Goal: Task Accomplishment & Management: Manage account settings

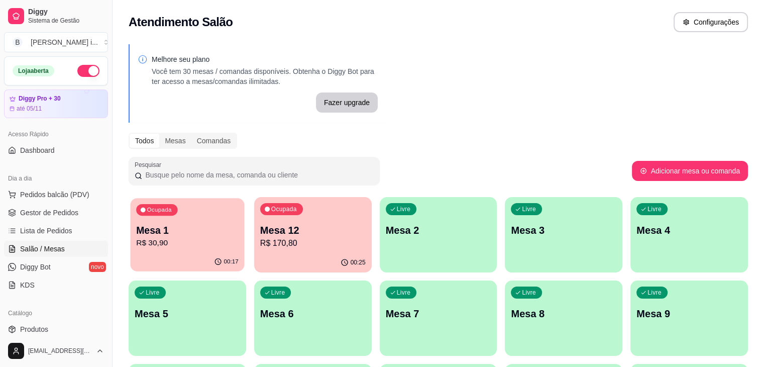
click at [155, 255] on div "00:17" at bounding box center [188, 261] width 114 height 19
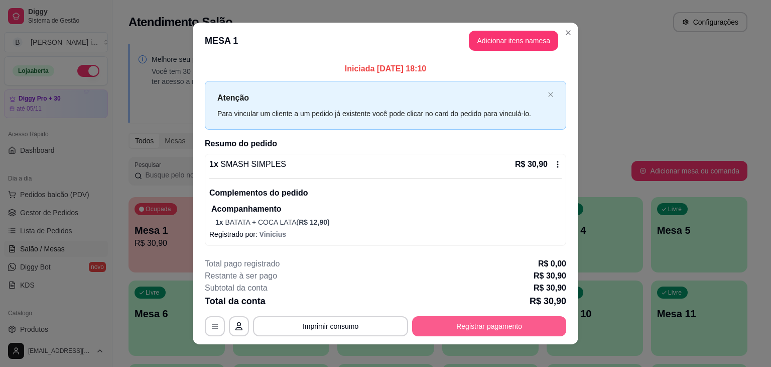
click at [450, 331] on button "Registrar pagamento" at bounding box center [489, 326] width 154 height 20
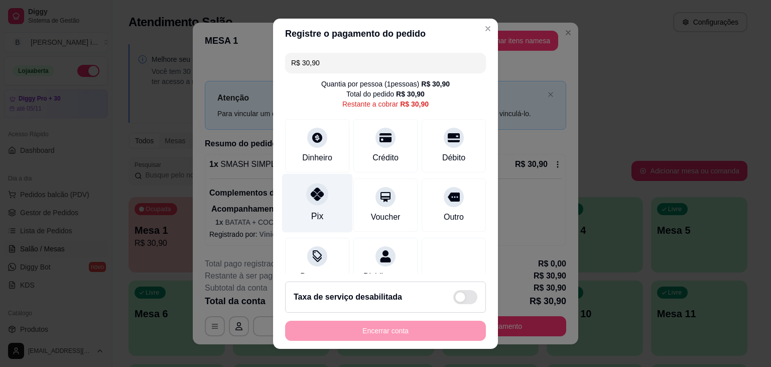
click at [311, 209] on div "Pix" at bounding box center [317, 215] width 12 height 13
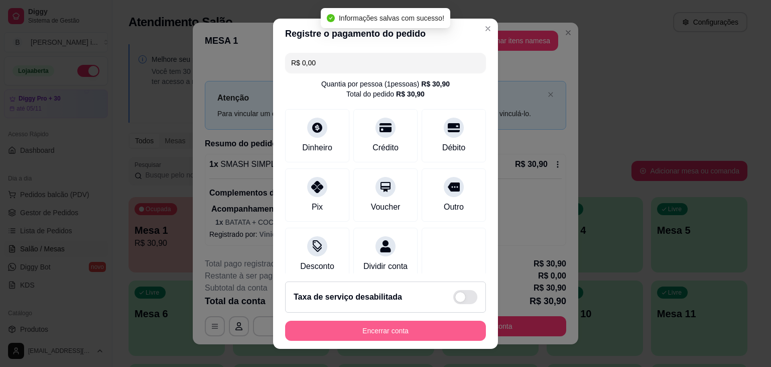
type input "R$ 0,00"
click at [340, 330] on button "Encerrar conta" at bounding box center [385, 330] width 201 height 20
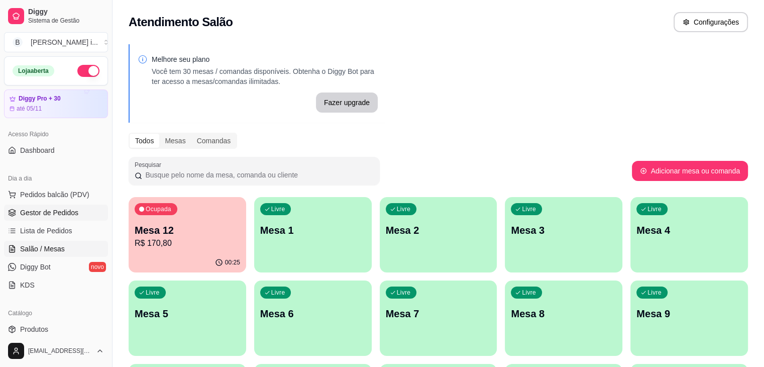
click at [19, 207] on link "Gestor de Pedidos" at bounding box center [56, 212] width 104 height 16
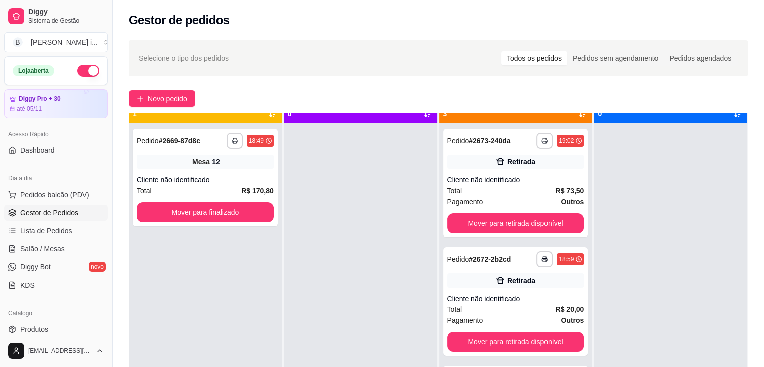
scroll to position [28, 0]
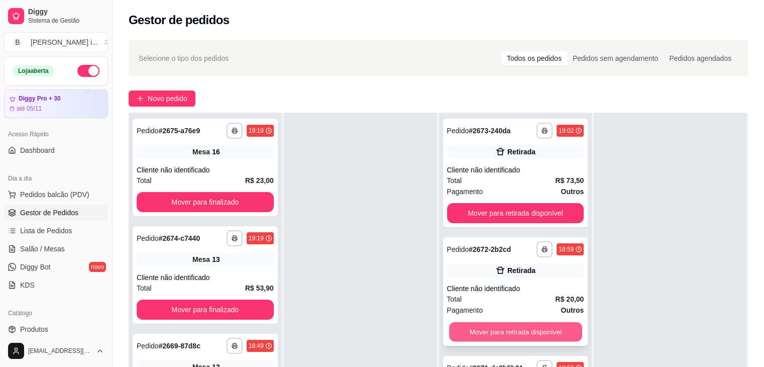
click at [562, 328] on button "Mover para retirada disponível" at bounding box center [515, 332] width 133 height 20
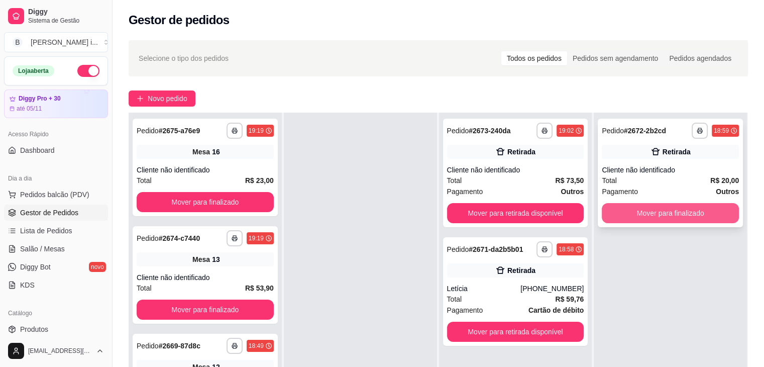
click at [644, 212] on button "Mover para finalizado" at bounding box center [670, 213] width 137 height 20
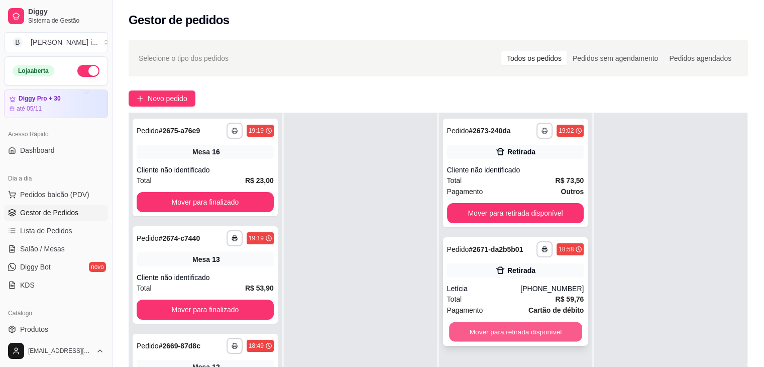
click at [546, 339] on button "Mover para retirada disponível" at bounding box center [515, 332] width 133 height 20
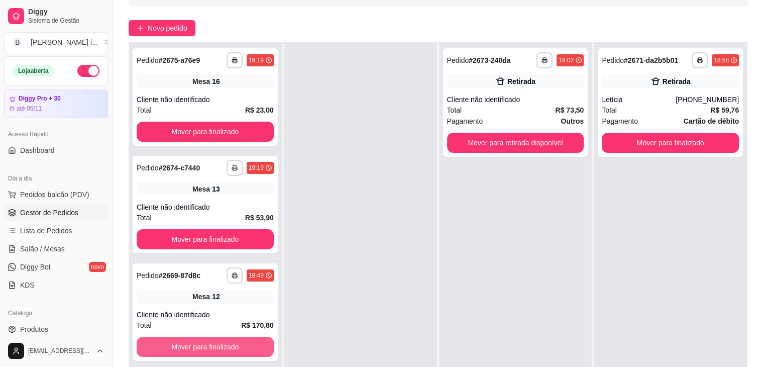
scroll to position [153, 0]
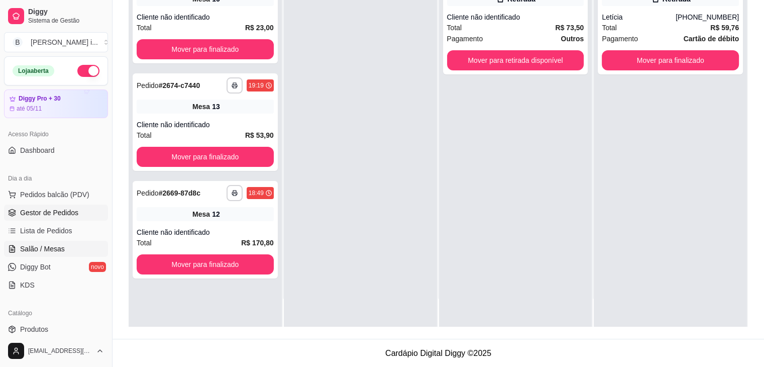
click at [48, 250] on span "Salão / Mesas" at bounding box center [42, 249] width 45 height 10
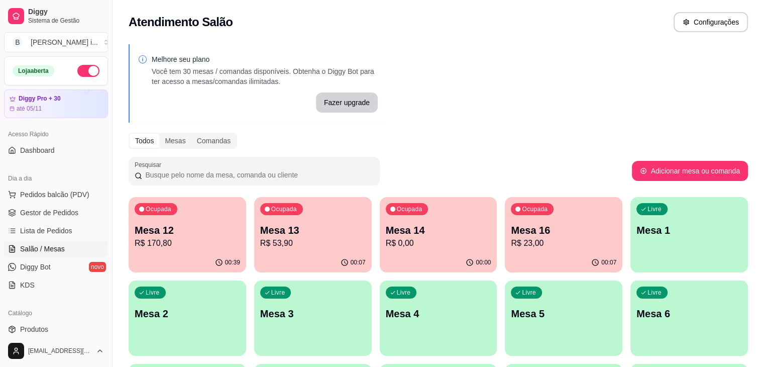
click at [192, 248] on p "R$ 170,80" at bounding box center [187, 243] width 105 height 12
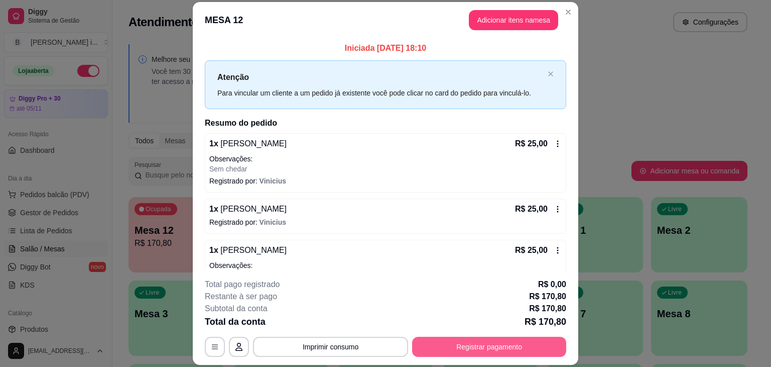
click at [462, 348] on button "Registrar pagamento" at bounding box center [489, 346] width 154 height 20
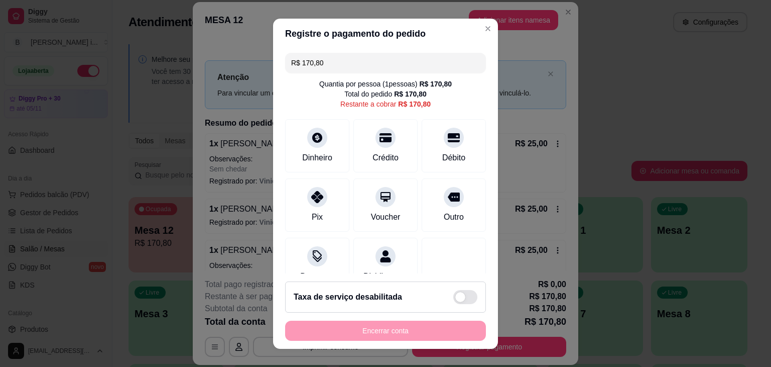
click at [327, 61] on input "R$ 170,80" at bounding box center [385, 63] width 189 height 20
click at [383, 146] on div "Crédito" at bounding box center [386, 143] width 71 height 59
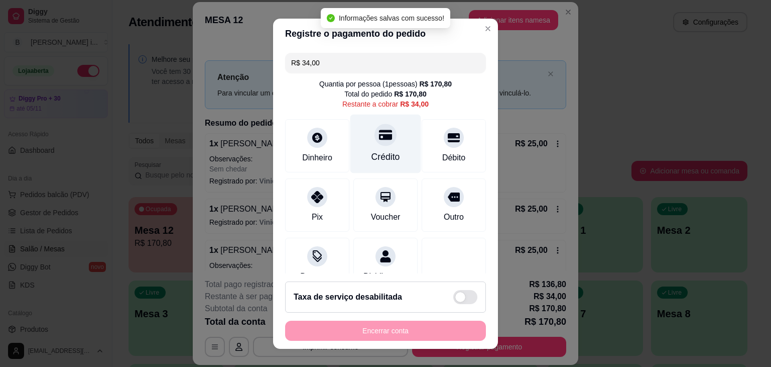
click at [382, 140] on div at bounding box center [386, 135] width 22 height 22
type input "R$ 0,00"
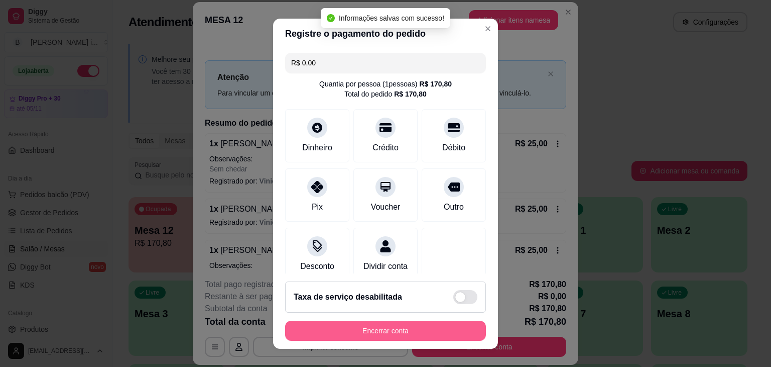
click at [383, 324] on button "Encerrar conta" at bounding box center [385, 330] width 201 height 20
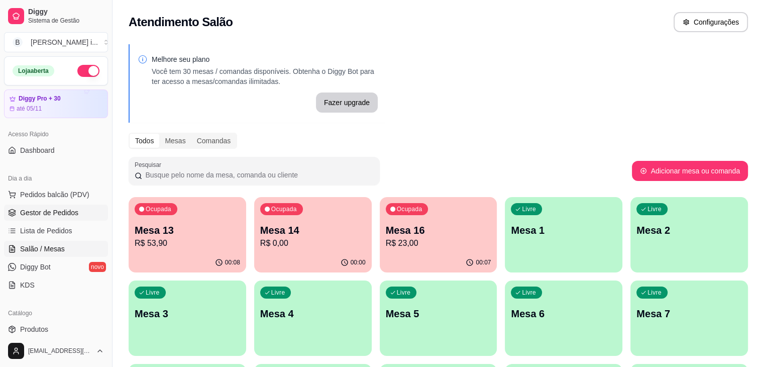
click at [50, 213] on span "Gestor de Pedidos" at bounding box center [49, 212] width 58 height 10
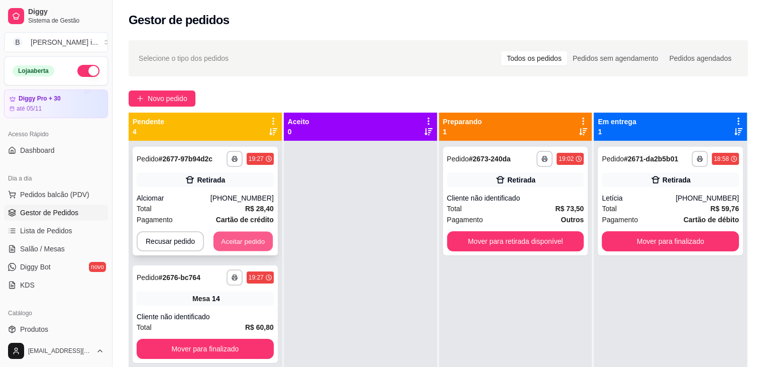
click at [250, 247] on button "Aceitar pedido" at bounding box center [242, 242] width 59 height 20
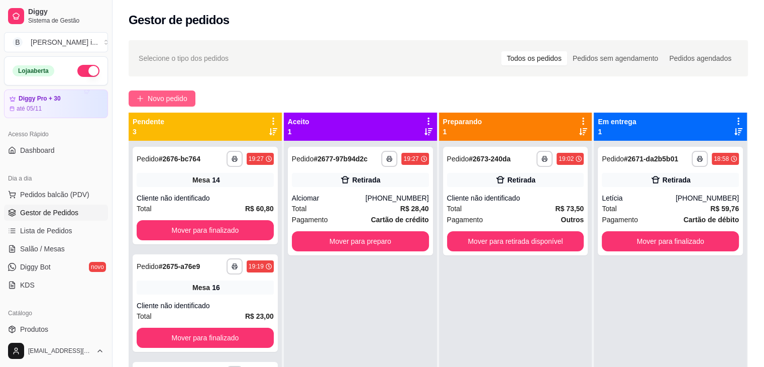
click at [172, 96] on span "Novo pedido" at bounding box center [168, 98] width 40 height 11
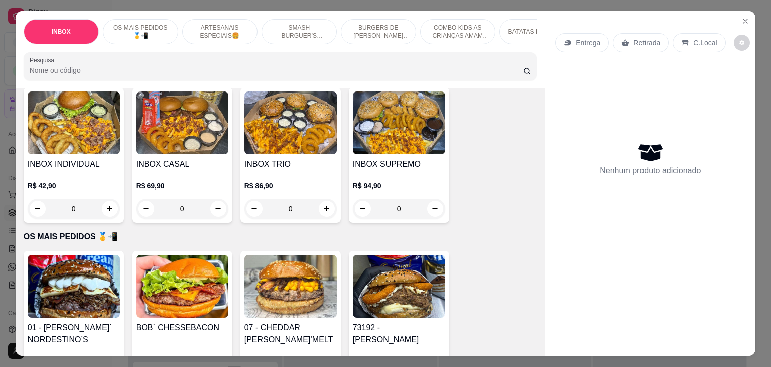
scroll to position [50, 0]
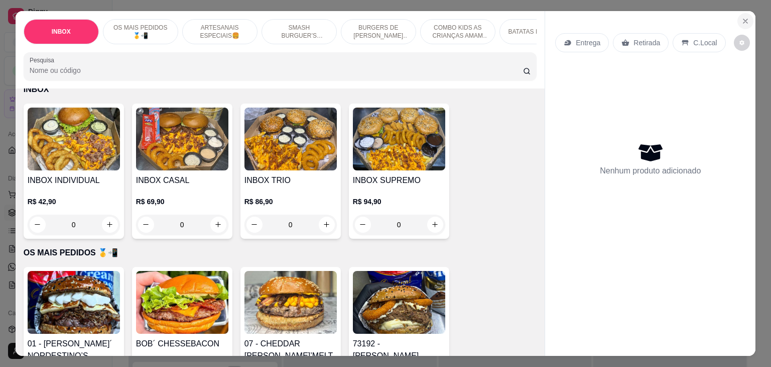
click at [742, 17] on icon "Close" at bounding box center [746, 21] width 8 height 8
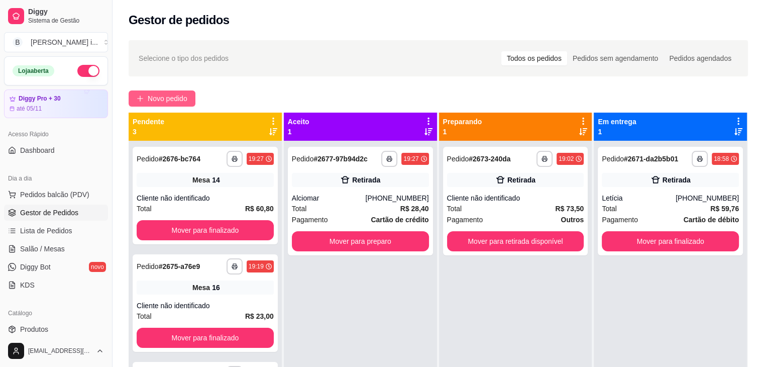
click at [167, 91] on button "Novo pedido" at bounding box center [162, 98] width 67 height 16
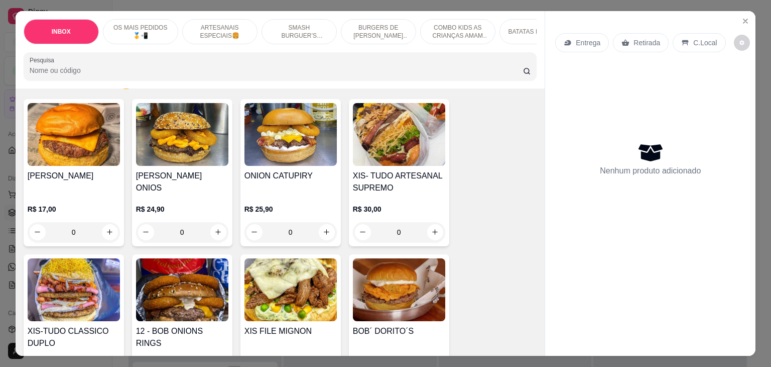
scroll to position [603, 0]
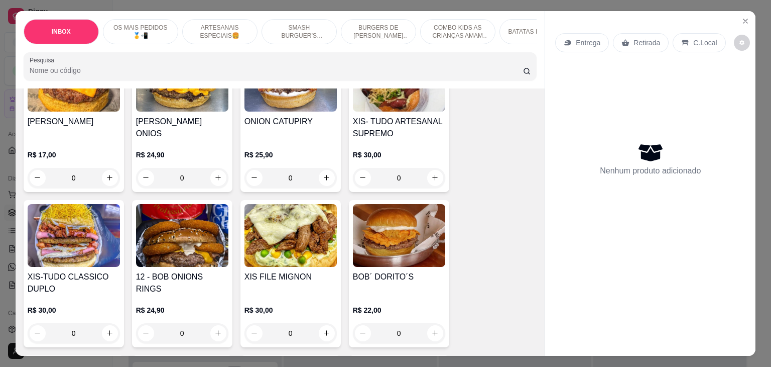
click at [182, 305] on div "R$ 24,90 0" at bounding box center [182, 324] width 92 height 38
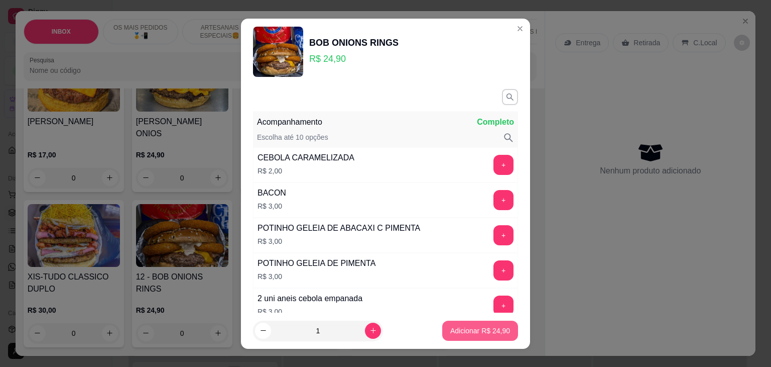
click at [472, 325] on p "Adicionar R$ 24,90" at bounding box center [480, 330] width 60 height 10
type input "1"
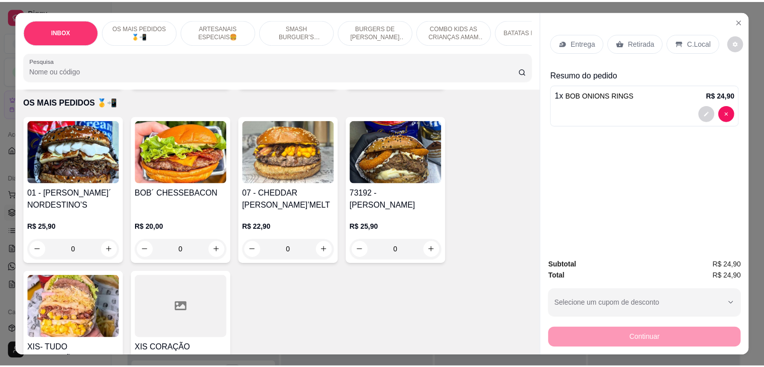
scroll to position [151, 0]
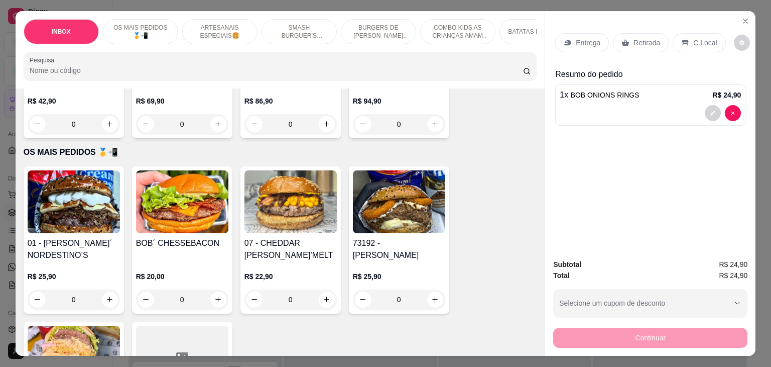
click at [397, 271] on p "R$ 25,90" at bounding box center [399, 276] width 92 height 10
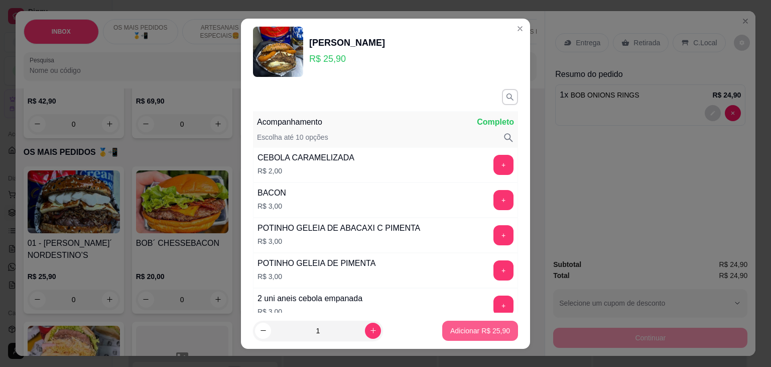
click at [497, 330] on p "Adicionar R$ 25,90" at bounding box center [480, 330] width 60 height 10
type input "1"
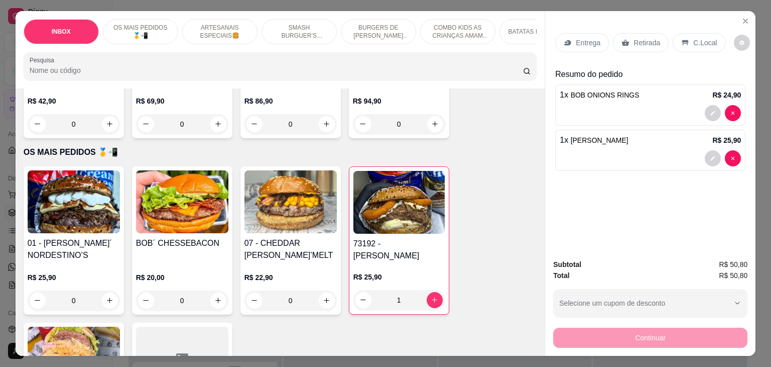
click at [636, 40] on p "Retirada" at bounding box center [647, 43] width 27 height 10
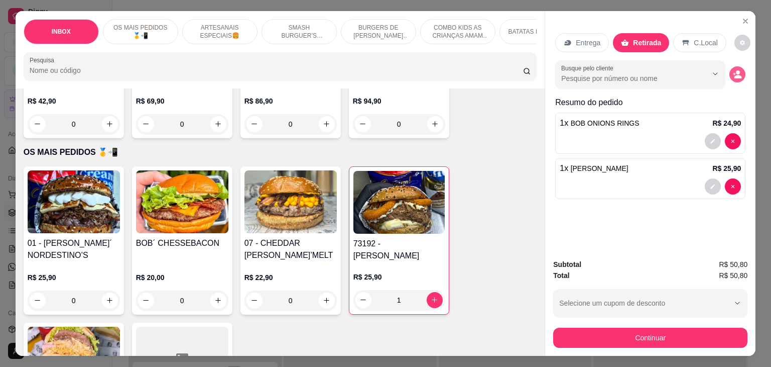
click at [737, 70] on icon "decrease-product-quantity" at bounding box center [737, 74] width 9 height 9
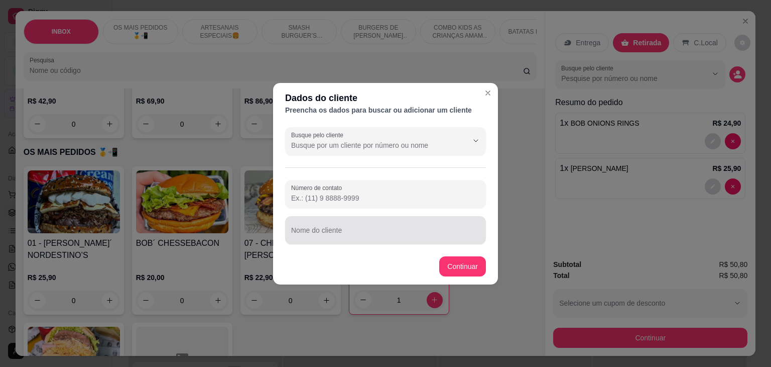
click at [351, 225] on div at bounding box center [385, 230] width 189 height 20
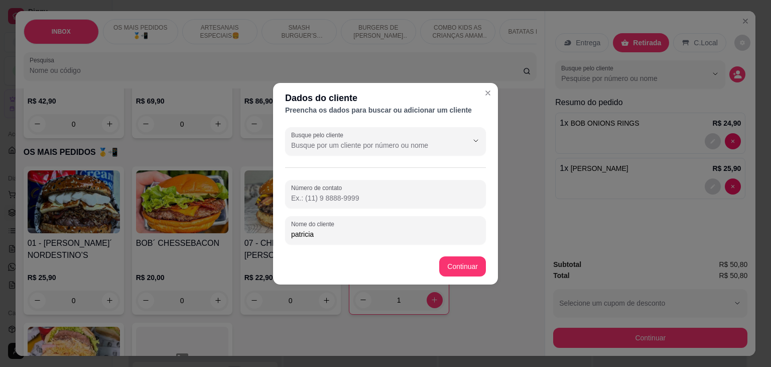
type input "patricia"
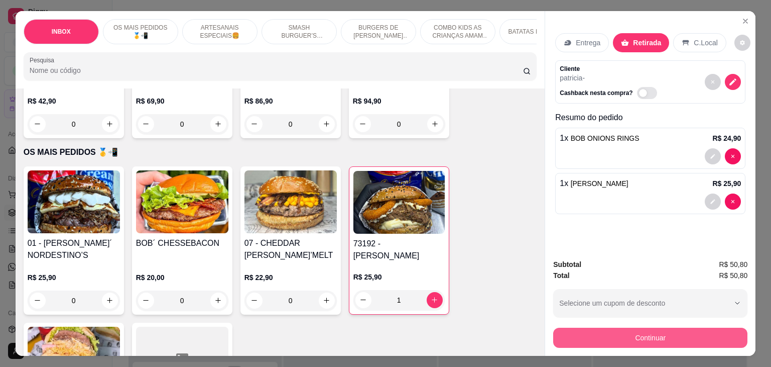
click at [642, 337] on button "Continuar" at bounding box center [650, 337] width 194 height 20
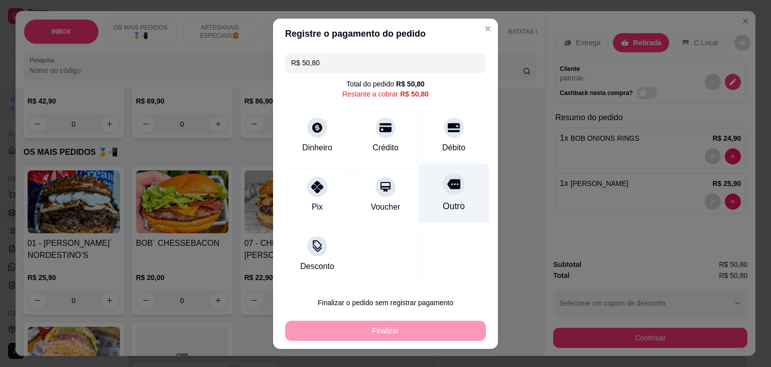
click at [455, 193] on div "Outro" at bounding box center [454, 192] width 71 height 59
type input "R$ 0,00"
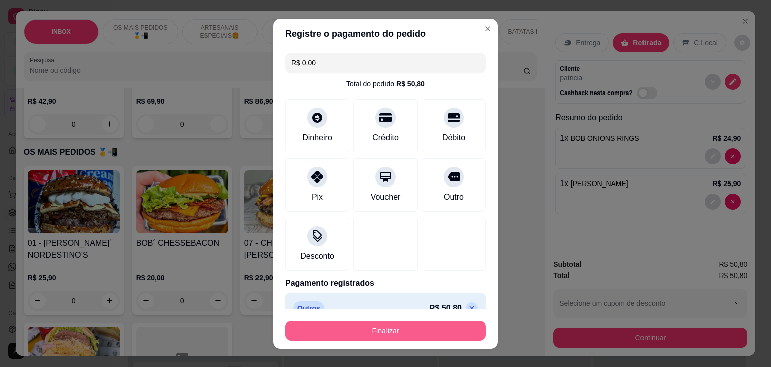
click at [389, 329] on button "Finalizar" at bounding box center [385, 330] width 201 height 20
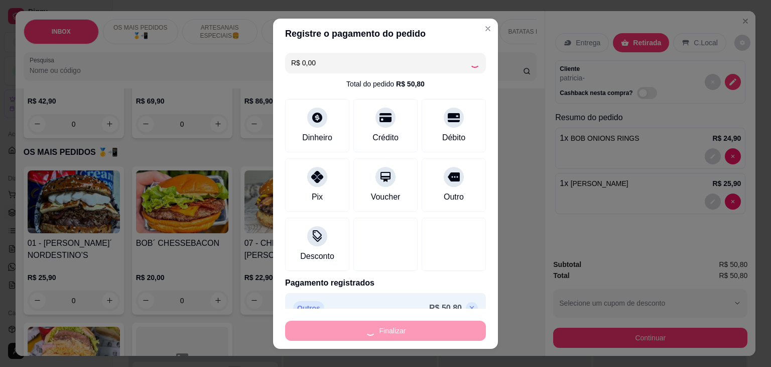
type input "0"
type input "-R$ 50,80"
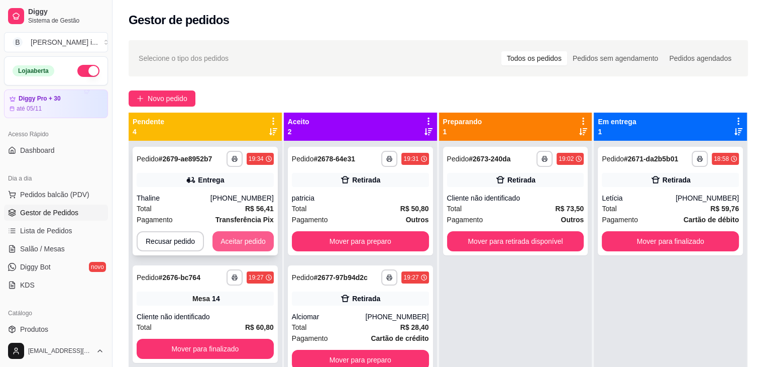
click at [241, 242] on button "Aceitar pedido" at bounding box center [242, 241] width 61 height 20
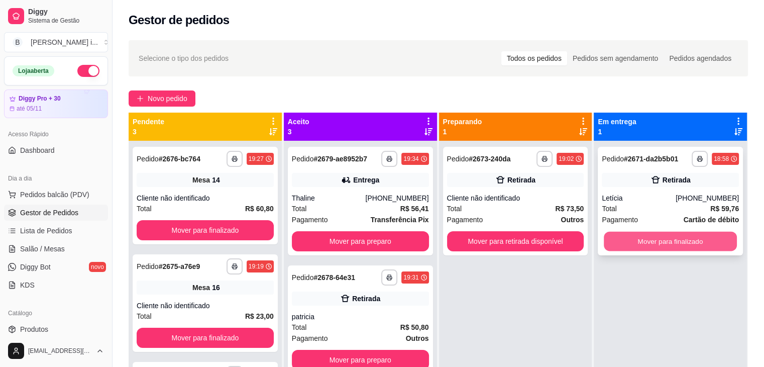
click at [642, 239] on button "Mover para finalizado" at bounding box center [670, 242] width 133 height 20
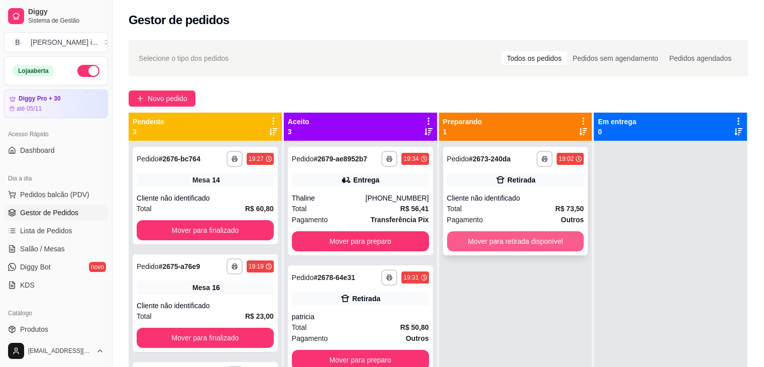
click at [549, 236] on button "Mover para retirada disponível" at bounding box center [515, 241] width 137 height 20
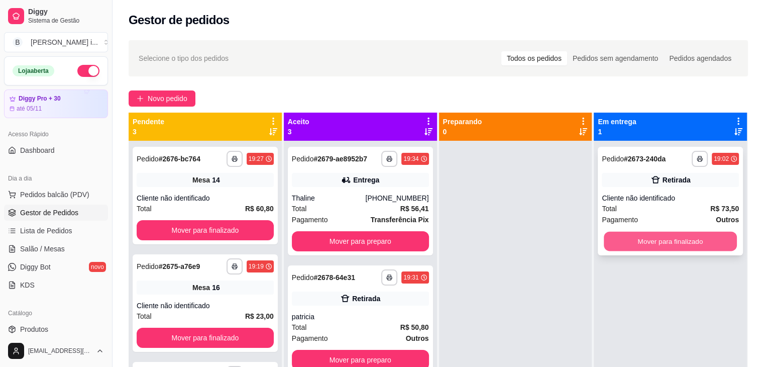
click at [615, 240] on button "Mover para finalizado" at bounding box center [670, 242] width 133 height 20
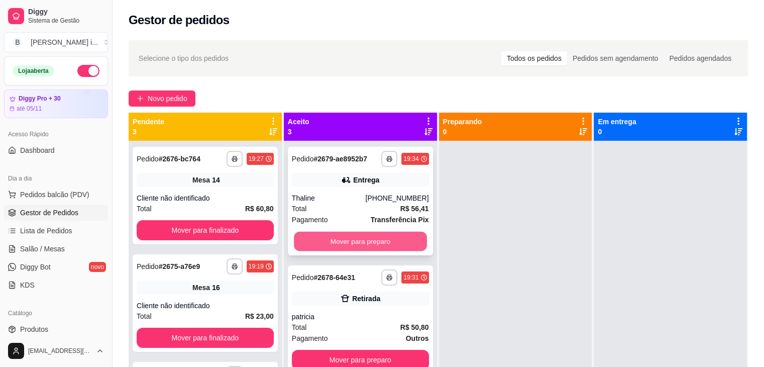
click at [362, 242] on button "Mover para preparo" at bounding box center [360, 242] width 133 height 20
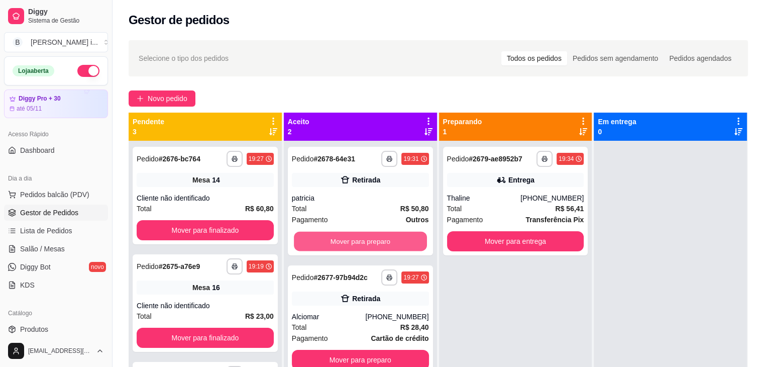
click at [362, 242] on button "Mover para preparo" at bounding box center [360, 242] width 133 height 20
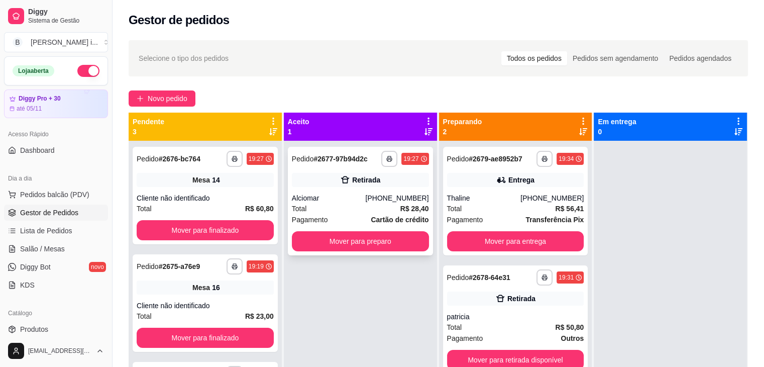
click at [367, 168] on div "**********" at bounding box center [360, 201] width 145 height 108
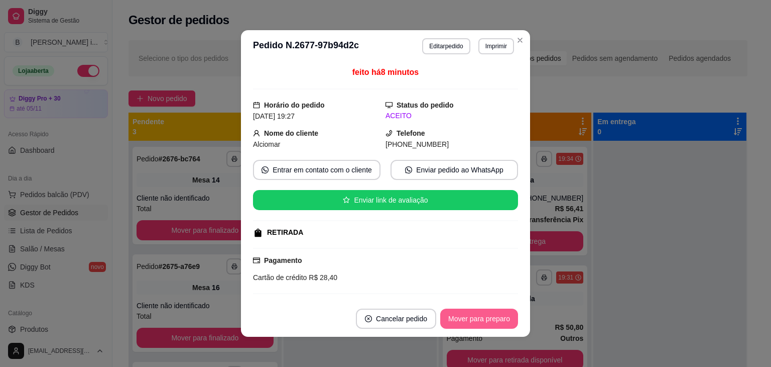
click at [462, 312] on button "Mover para preparo" at bounding box center [479, 318] width 78 height 20
click at [466, 320] on button "Mover para retirada disponível" at bounding box center [462, 318] width 111 height 20
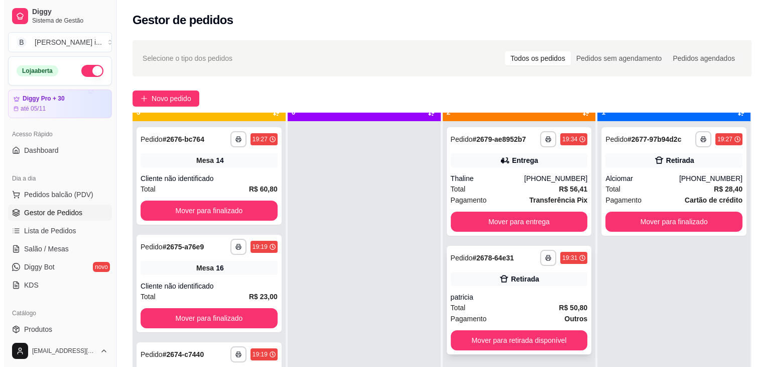
scroll to position [28, 0]
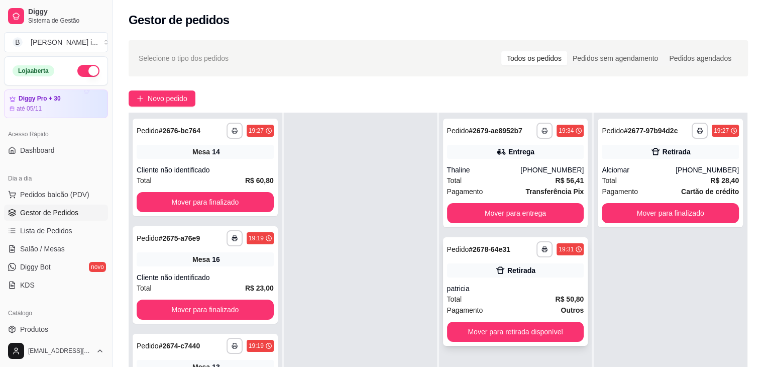
click at [508, 260] on div "**********" at bounding box center [515, 291] width 145 height 108
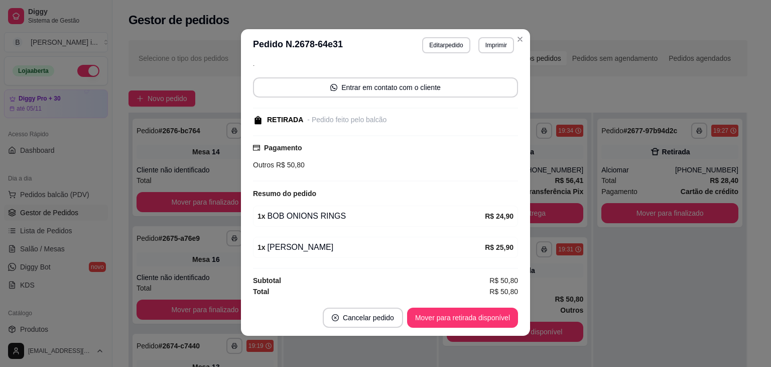
scroll to position [2, 0]
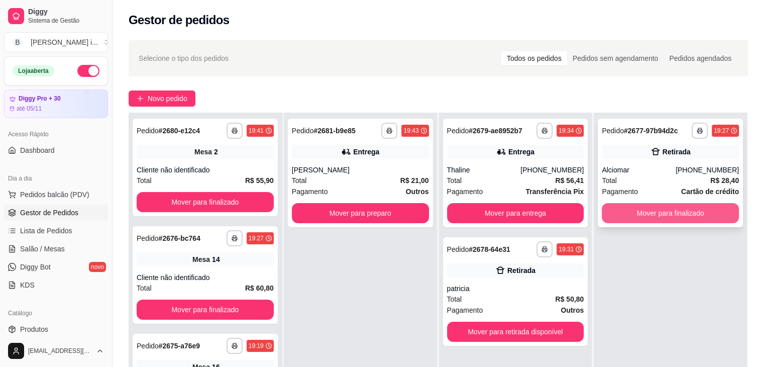
click at [631, 211] on button "Mover para finalizado" at bounding box center [670, 213] width 137 height 20
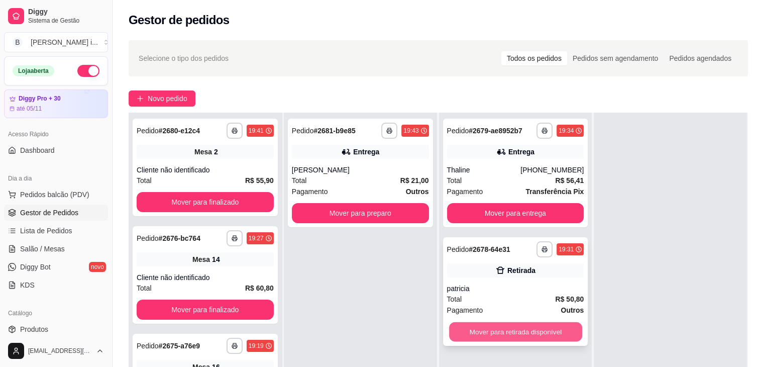
click at [508, 334] on button "Mover para retirada disponível" at bounding box center [515, 332] width 133 height 20
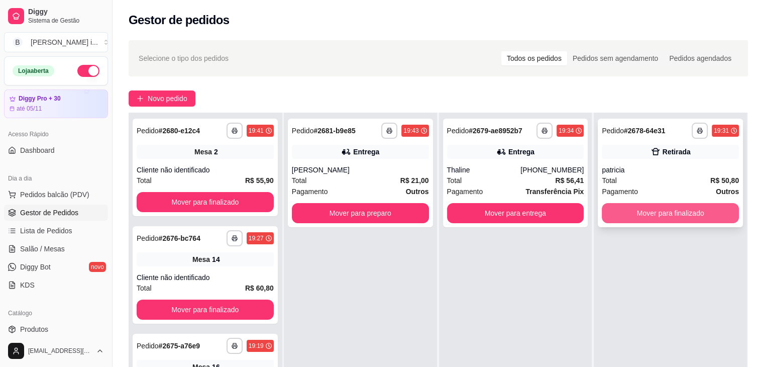
click at [650, 214] on button "Mover para finalizado" at bounding box center [670, 213] width 137 height 20
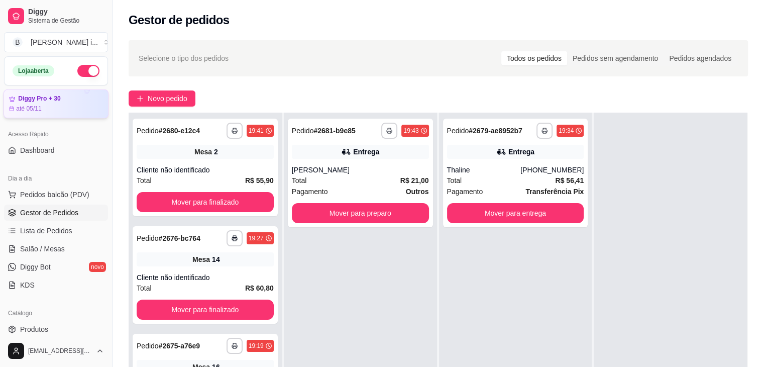
click at [63, 111] on div "até 05/11" at bounding box center [56, 108] width 94 height 8
click at [173, 93] on span "Novo pedido" at bounding box center [168, 98] width 40 height 11
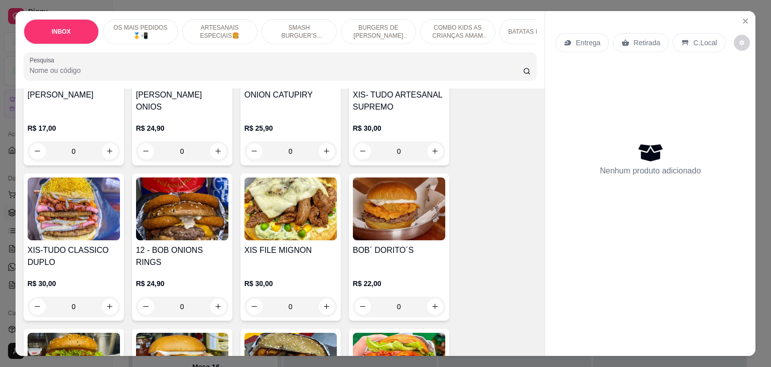
scroll to position [653, 0]
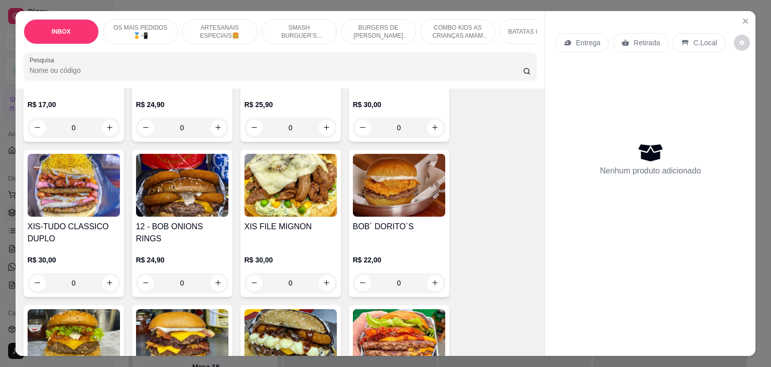
click at [295, 220] on h4 "XIS FILE MIGNON" at bounding box center [291, 226] width 92 height 12
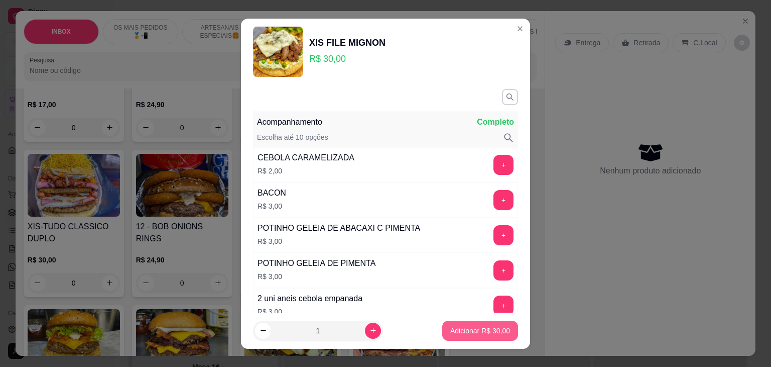
click at [473, 326] on p "Adicionar R$ 30,00" at bounding box center [480, 330] width 60 height 10
type input "1"
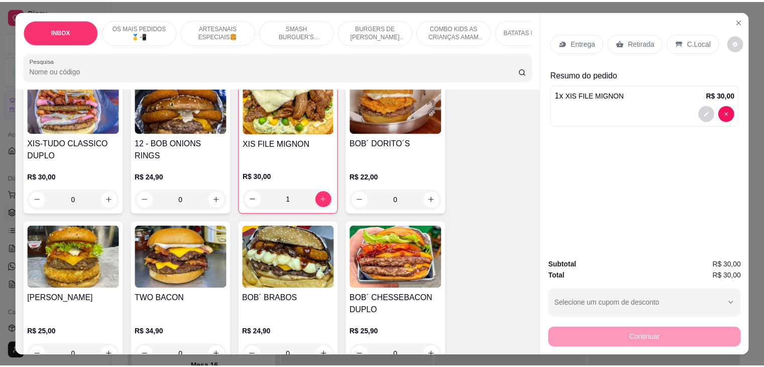
scroll to position [753, 0]
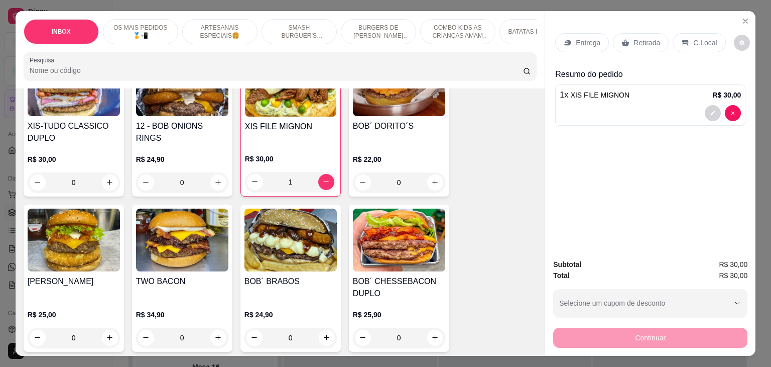
click at [264, 275] on h4 "BOB´ BRABOS" at bounding box center [291, 281] width 92 height 12
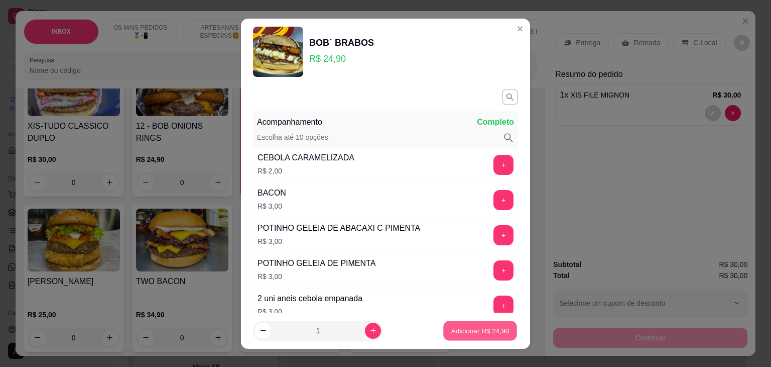
click at [477, 334] on p "Adicionar R$ 24,90" at bounding box center [480, 330] width 58 height 10
type input "1"
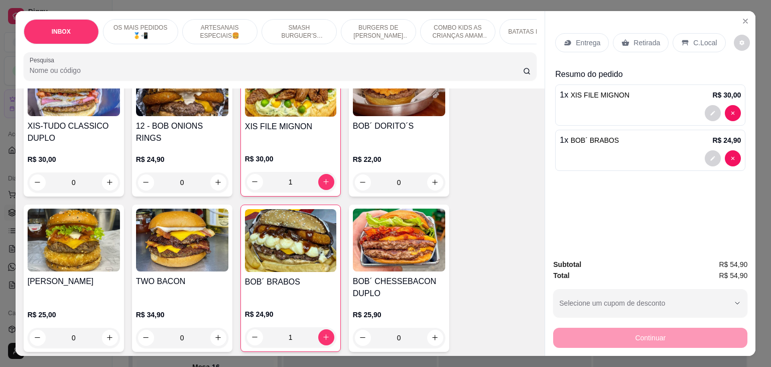
click at [644, 39] on p "Retirada" at bounding box center [647, 43] width 27 height 10
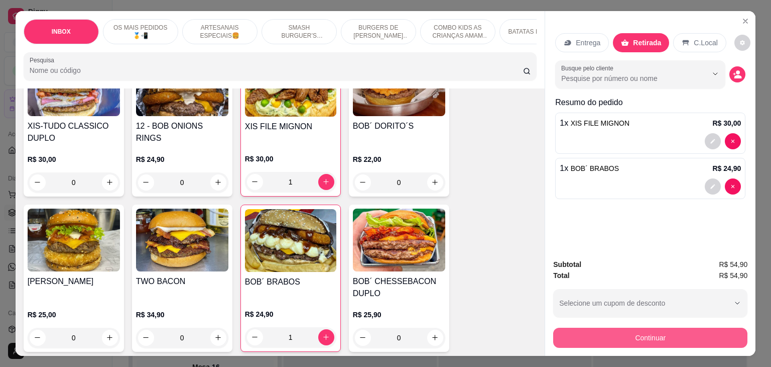
click at [641, 328] on button "Continuar" at bounding box center [650, 337] width 194 height 20
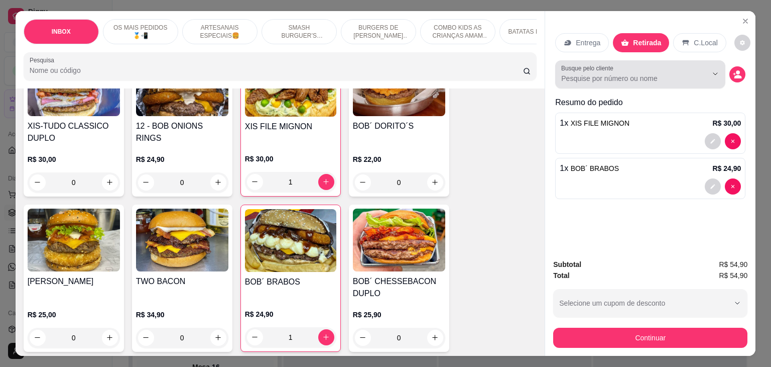
drag, startPoint x: 723, startPoint y: 67, endPoint x: 731, endPoint y: 67, distance: 8.0
click at [728, 67] on div "Busque pelo cliente" at bounding box center [650, 74] width 190 height 28
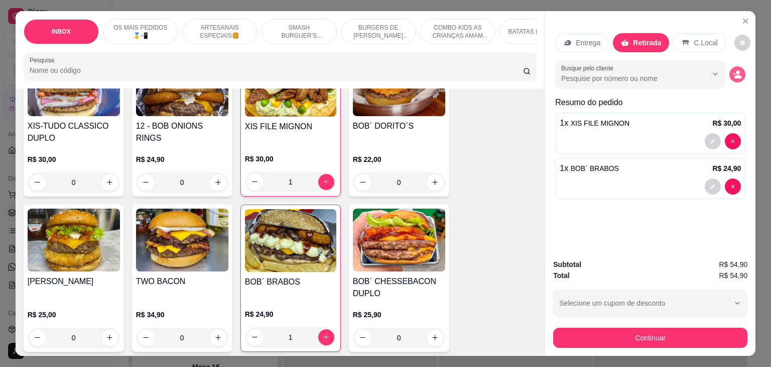
click at [733, 70] on icon "decrease-product-quantity" at bounding box center [737, 74] width 9 height 9
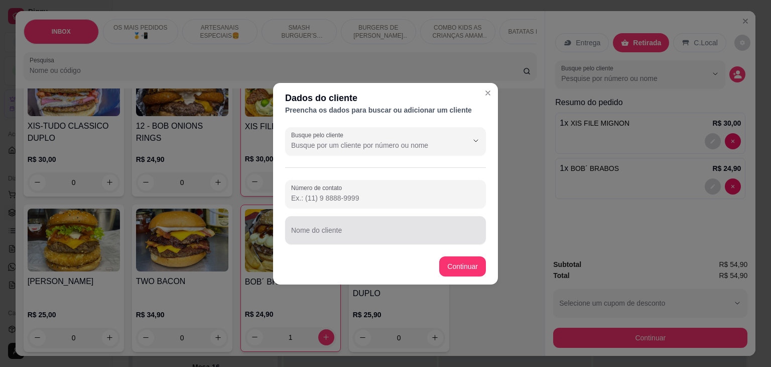
click at [327, 230] on input "Nome do cliente" at bounding box center [385, 234] width 189 height 10
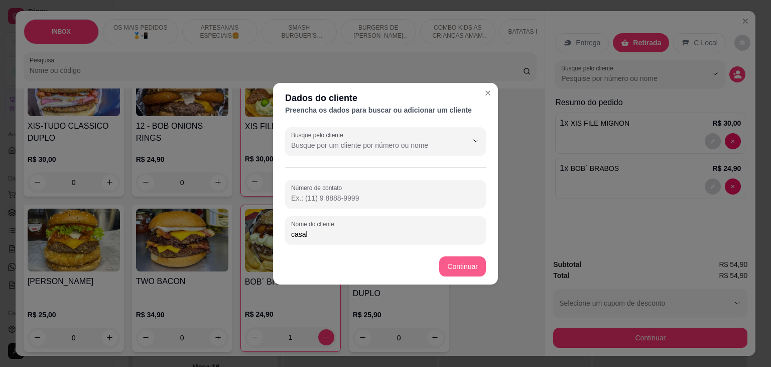
type input "casal"
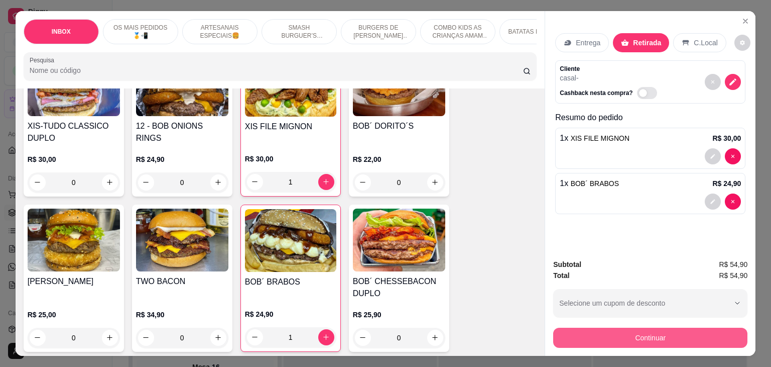
click at [638, 338] on button "Continuar" at bounding box center [650, 337] width 194 height 20
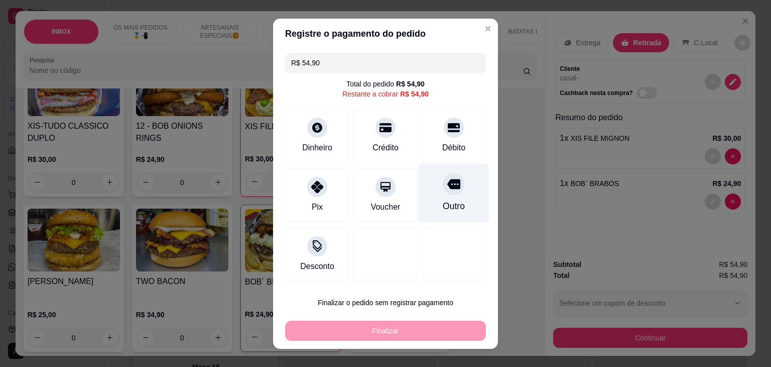
click at [452, 179] on div at bounding box center [454, 184] width 22 height 22
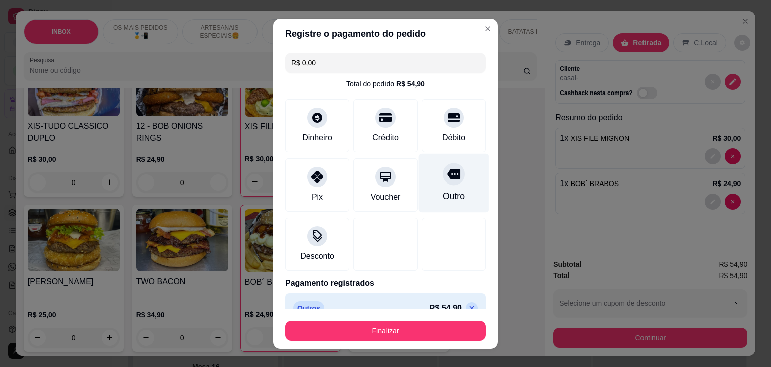
type input "R$ 0,00"
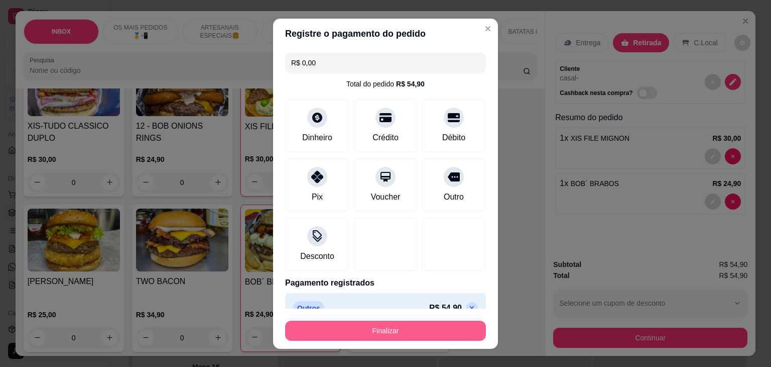
click at [423, 323] on button "Finalizar" at bounding box center [385, 330] width 201 height 20
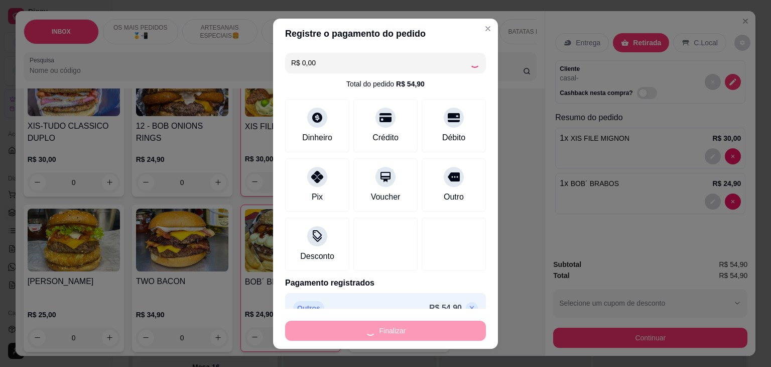
type input "0"
type input "-R$ 54,90"
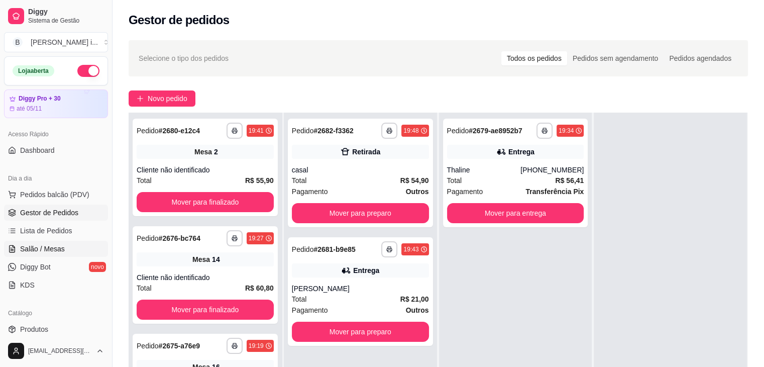
click at [74, 249] on link "Salão / Mesas" at bounding box center [56, 249] width 104 height 16
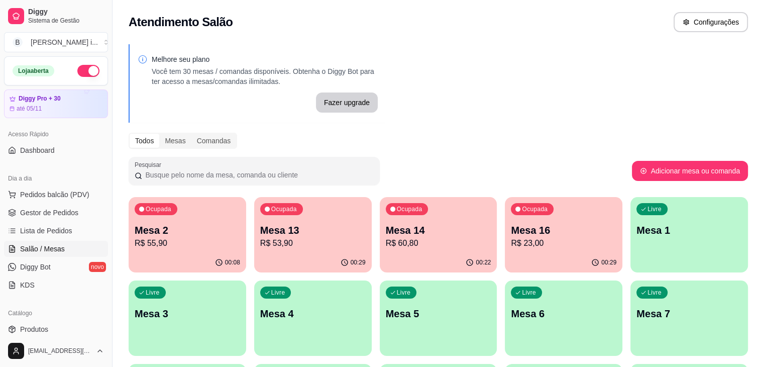
click at [386, 247] on p "R$ 60,80" at bounding box center [438, 243] width 105 height 12
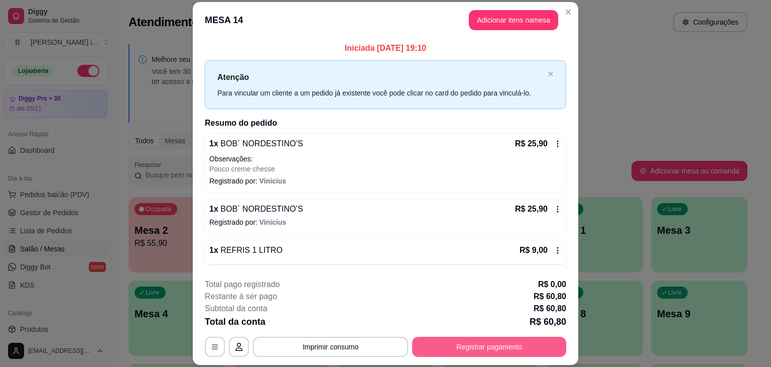
click at [473, 350] on button "Registrar pagamento" at bounding box center [489, 346] width 154 height 20
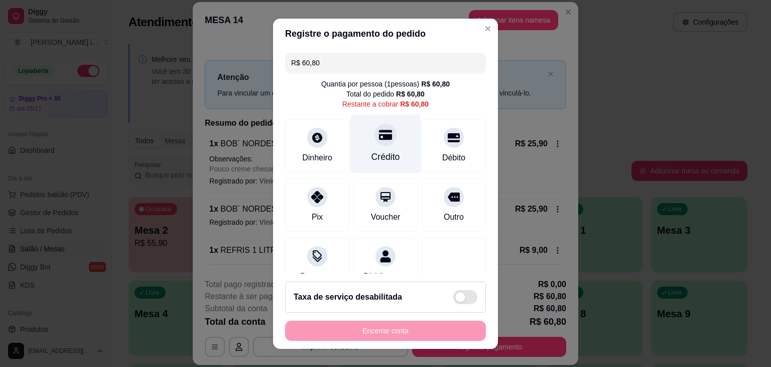
click at [387, 144] on div "Crédito" at bounding box center [386, 143] width 71 height 59
type input "R$ 0,00"
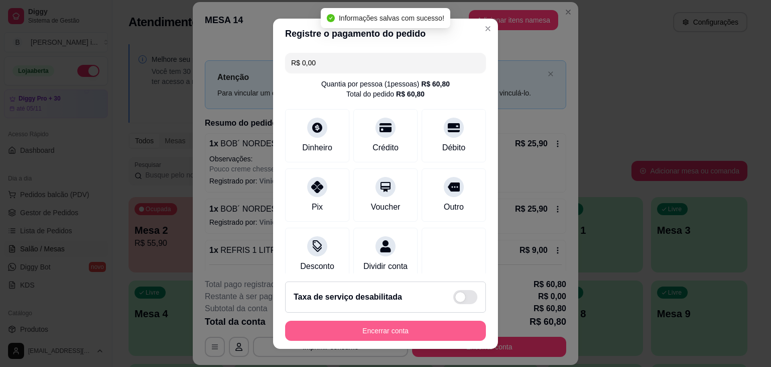
click at [439, 332] on button "Encerrar conta" at bounding box center [385, 330] width 201 height 20
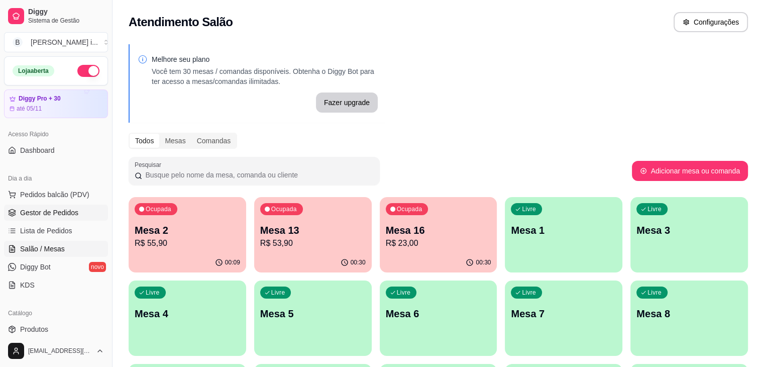
click at [32, 217] on link "Gestor de Pedidos" at bounding box center [56, 212] width 104 height 16
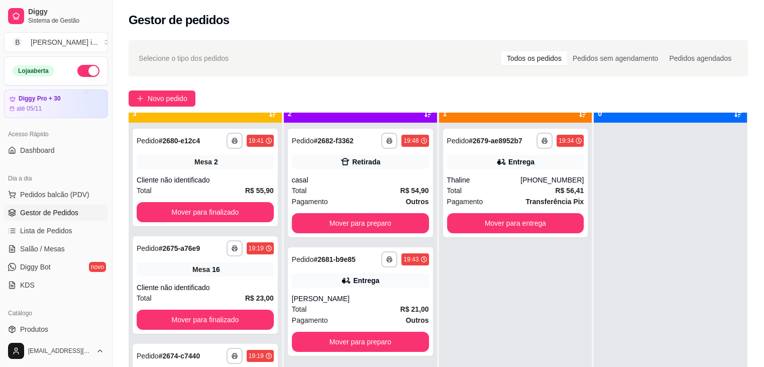
scroll to position [28, 0]
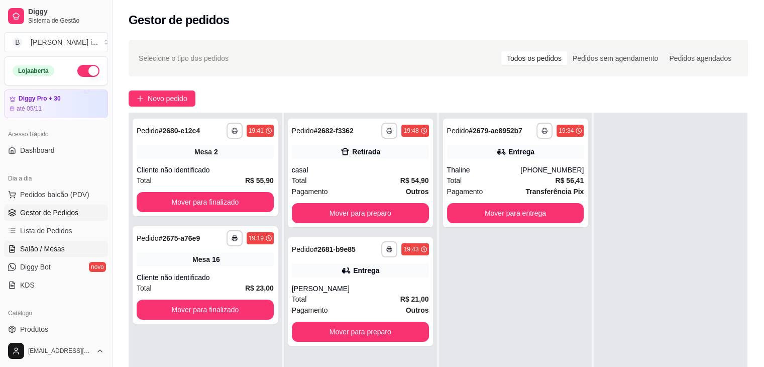
click at [47, 244] on span "Salão / Mesas" at bounding box center [42, 249] width 45 height 10
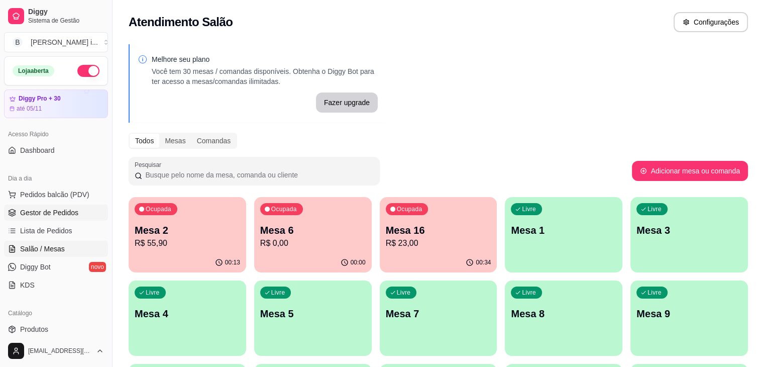
click at [69, 210] on span "Gestor de Pedidos" at bounding box center [49, 212] width 58 height 10
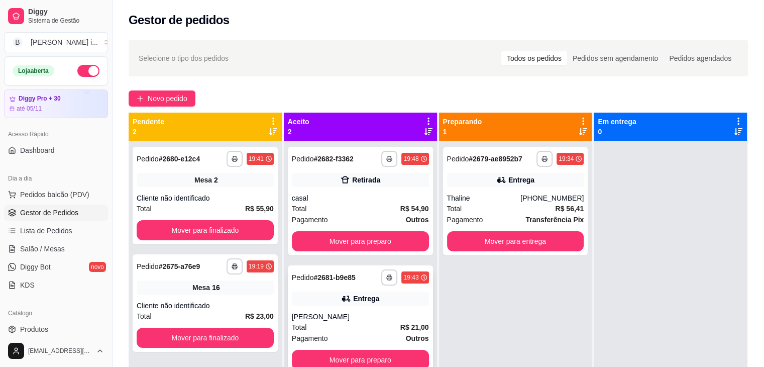
click at [358, 316] on div "[PERSON_NAME]" at bounding box center [360, 316] width 137 height 10
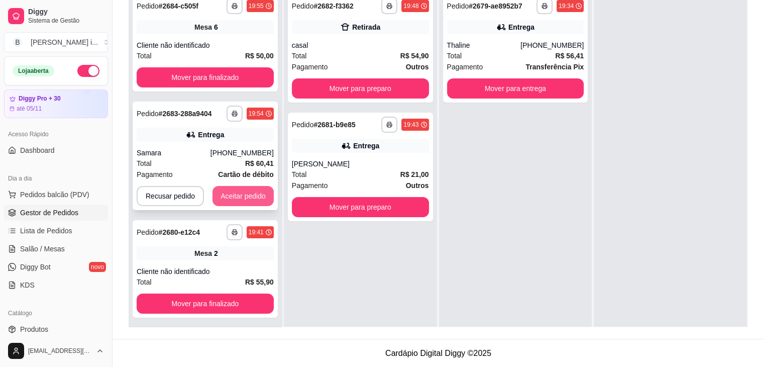
click at [235, 193] on button "Aceitar pedido" at bounding box center [242, 196] width 61 height 20
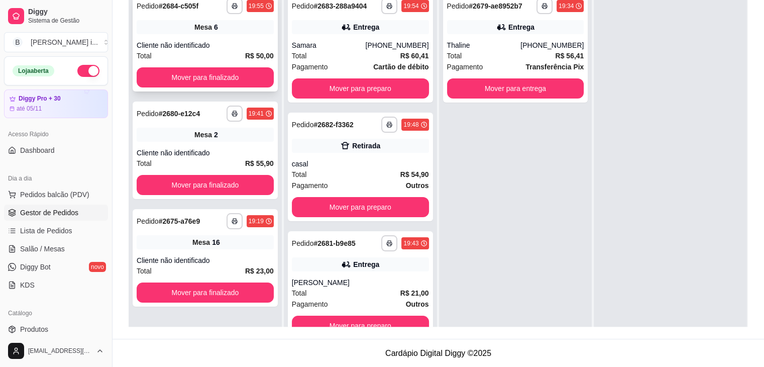
click at [253, 48] on div "Cliente não identificado" at bounding box center [205, 45] width 137 height 10
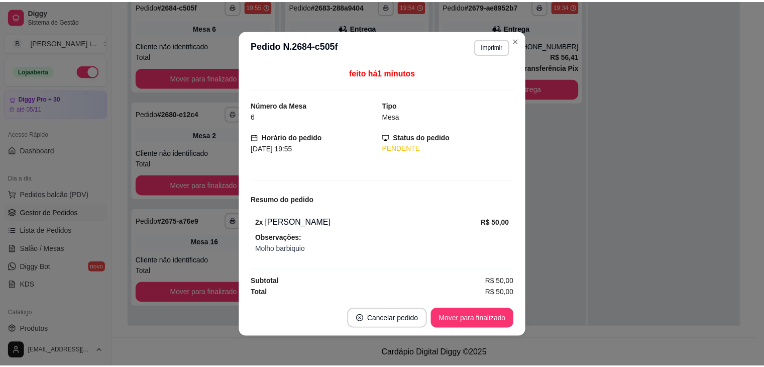
scroll to position [1, 0]
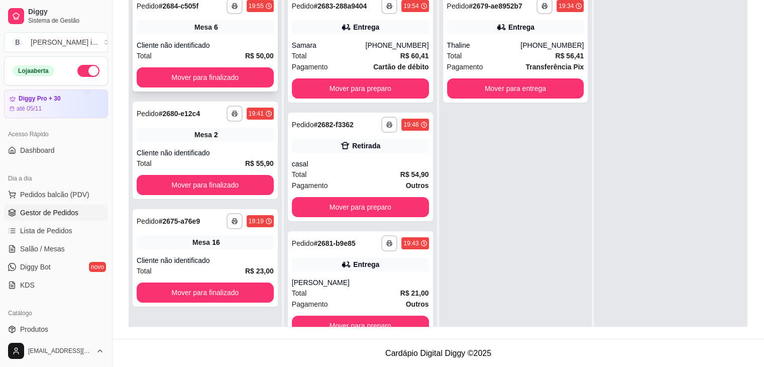
click at [229, 42] on div "Cliente não identificado" at bounding box center [205, 45] width 137 height 10
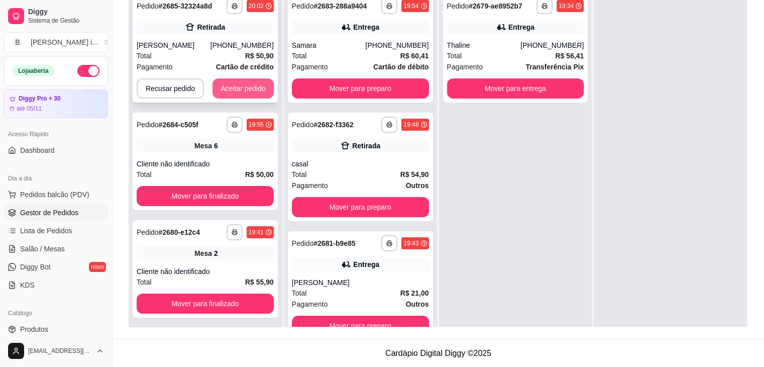
click at [237, 90] on button "Aceitar pedido" at bounding box center [242, 88] width 61 height 20
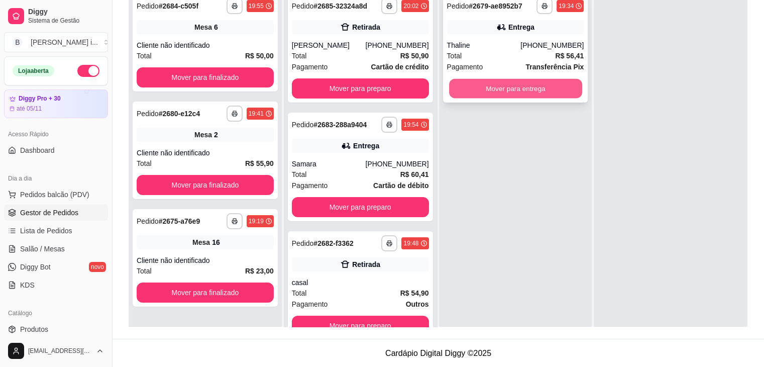
click at [489, 94] on button "Mover para entrega" at bounding box center [515, 89] width 133 height 20
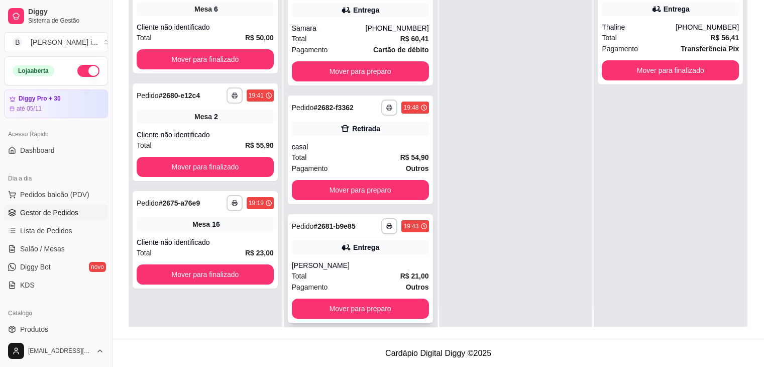
scroll to position [28, 0]
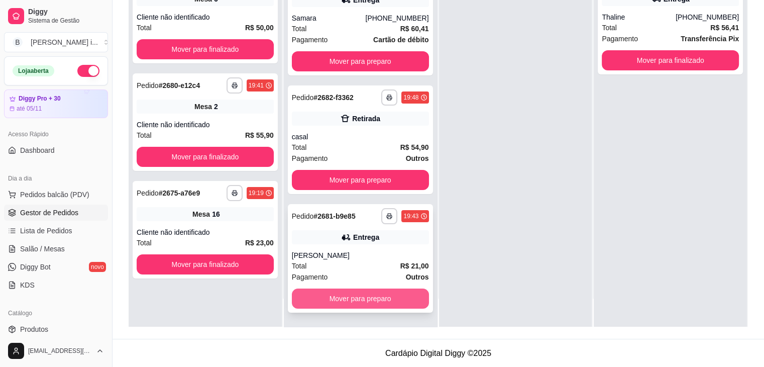
click at [370, 296] on button "Mover para preparo" at bounding box center [360, 298] width 137 height 20
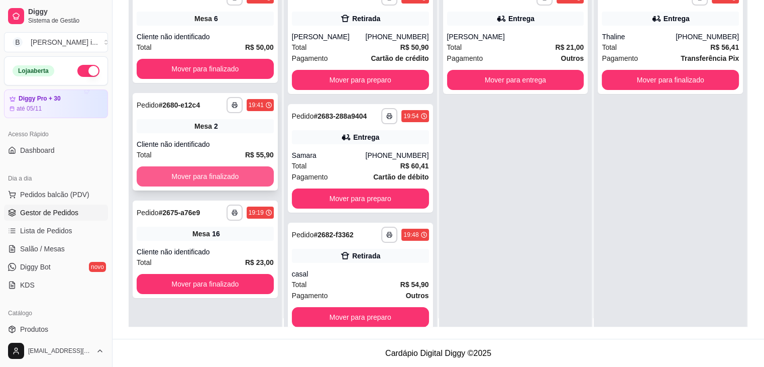
scroll to position [0, 0]
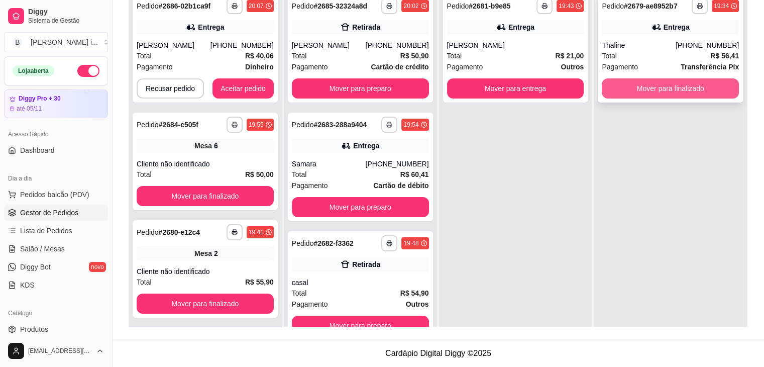
click at [684, 81] on button "Mover para finalizado" at bounding box center [670, 88] width 137 height 20
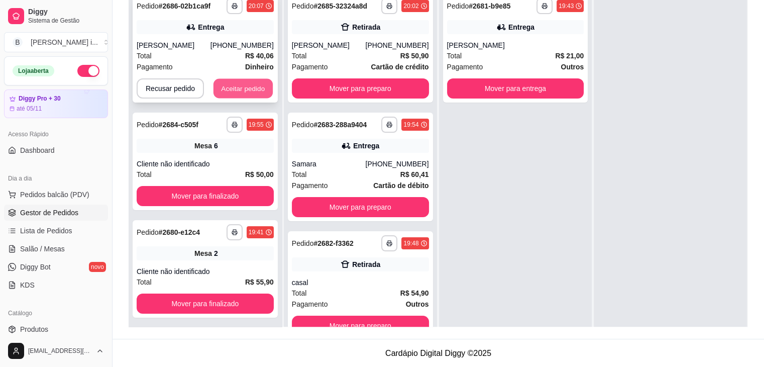
click at [213, 85] on button "Aceitar pedido" at bounding box center [242, 89] width 59 height 20
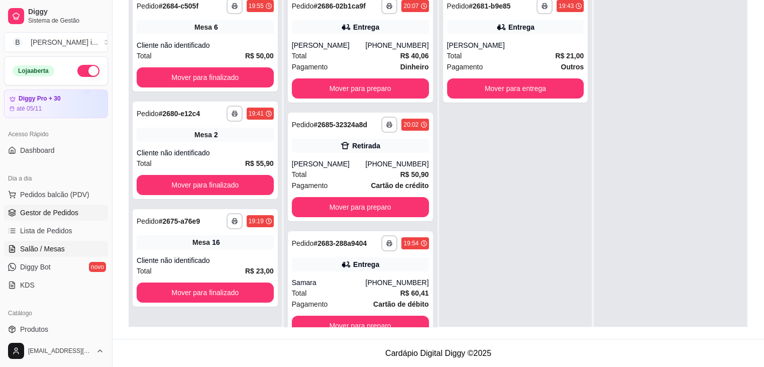
click at [58, 246] on span "Salão / Mesas" at bounding box center [42, 249] width 45 height 10
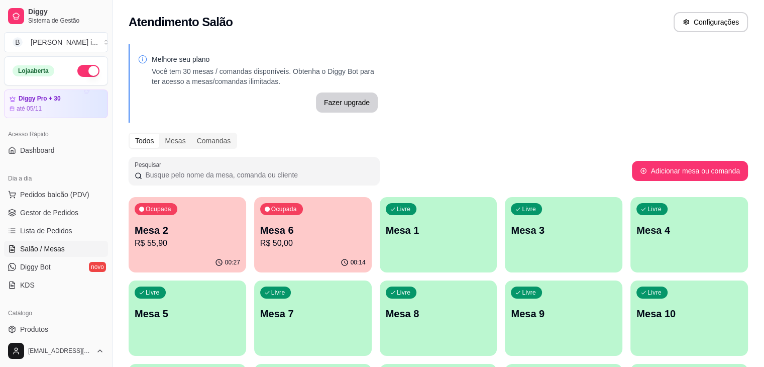
click at [197, 247] on p "R$ 55,90" at bounding box center [187, 243] width 105 height 12
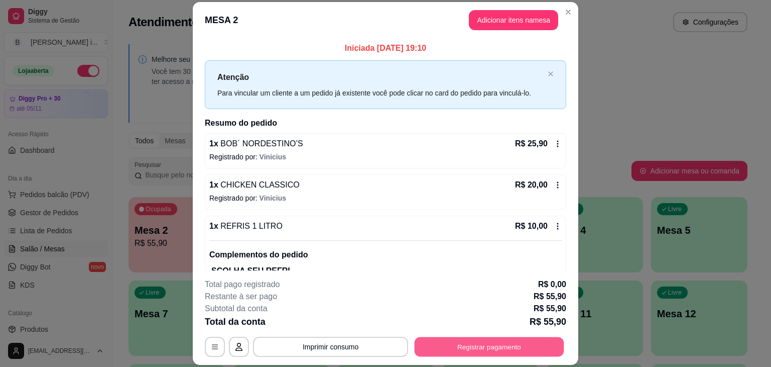
click at [443, 344] on button "Registrar pagamento" at bounding box center [490, 347] width 150 height 20
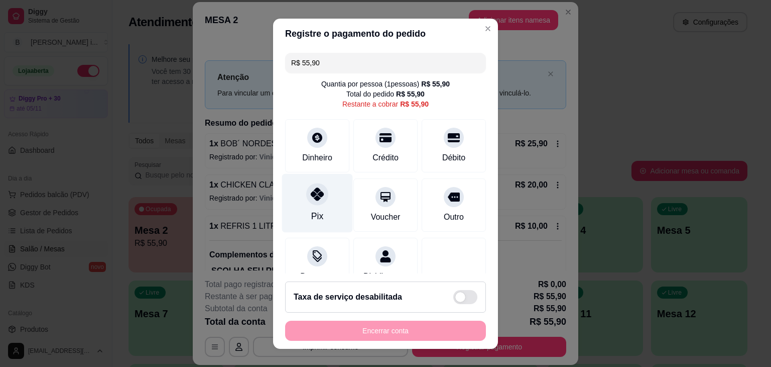
click at [317, 205] on div "Pix" at bounding box center [317, 202] width 71 height 59
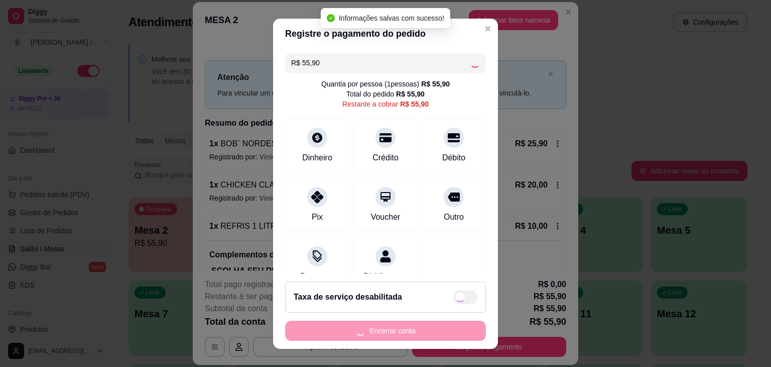
type input "R$ 0,00"
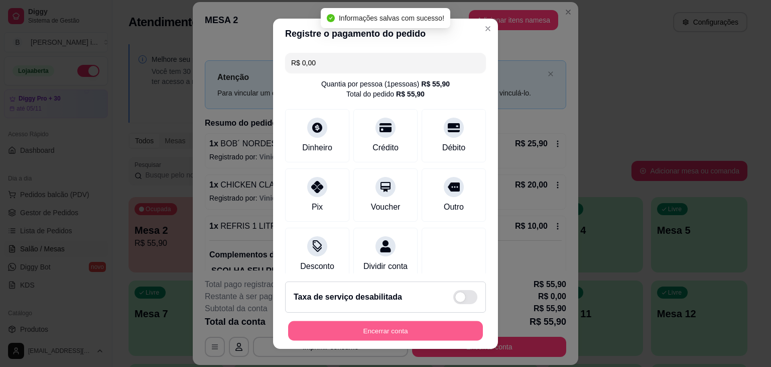
click at [425, 332] on button "Encerrar conta" at bounding box center [385, 330] width 195 height 20
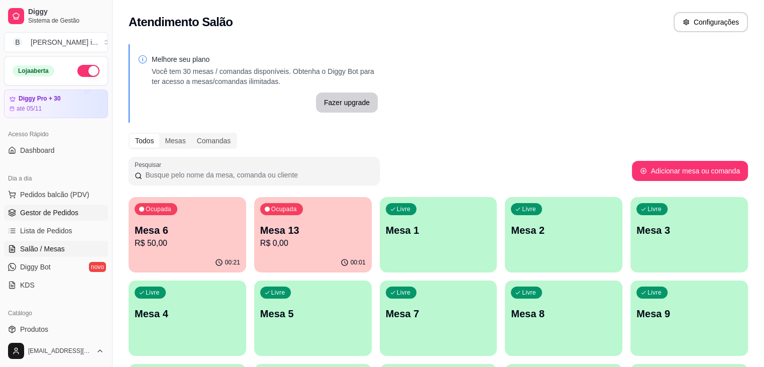
click at [48, 211] on span "Gestor de Pedidos" at bounding box center [49, 212] width 58 height 10
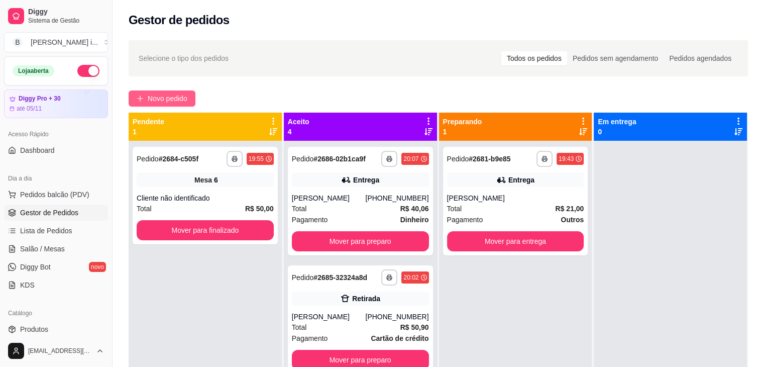
click at [170, 105] on button "Novo pedido" at bounding box center [162, 98] width 67 height 16
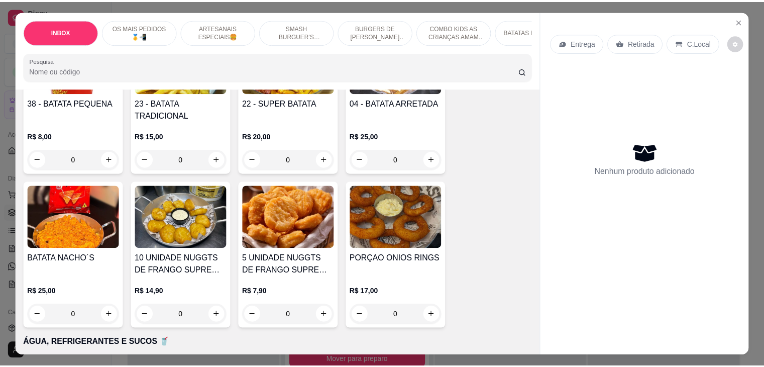
scroll to position [1808, 0]
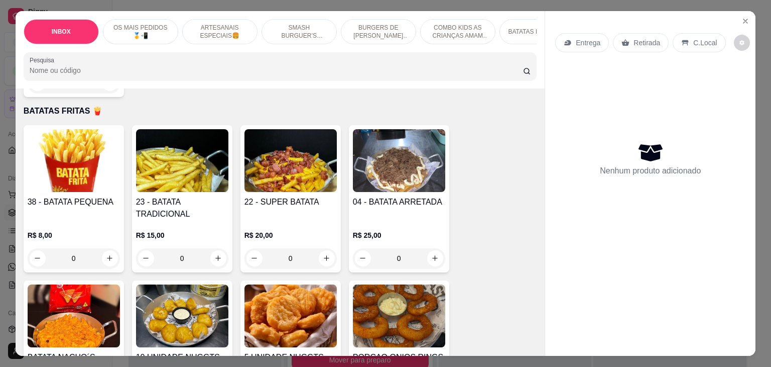
click at [297, 196] on h4 "22 - SUPER BATATA" at bounding box center [291, 202] width 92 height 12
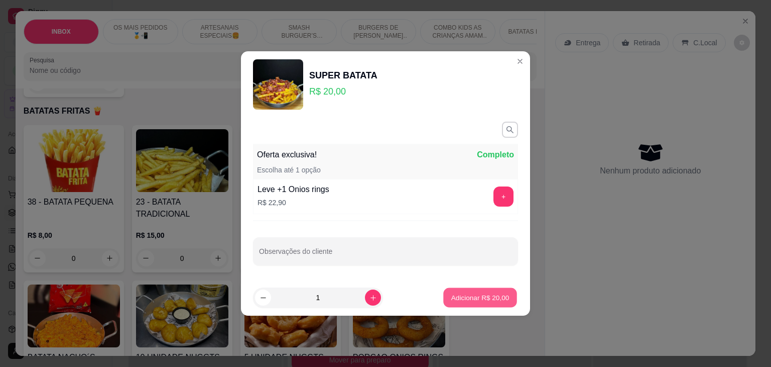
click at [480, 301] on p "Adicionar R$ 20,00" at bounding box center [480, 297] width 58 height 10
type input "1"
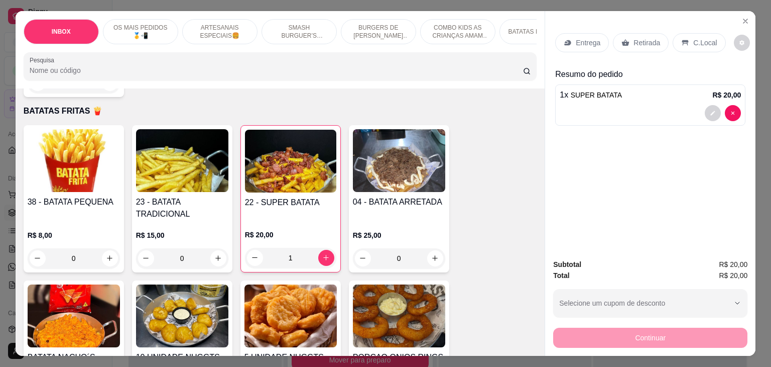
drag, startPoint x: 635, startPoint y: 34, endPoint x: 640, endPoint y: 41, distance: 8.6
click at [635, 38] on p "Retirada" at bounding box center [647, 43] width 27 height 10
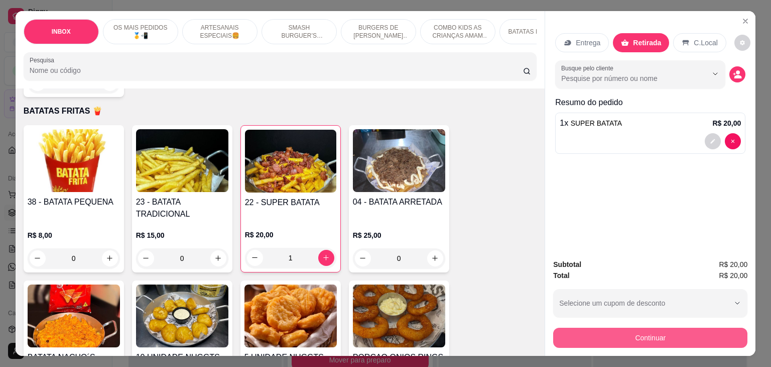
click at [666, 328] on button "Continuar" at bounding box center [650, 337] width 194 height 20
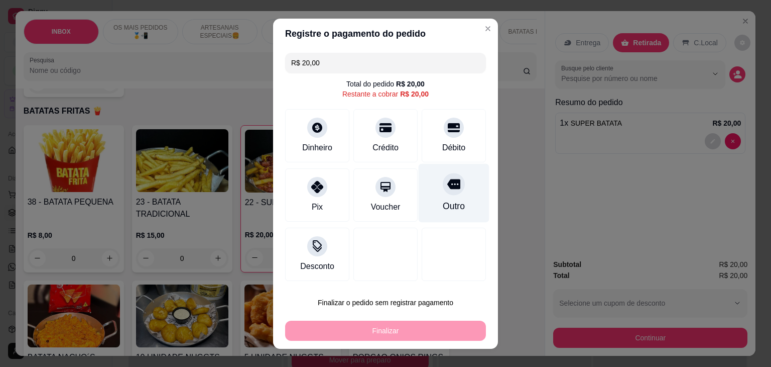
click at [432, 209] on div "Outro" at bounding box center [454, 192] width 71 height 59
type input "R$ 0,00"
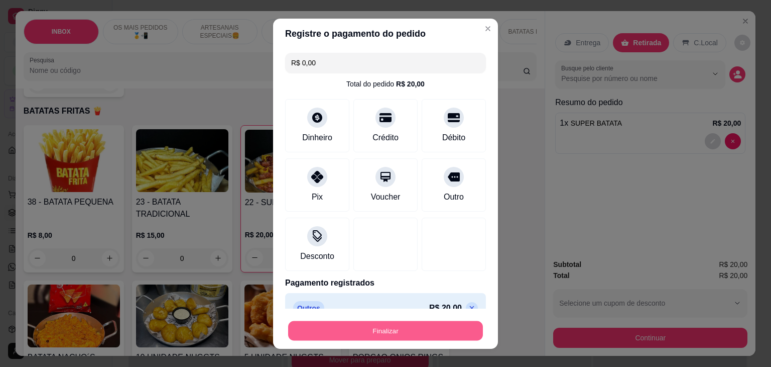
click at [394, 330] on button "Finalizar" at bounding box center [385, 330] width 195 height 20
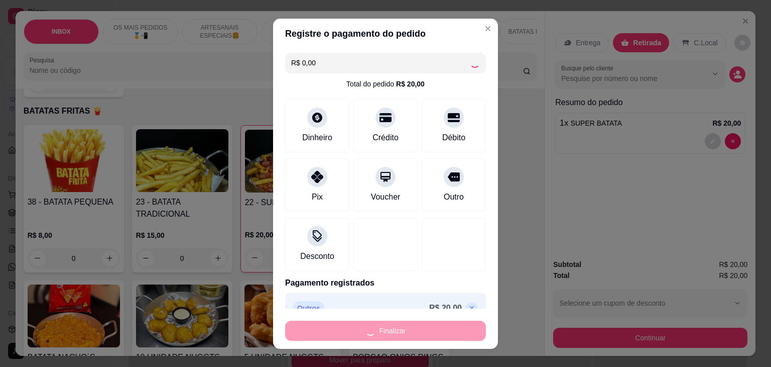
type input "0"
type input "-R$ 20,00"
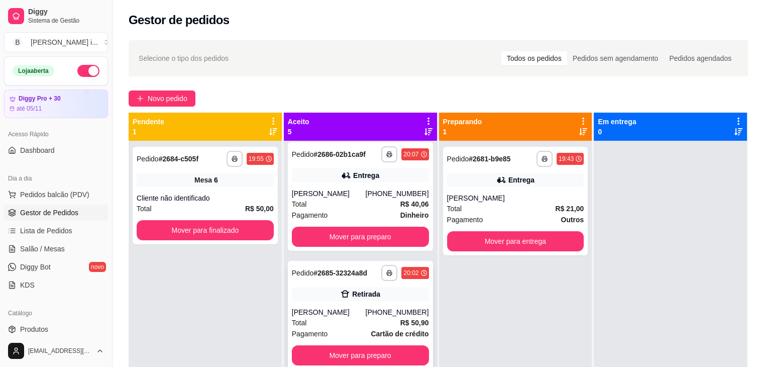
scroll to position [236, 0]
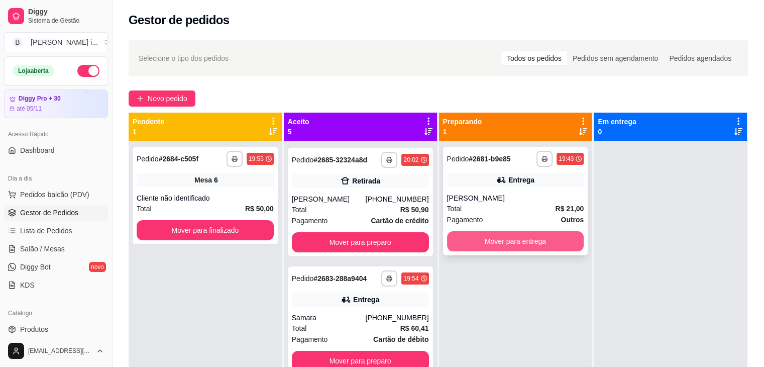
click at [503, 243] on button "Mover para entrega" at bounding box center [515, 241] width 137 height 20
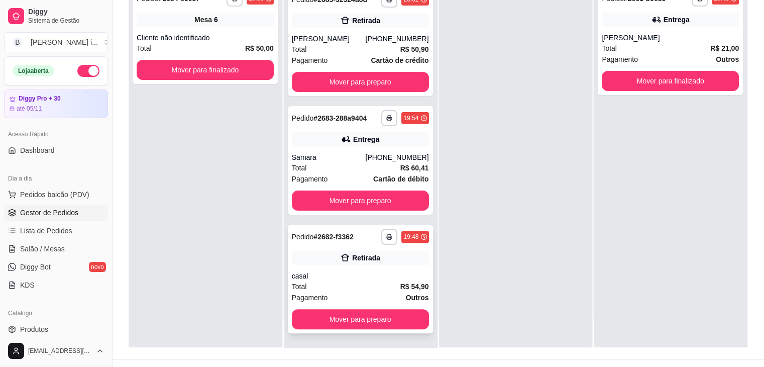
scroll to position [153, 0]
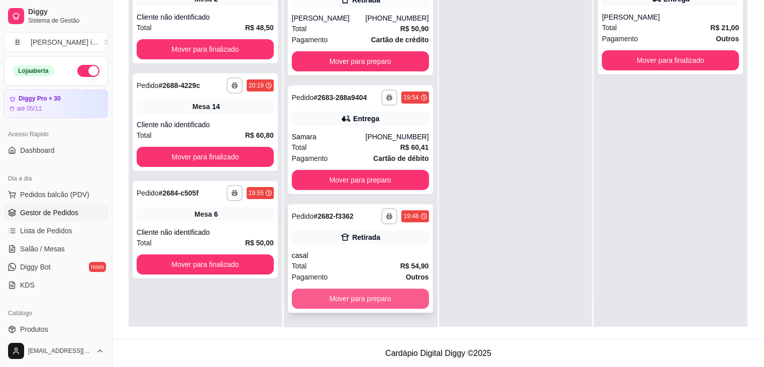
click at [368, 302] on button "Mover para preparo" at bounding box center [360, 298] width 137 height 20
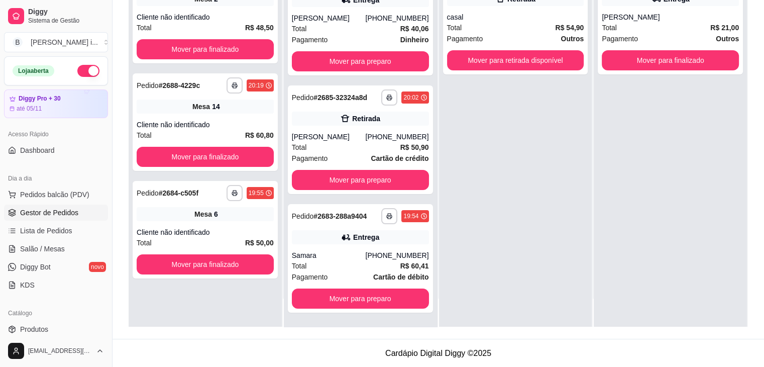
scroll to position [118, 0]
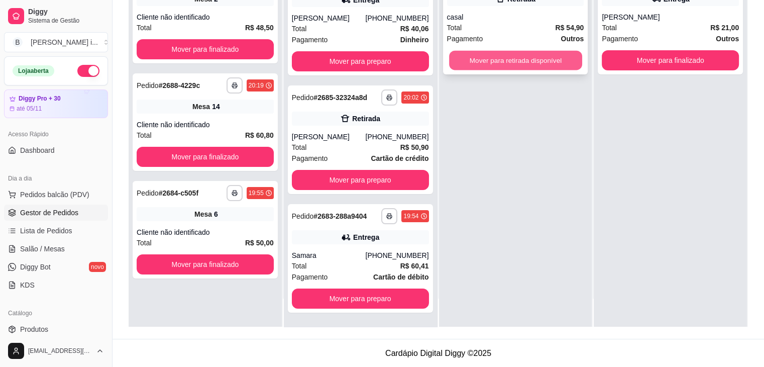
click at [514, 64] on button "Mover para retirada disponível" at bounding box center [515, 61] width 133 height 20
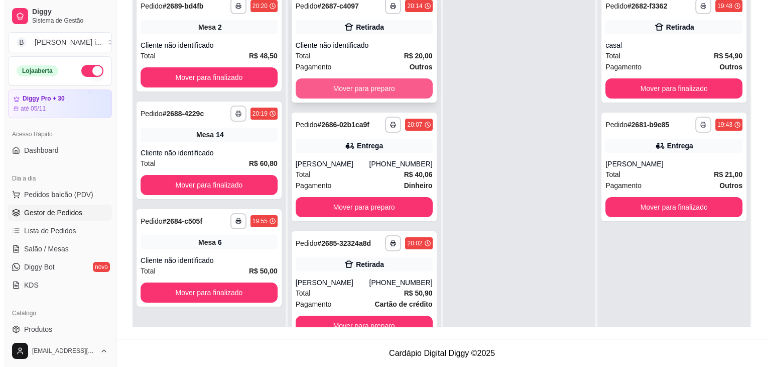
scroll to position [0, 0]
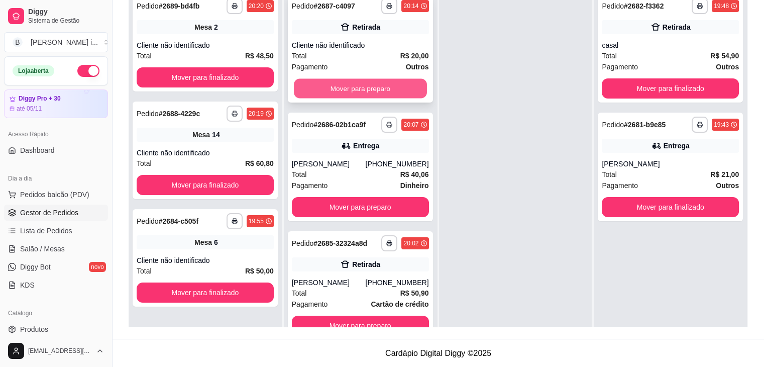
click at [373, 85] on button "Mover para preparo" at bounding box center [360, 89] width 133 height 20
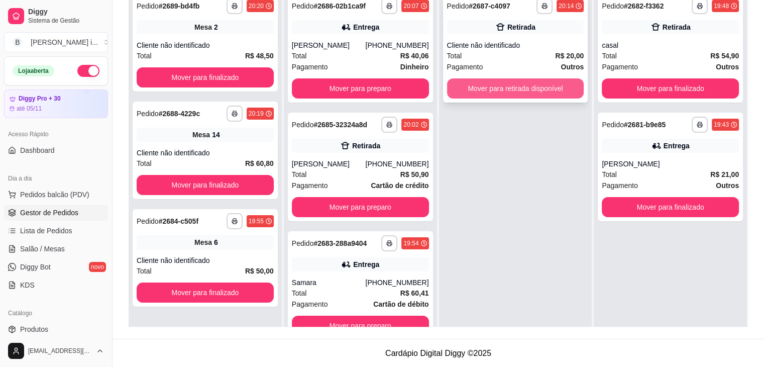
click at [539, 86] on button "Mover para retirada disponível" at bounding box center [515, 88] width 137 height 20
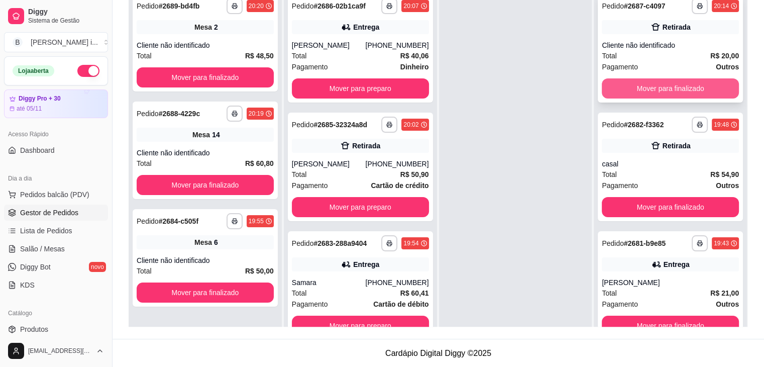
click at [673, 91] on button "Mover para finalizado" at bounding box center [670, 88] width 137 height 20
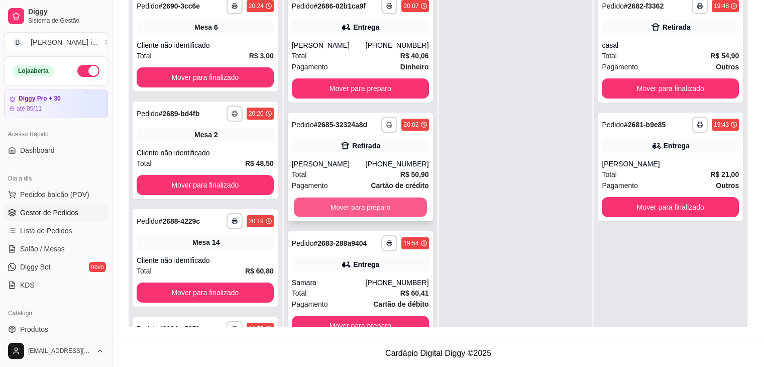
click at [379, 203] on button "Mover para preparo" at bounding box center [360, 207] width 133 height 20
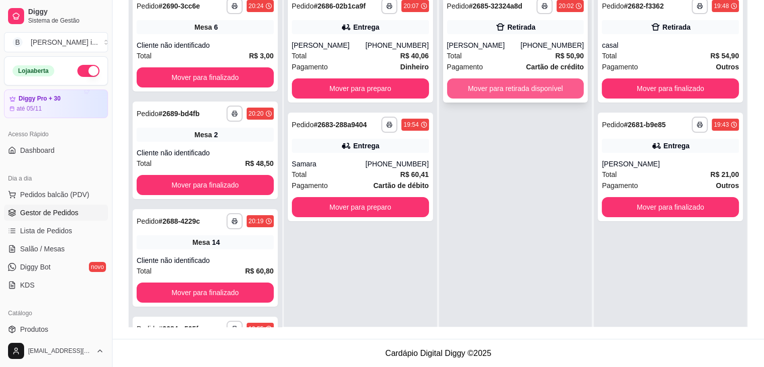
click at [521, 78] on div "Mover para retirada disponível" at bounding box center [515, 88] width 137 height 20
click at [539, 87] on button "Mover para retirada disponível" at bounding box center [515, 89] width 133 height 20
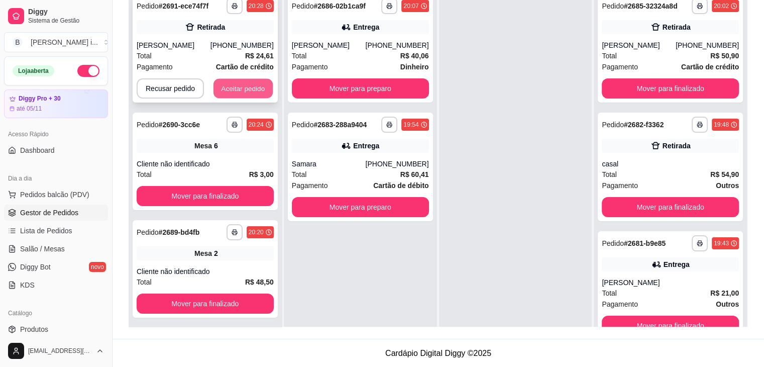
click at [245, 89] on button "Aceitar pedido" at bounding box center [242, 89] width 59 height 20
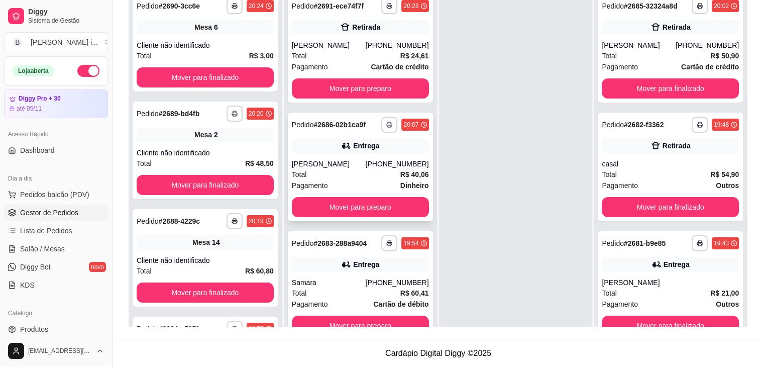
click at [375, 155] on div "**********" at bounding box center [360, 166] width 145 height 108
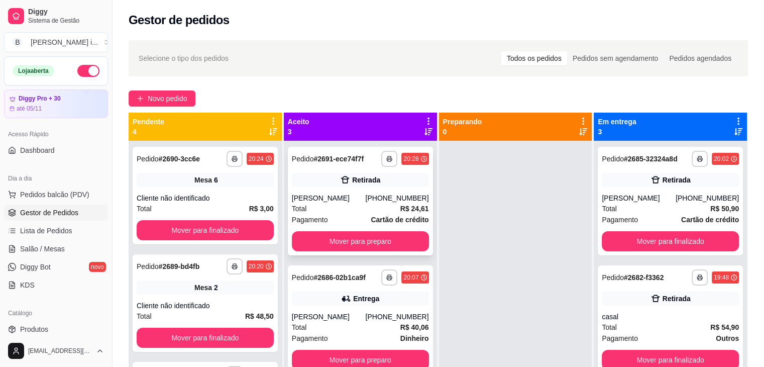
click at [374, 193] on div "[PHONE_NUMBER]" at bounding box center [396, 198] width 63 height 10
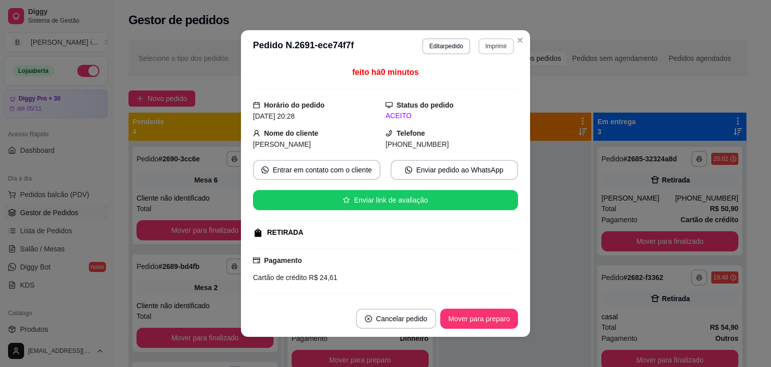
click at [500, 41] on button "Imprimir" at bounding box center [497, 46] width 36 height 16
click at [497, 90] on div "Escolha a impressora IMPRESSORA ORI" at bounding box center [474, 74] width 83 height 34
click at [464, 81] on button "IMPRESSORA ORI" at bounding box center [474, 81] width 73 height 16
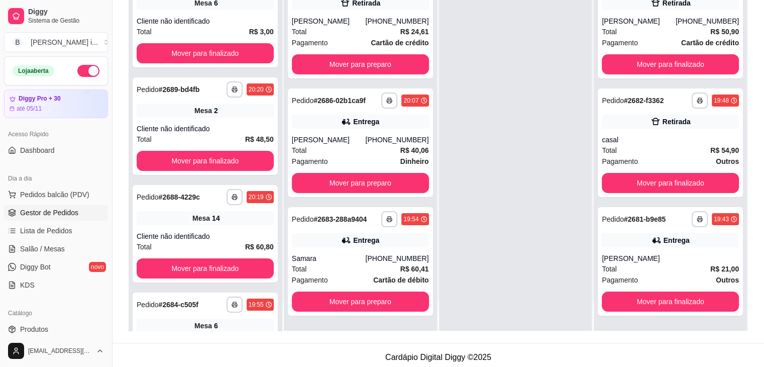
scroll to position [153, 0]
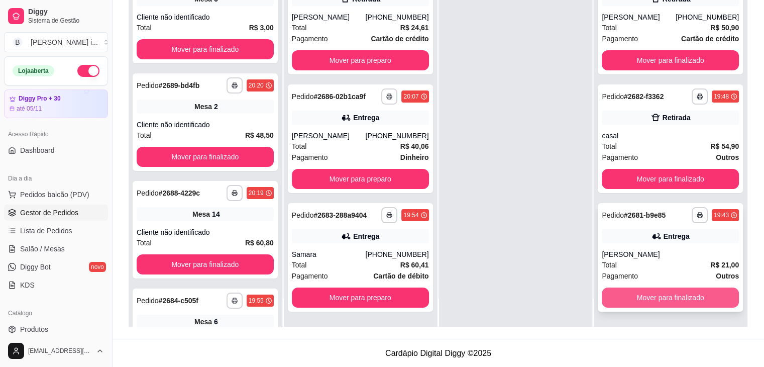
click at [667, 296] on button "Mover para finalizado" at bounding box center [670, 297] width 137 height 20
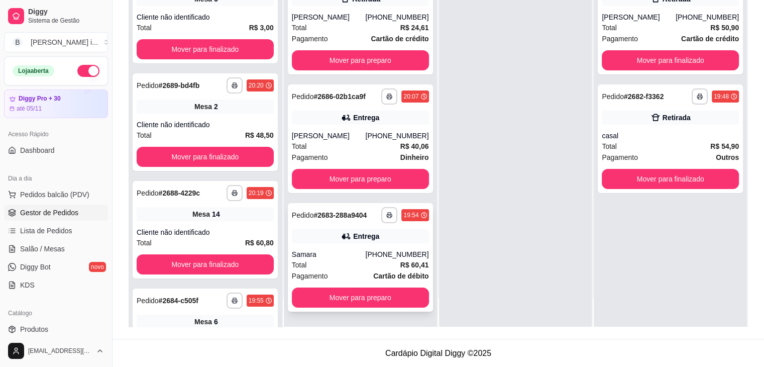
click at [378, 250] on div "[PHONE_NUMBER]" at bounding box center [396, 254] width 63 height 10
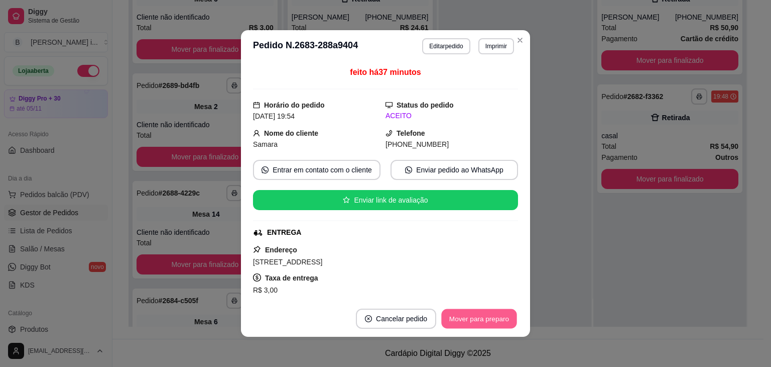
click at [472, 311] on button "Mover para preparo" at bounding box center [478, 319] width 75 height 20
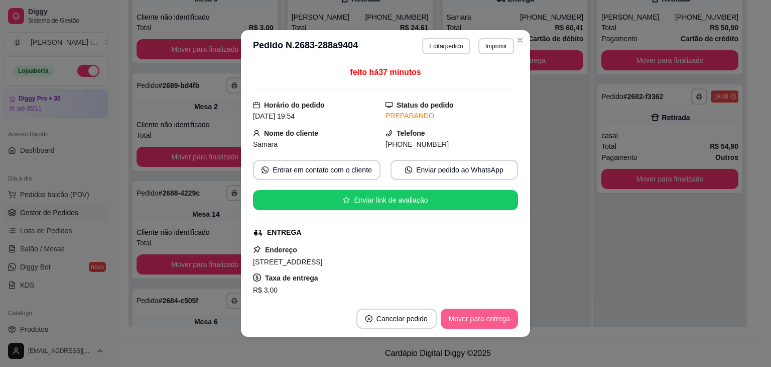
click at [472, 311] on button "Mover para entrega" at bounding box center [479, 318] width 77 height 20
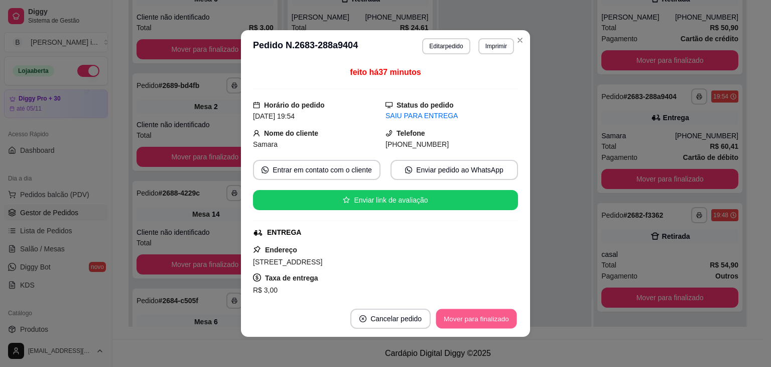
click at [473, 314] on button "Mover para finalizado" at bounding box center [476, 319] width 81 height 20
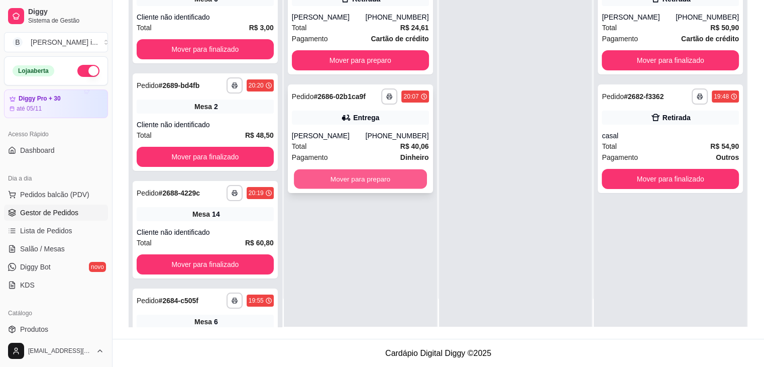
click at [355, 178] on button "Mover para preparo" at bounding box center [360, 179] width 133 height 20
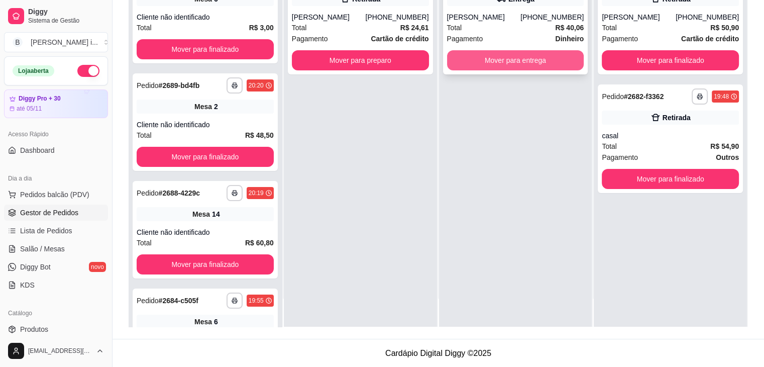
click at [494, 61] on button "Mover para entrega" at bounding box center [515, 60] width 137 height 20
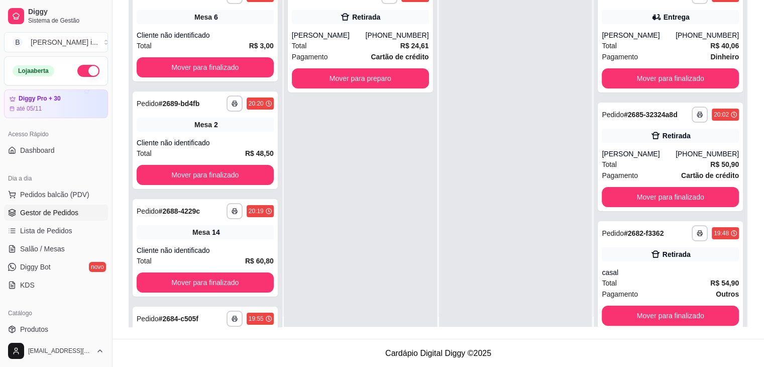
scroll to position [0, 0]
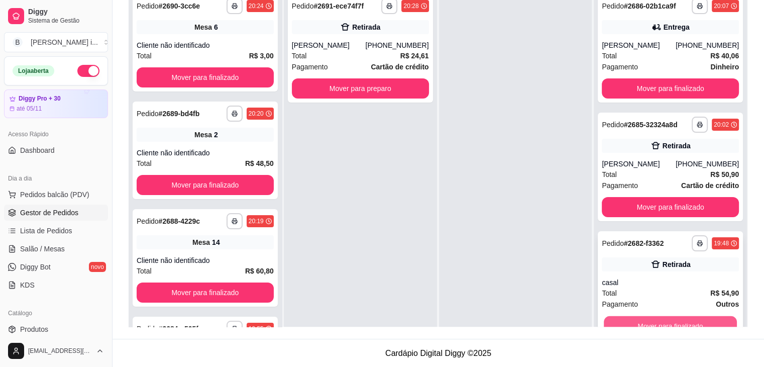
click at [680, 321] on button "Mover para finalizado" at bounding box center [670, 326] width 133 height 20
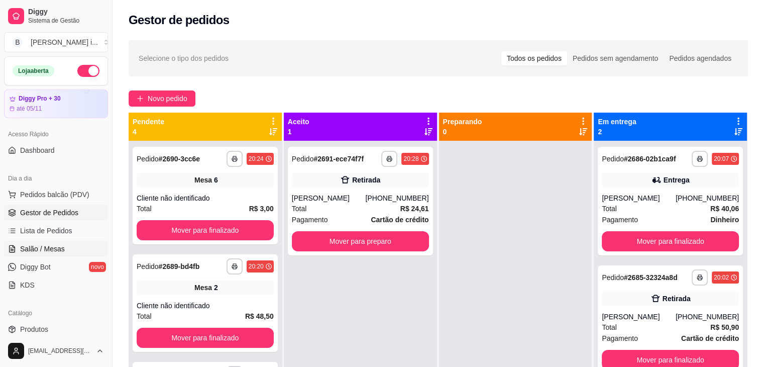
click at [61, 246] on span "Salão / Mesas" at bounding box center [42, 249] width 45 height 10
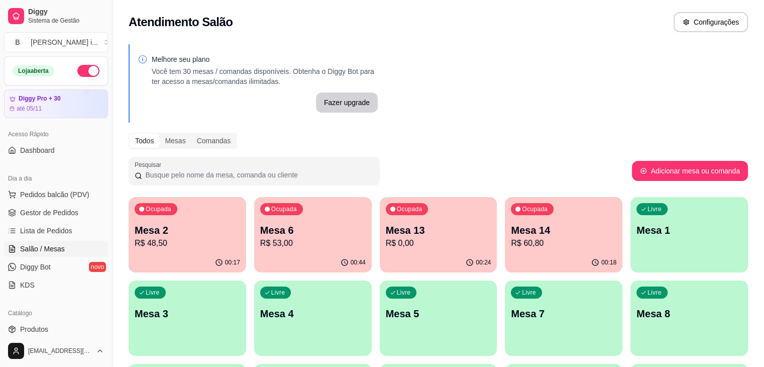
click at [298, 254] on div "00:44" at bounding box center [313, 263] width 118 height 20
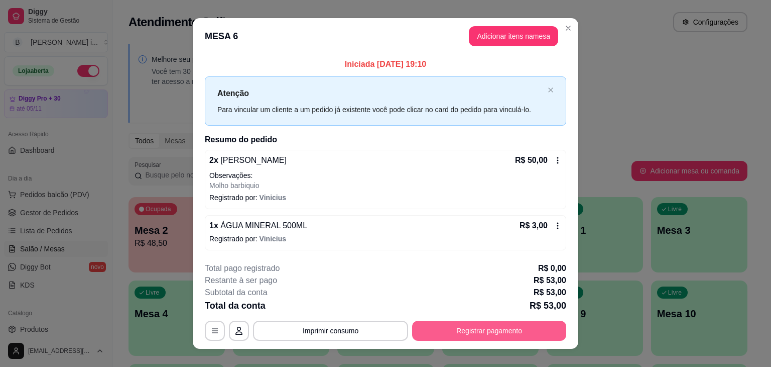
click at [476, 326] on button "Registrar pagamento" at bounding box center [489, 330] width 154 height 20
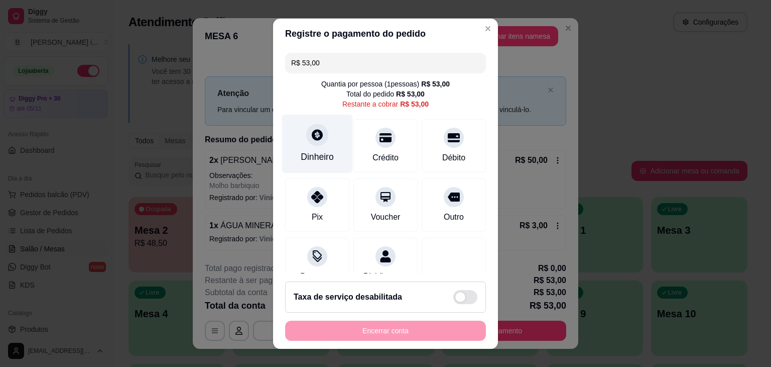
click at [323, 146] on div "Dinheiro" at bounding box center [317, 143] width 71 height 59
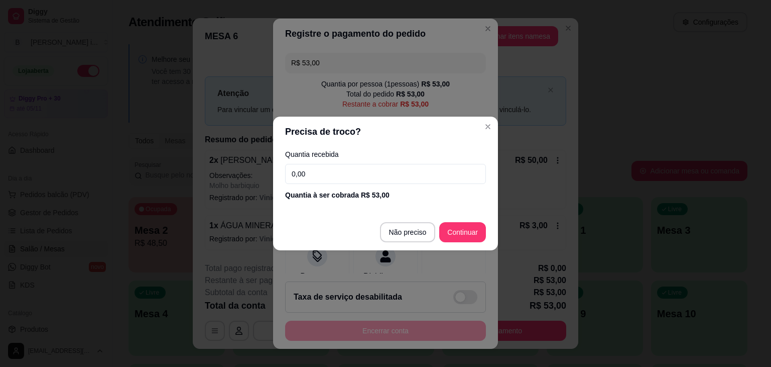
click at [370, 167] on input "0,00" at bounding box center [385, 174] width 201 height 20
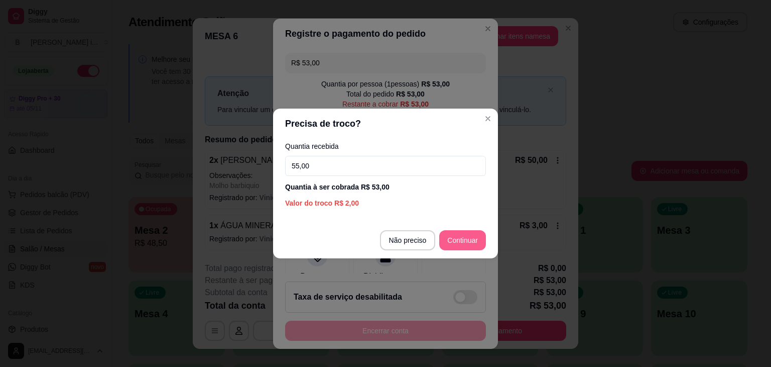
type input "55,00"
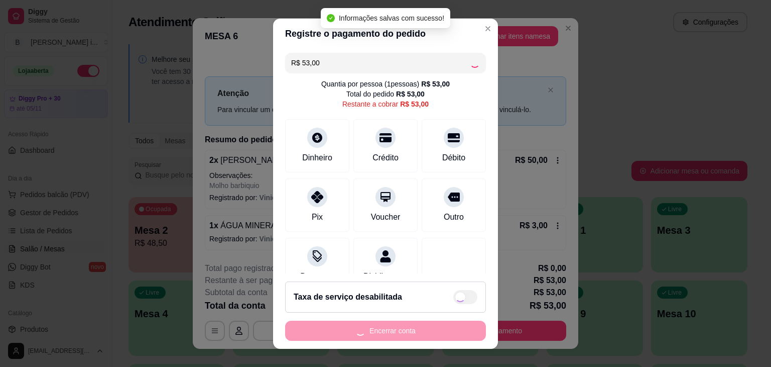
type input "R$ 0,00"
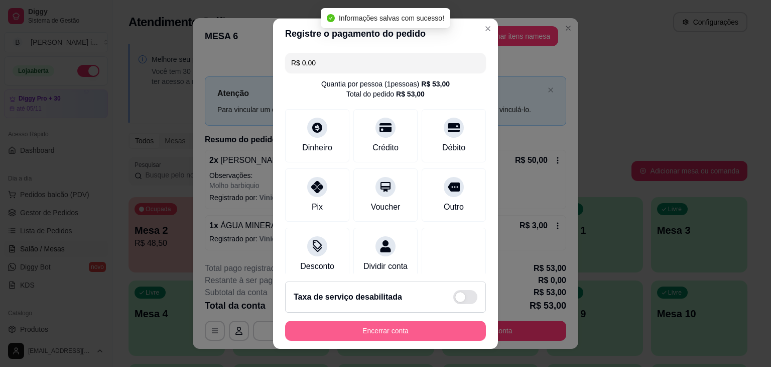
click at [368, 327] on button "Encerrar conta" at bounding box center [385, 330] width 201 height 20
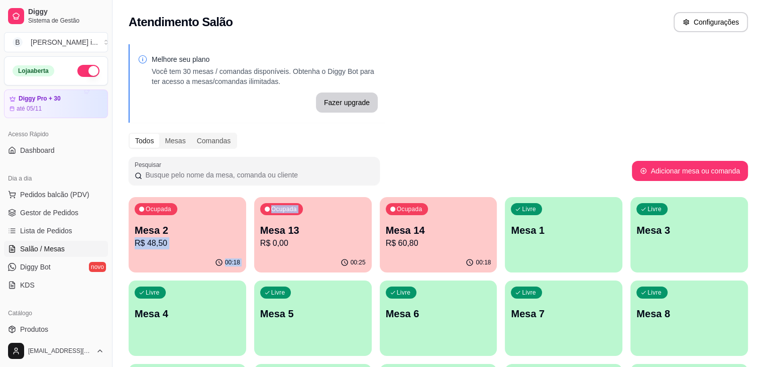
click at [266, 135] on div "Todos Mesas Comandas" at bounding box center [438, 141] width 619 height 16
click at [45, 212] on span "Gestor de Pedidos" at bounding box center [49, 212] width 58 height 10
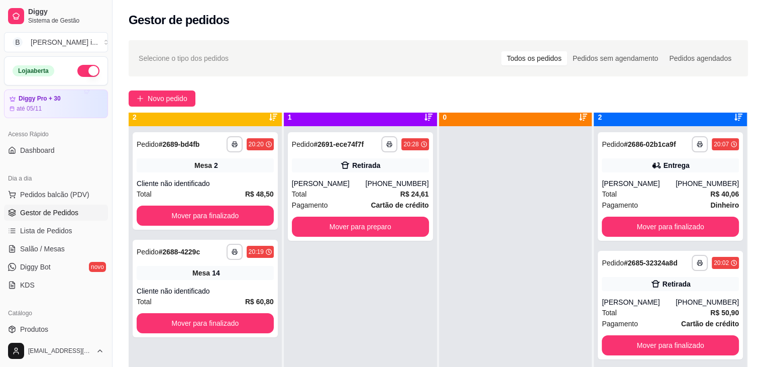
scroll to position [28, 0]
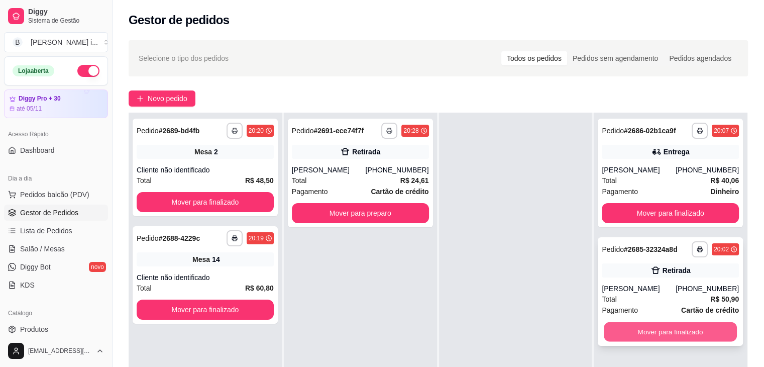
click at [701, 334] on button "Mover para finalizado" at bounding box center [670, 332] width 133 height 20
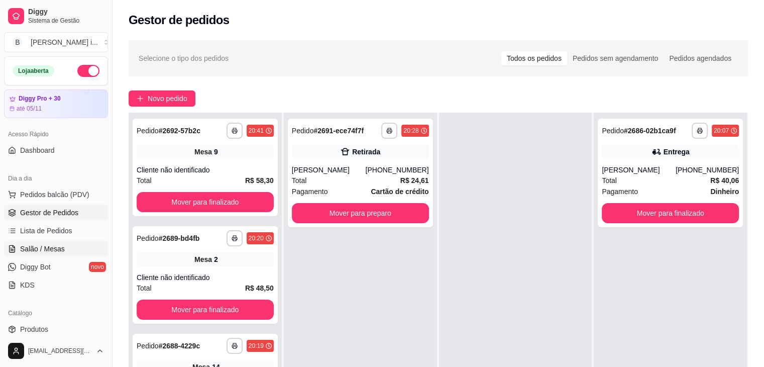
click at [30, 252] on span "Salão / Mesas" at bounding box center [42, 249] width 45 height 10
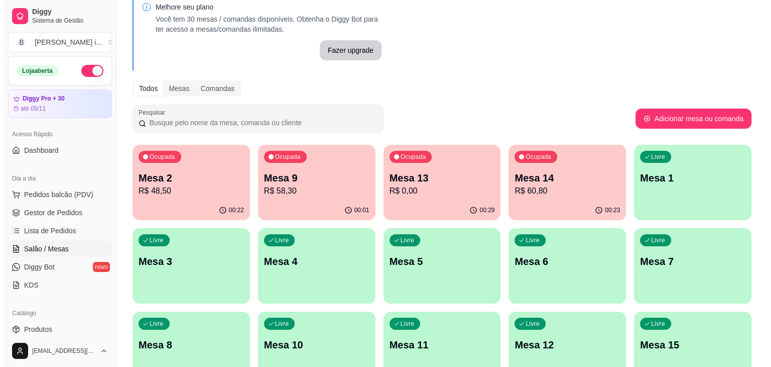
scroll to position [151, 0]
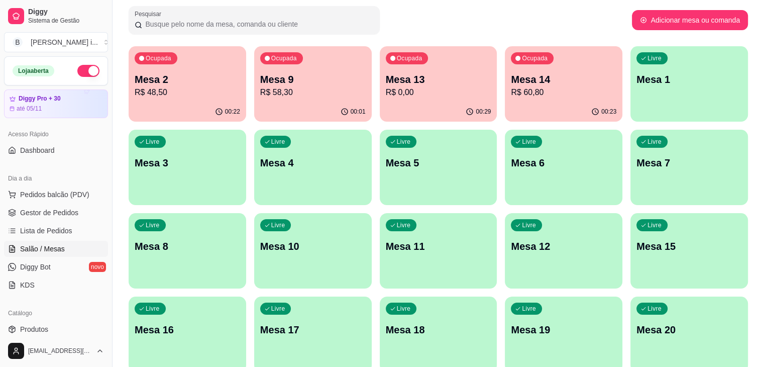
click at [380, 278] on div "button" at bounding box center [439, 282] width 118 height 12
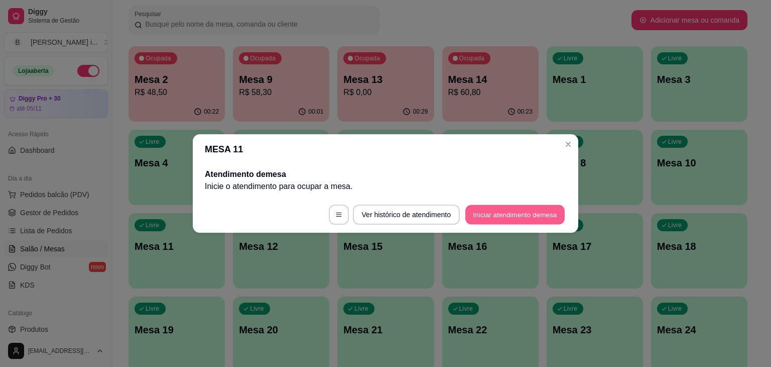
click at [524, 214] on button "Iniciar atendimento de mesa" at bounding box center [515, 215] width 99 height 20
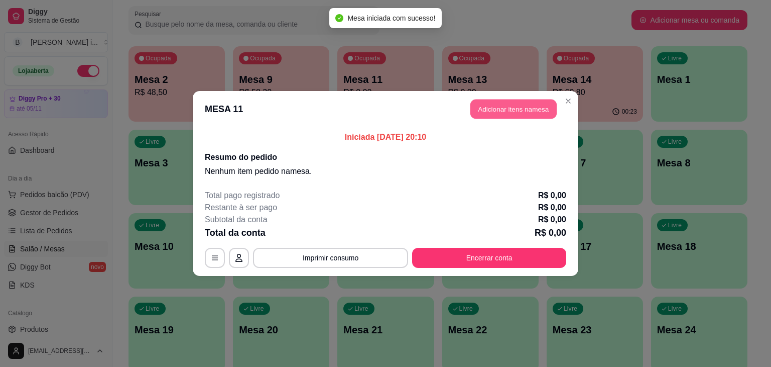
click at [514, 113] on button "Adicionar itens na mesa" at bounding box center [514, 109] width 86 height 20
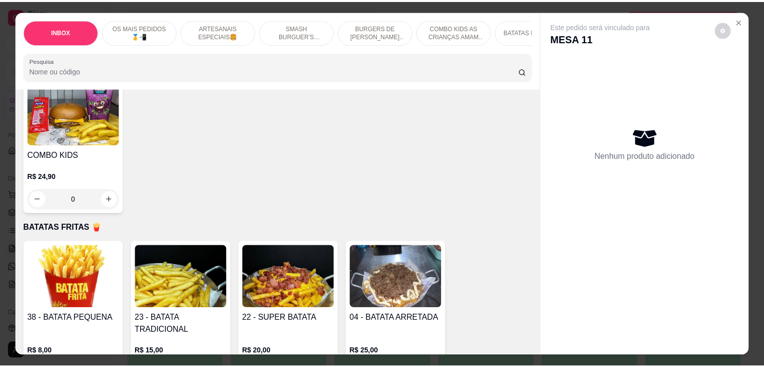
scroll to position [1707, 0]
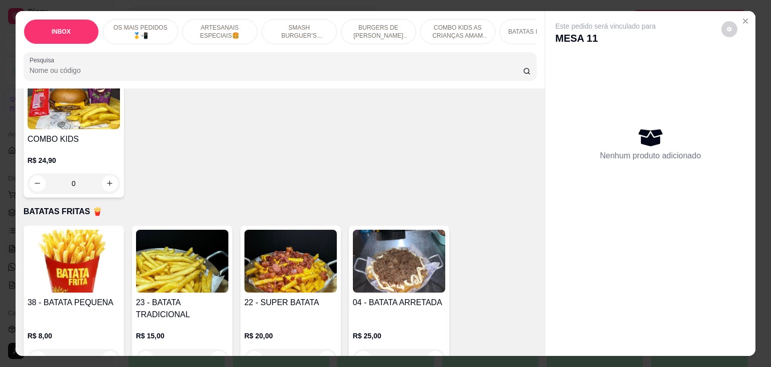
click at [298, 257] on img at bounding box center [291, 260] width 92 height 63
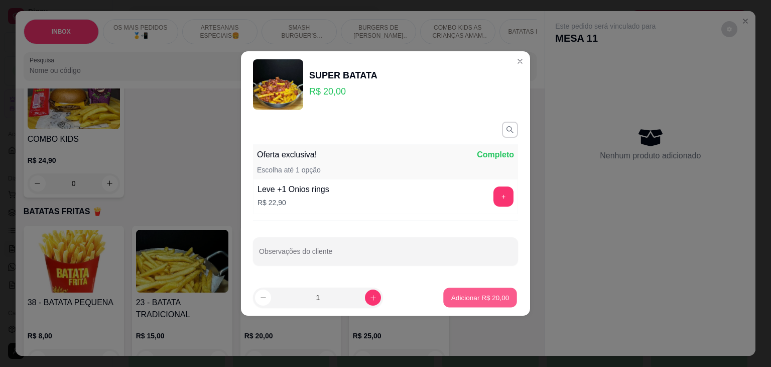
click at [476, 297] on p "Adicionar R$ 20,00" at bounding box center [480, 297] width 58 height 10
type input "1"
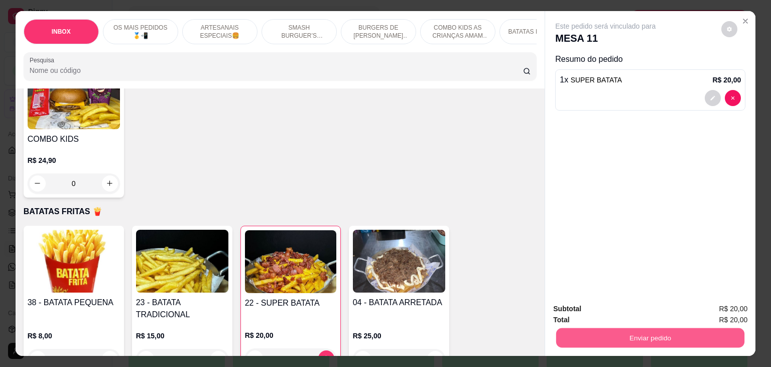
click at [656, 332] on button "Enviar pedido" at bounding box center [650, 338] width 188 height 20
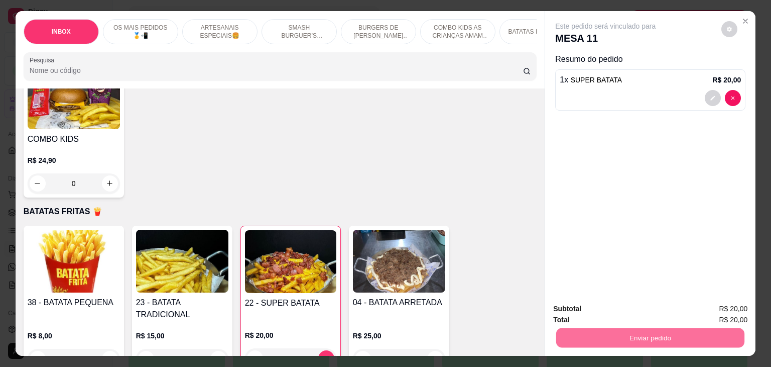
click at [732, 313] on button "Enviar pedido" at bounding box center [721, 308] width 57 height 19
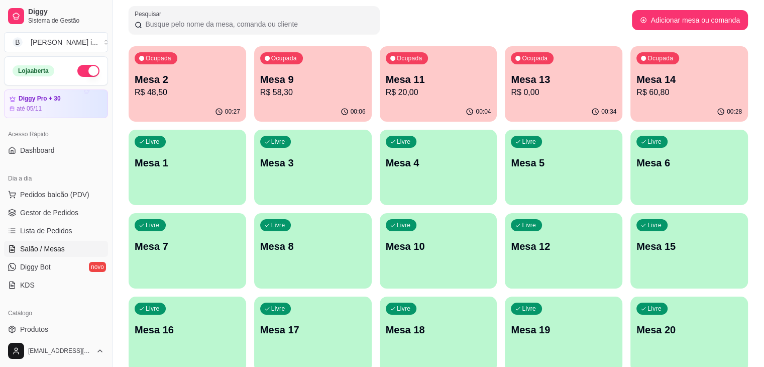
click at [636, 80] on p "Mesa 14" at bounding box center [688, 79] width 105 height 14
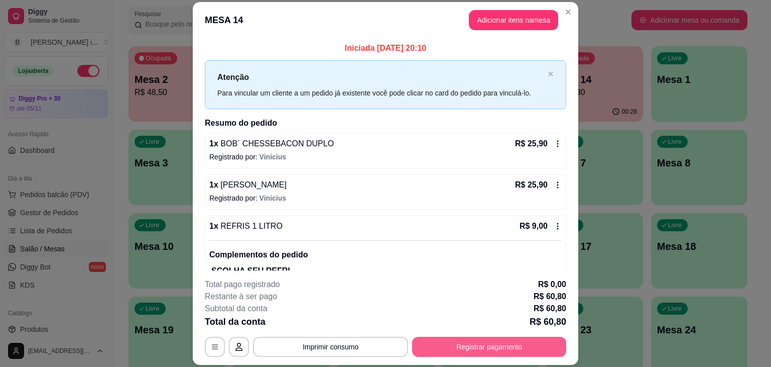
click at [477, 343] on button "Registrar pagamento" at bounding box center [489, 346] width 154 height 20
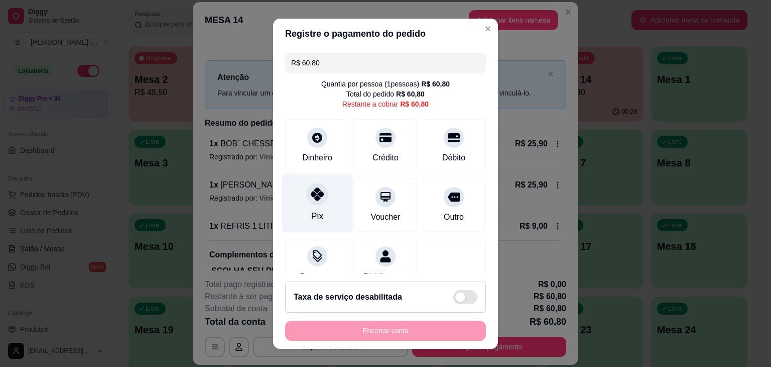
click at [307, 185] on div at bounding box center [317, 194] width 22 height 22
type input "R$ 0,00"
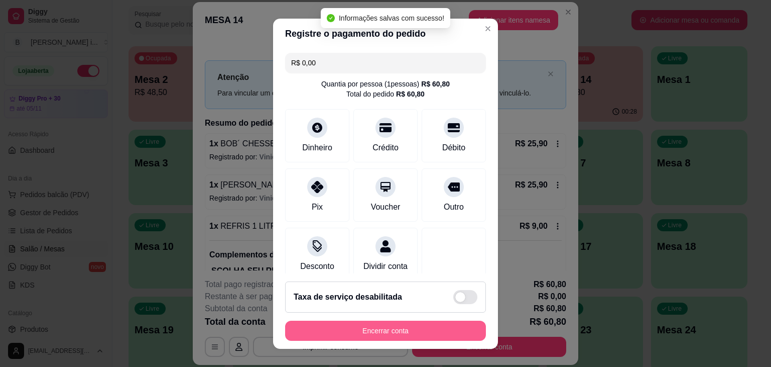
click at [407, 329] on button "Encerrar conta" at bounding box center [385, 330] width 201 height 20
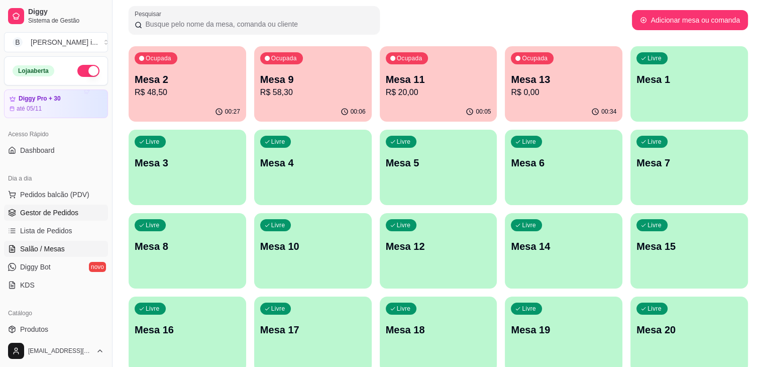
click at [47, 210] on span "Gestor de Pedidos" at bounding box center [49, 212] width 58 height 10
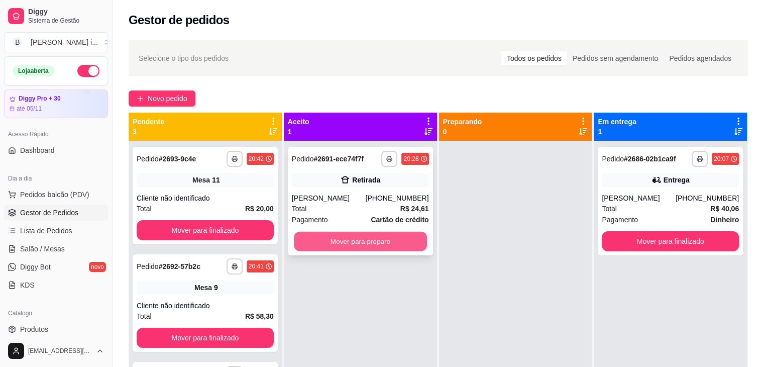
click at [396, 232] on button "Mover para preparo" at bounding box center [360, 242] width 133 height 20
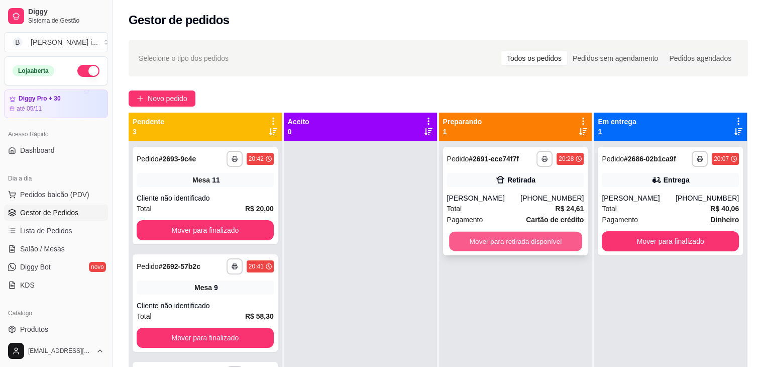
click at [501, 238] on button "Mover para retirada disponível" at bounding box center [515, 242] width 133 height 20
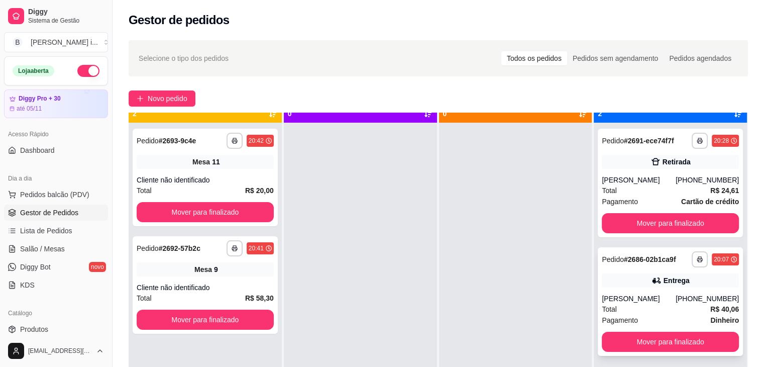
scroll to position [28, 0]
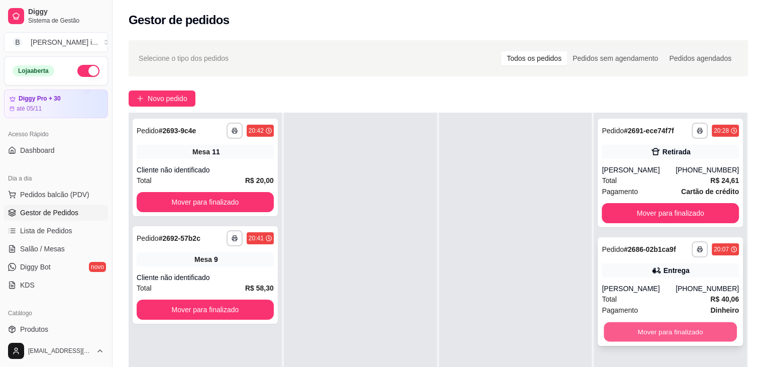
click at [672, 337] on button "Mover para finalizado" at bounding box center [670, 332] width 133 height 20
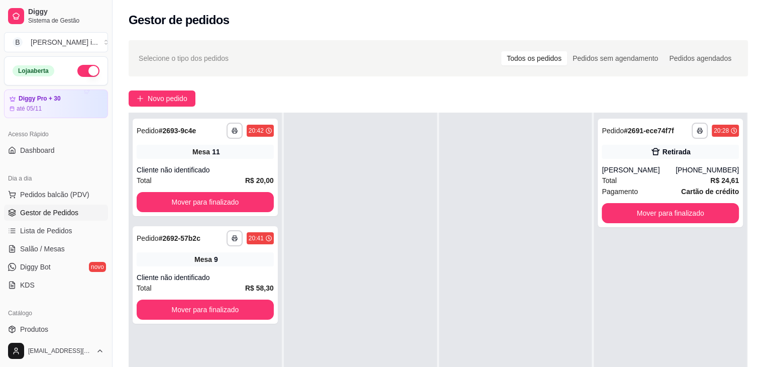
click at [423, 244] on div at bounding box center [360, 295] width 153 height 367
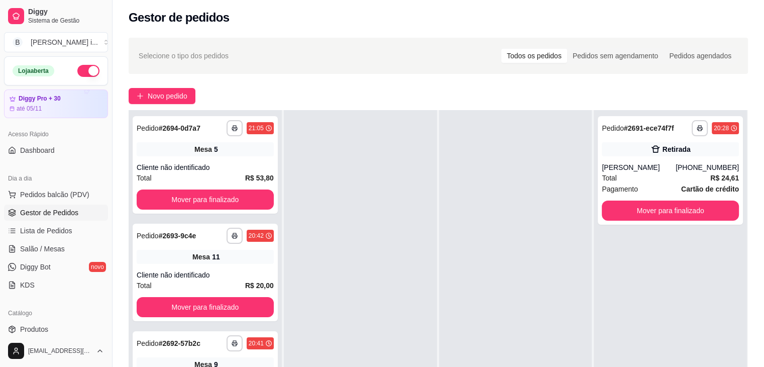
scroll to position [100, 0]
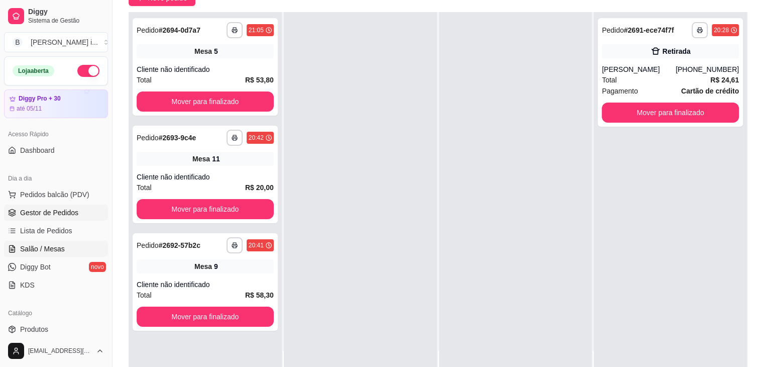
click at [50, 248] on span "Salão / Mesas" at bounding box center [42, 249] width 45 height 10
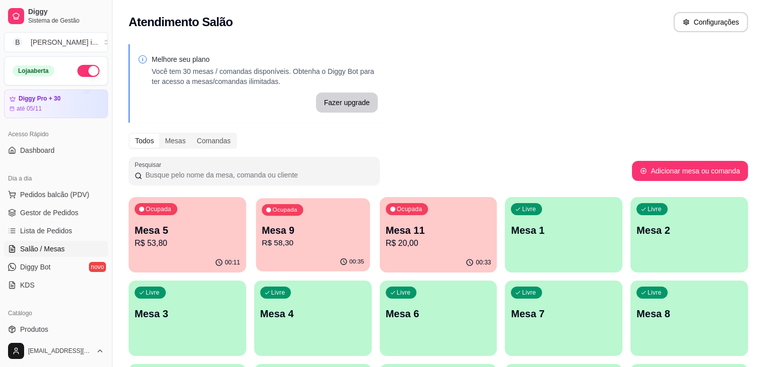
click at [349, 262] on p "00:35" at bounding box center [356, 262] width 15 height 8
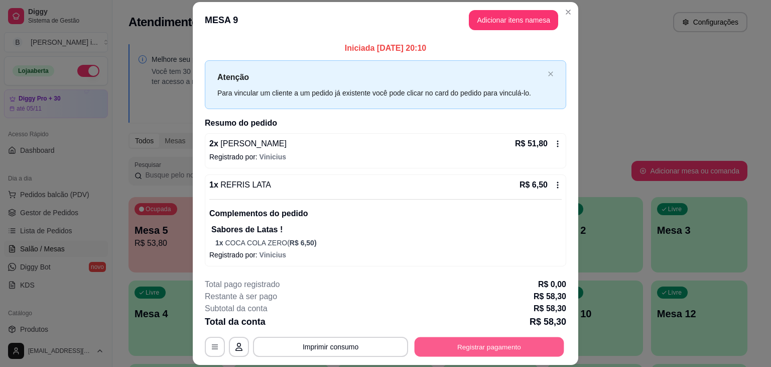
click at [494, 346] on button "Registrar pagamento" at bounding box center [490, 347] width 150 height 20
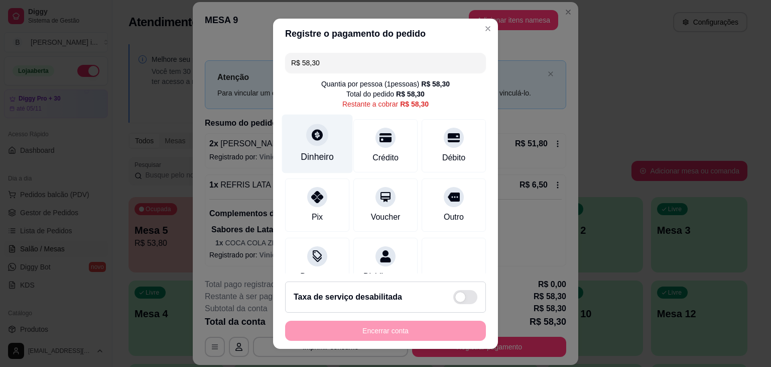
click at [293, 147] on div "Dinheiro" at bounding box center [317, 143] width 71 height 59
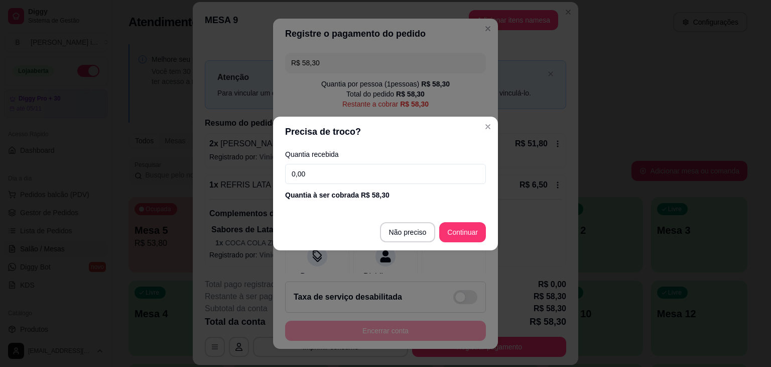
click at [334, 182] on input "0,00" at bounding box center [385, 174] width 201 height 20
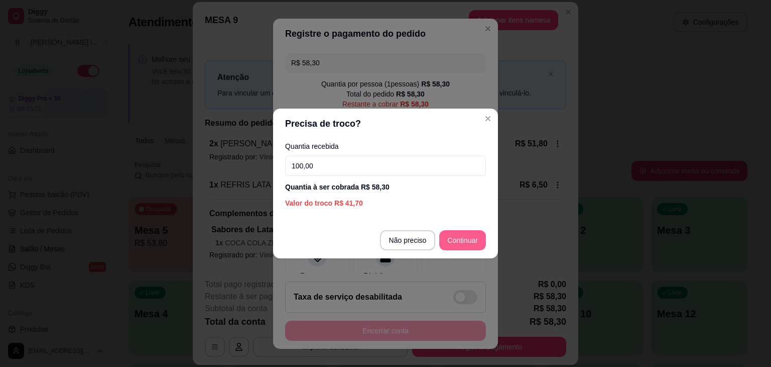
type input "100,00"
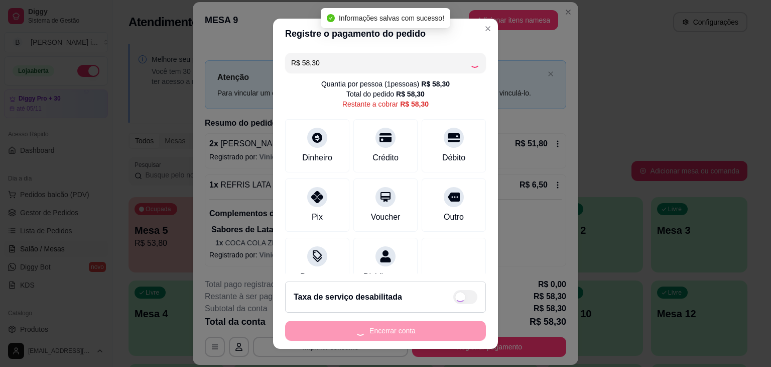
type input "R$ 0,00"
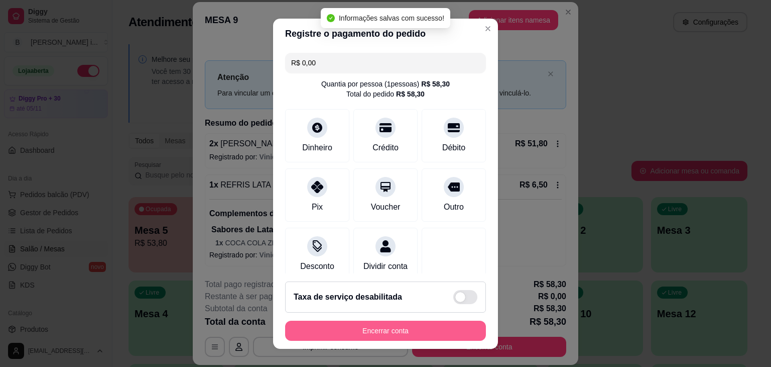
click at [386, 332] on button "Encerrar conta" at bounding box center [385, 330] width 201 height 20
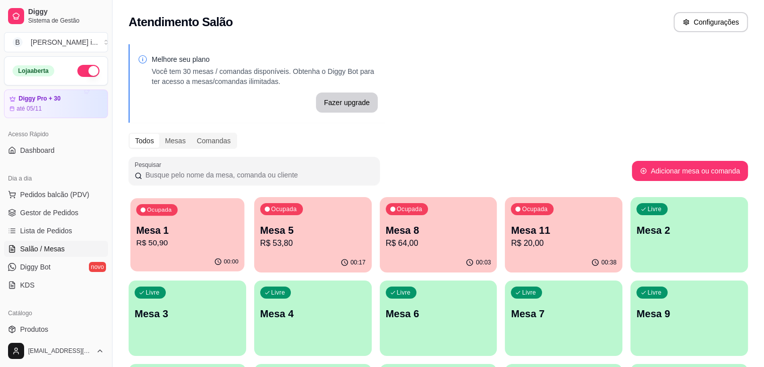
click at [158, 239] on p "R$ 50,90" at bounding box center [187, 243] width 102 height 12
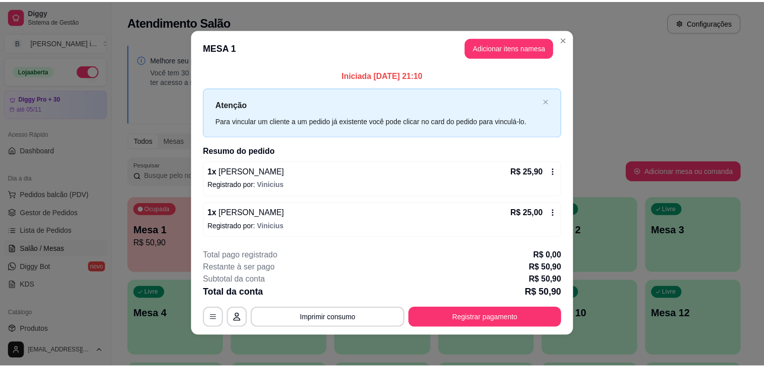
scroll to position [2, 0]
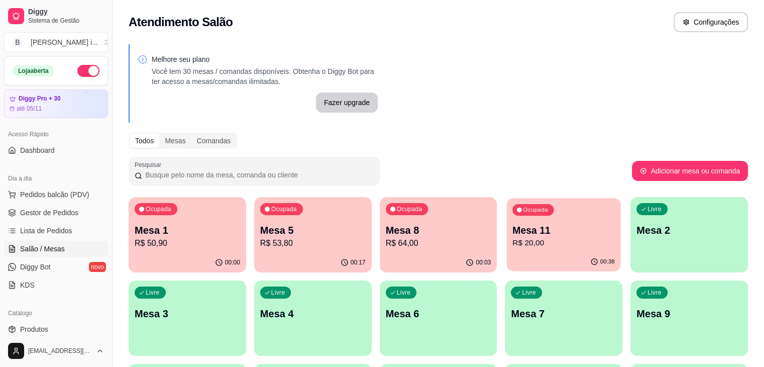
click at [507, 251] on div "Ocupada Mesa 11 R$ 20,00" at bounding box center [564, 225] width 114 height 54
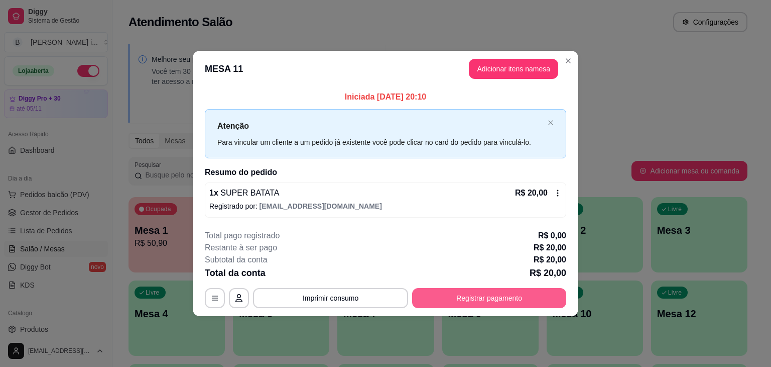
click at [448, 308] on footer "**********" at bounding box center [386, 268] width 386 height 94
click at [449, 304] on button "Registrar pagamento" at bounding box center [489, 298] width 154 height 20
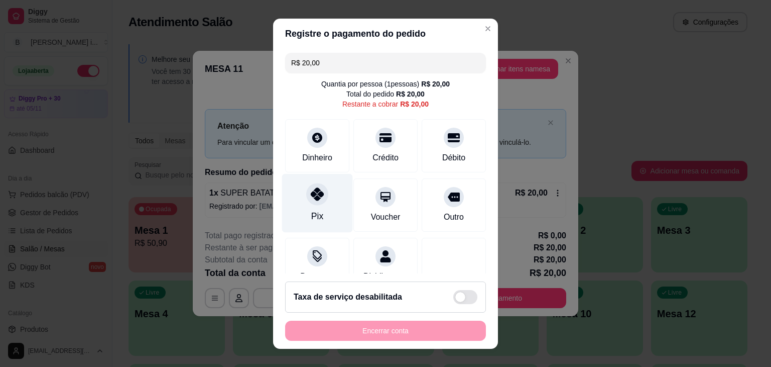
click at [325, 217] on div "Pix" at bounding box center [317, 202] width 71 height 59
type input "R$ 0,00"
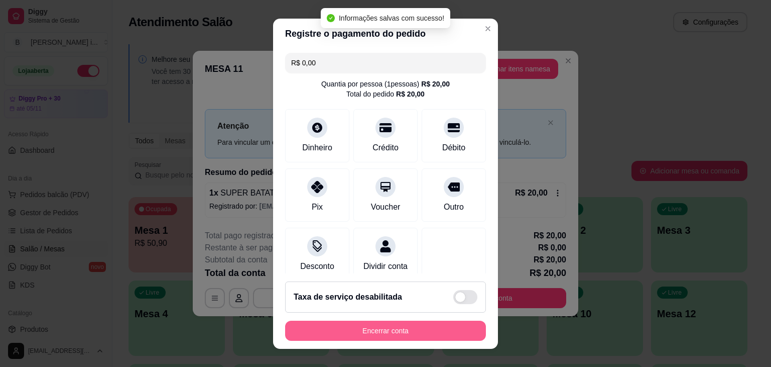
click at [386, 325] on button "Encerrar conta" at bounding box center [385, 330] width 201 height 20
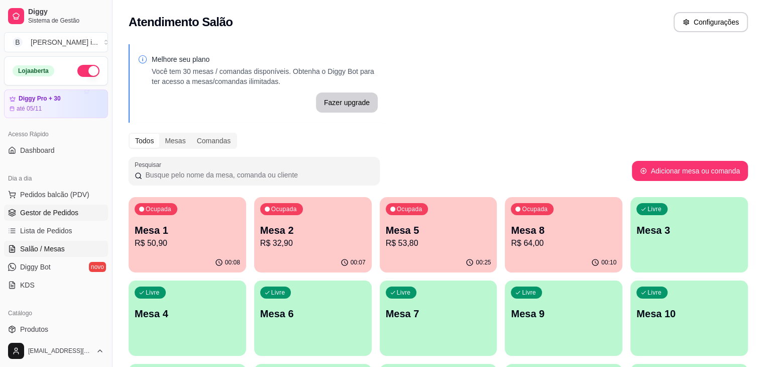
click at [36, 217] on link "Gestor de Pedidos" at bounding box center [56, 212] width 104 height 16
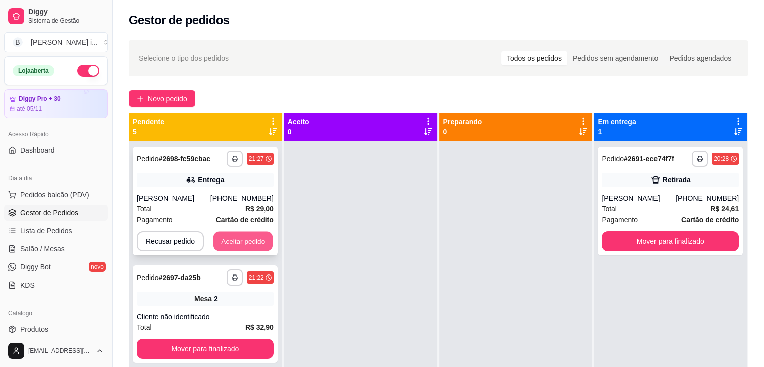
click at [239, 248] on button "Aceitar pedido" at bounding box center [242, 242] width 59 height 20
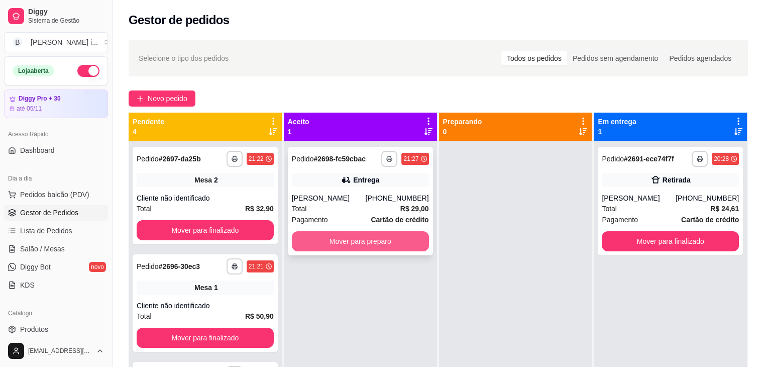
click at [331, 246] on button "Mover para preparo" at bounding box center [360, 241] width 137 height 20
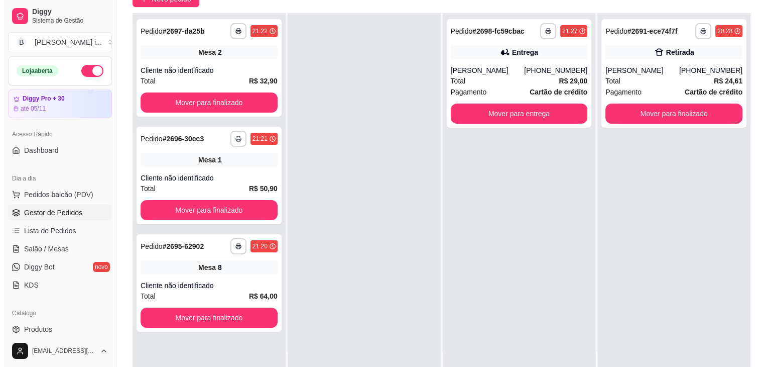
scroll to position [153, 0]
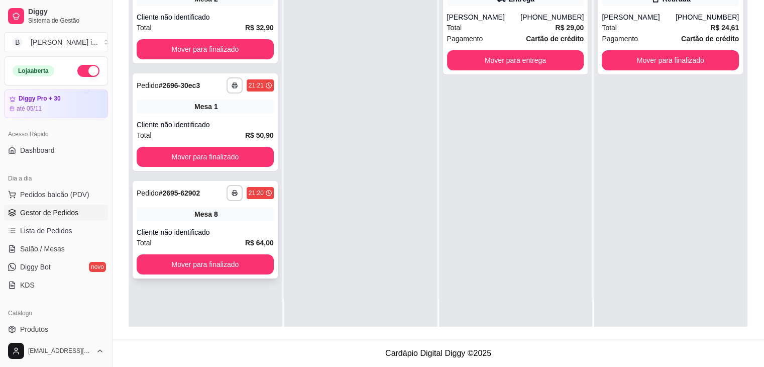
click at [257, 239] on strong "R$ 64,00" at bounding box center [259, 243] width 29 height 8
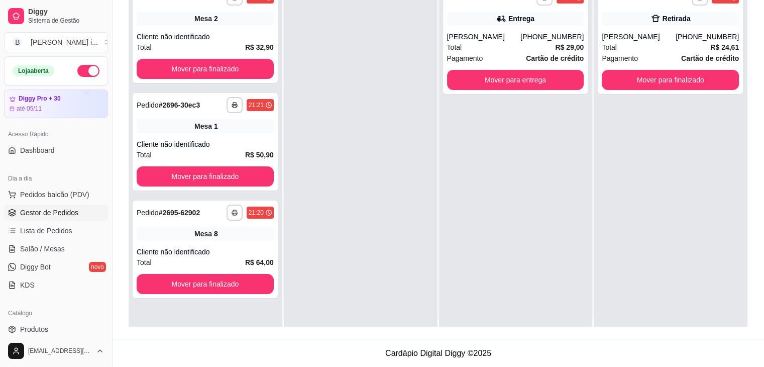
scroll to position [0, 0]
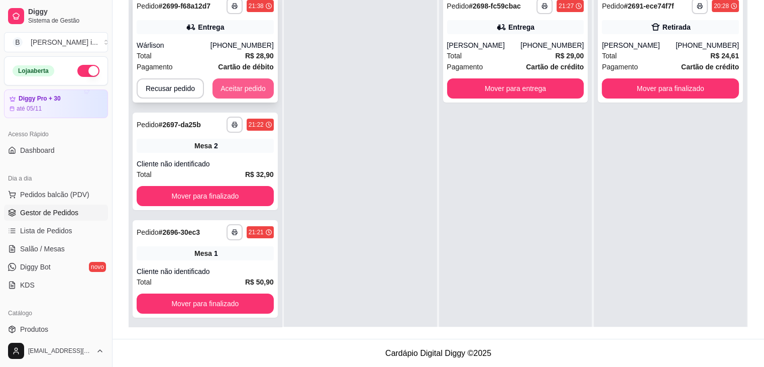
click at [249, 90] on button "Aceitar pedido" at bounding box center [242, 88] width 61 height 20
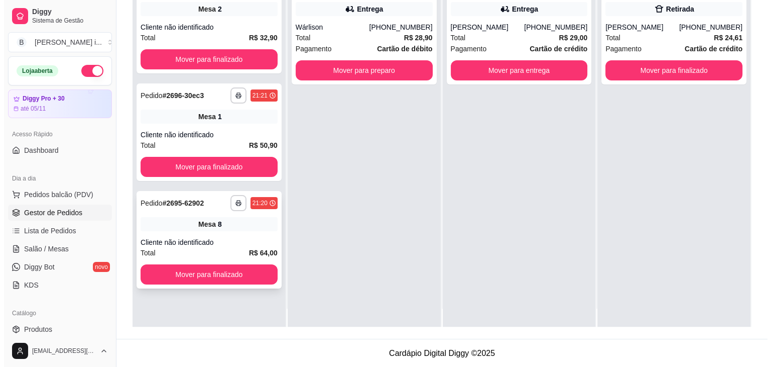
scroll to position [28, 0]
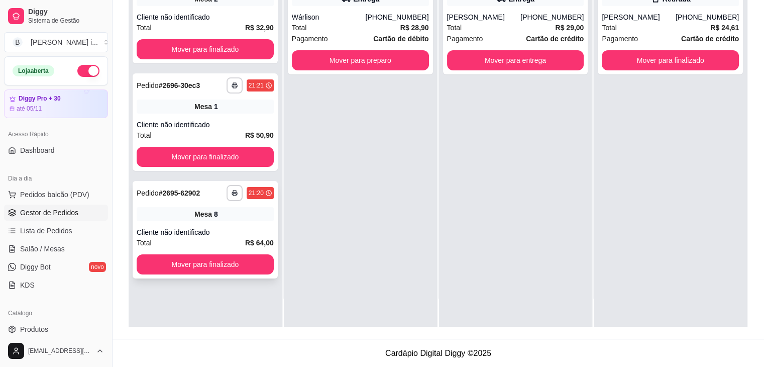
click at [231, 216] on div "Mesa 8" at bounding box center [205, 214] width 137 height 14
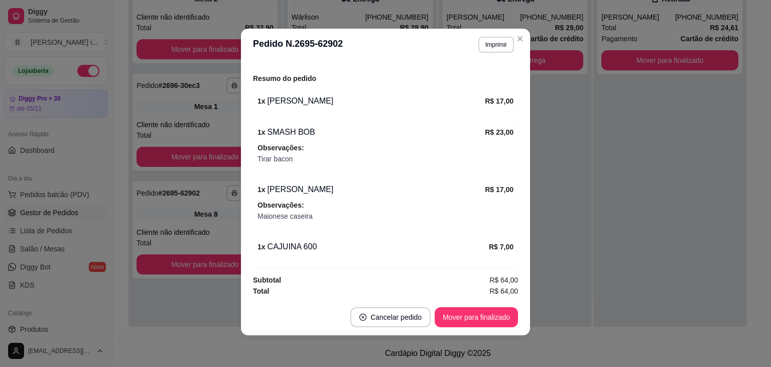
scroll to position [2, 0]
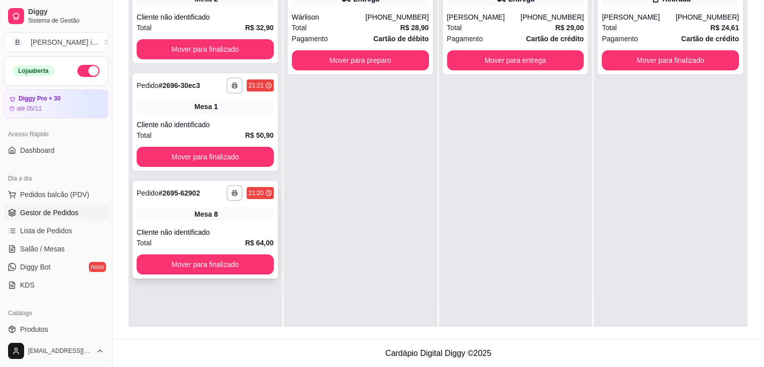
click at [233, 218] on div "Mesa 8" at bounding box center [205, 214] width 137 height 14
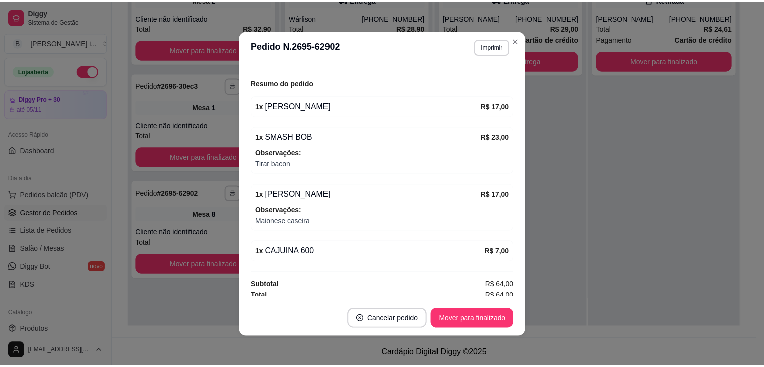
scroll to position [120, 0]
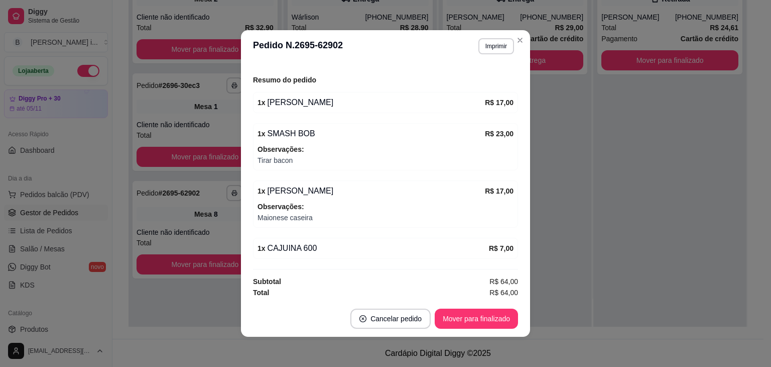
click at [522, 203] on div "feito há 20 minutos Número da Mesa 8 Tipo Mesa Horário do pedido [DATE] 21:20 S…" at bounding box center [385, 181] width 289 height 238
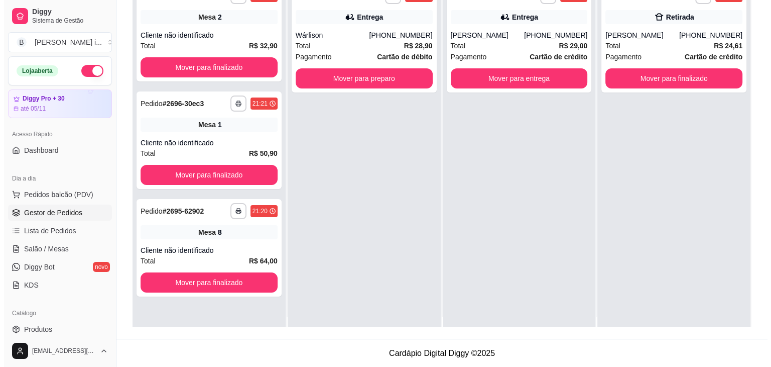
scroll to position [0, 0]
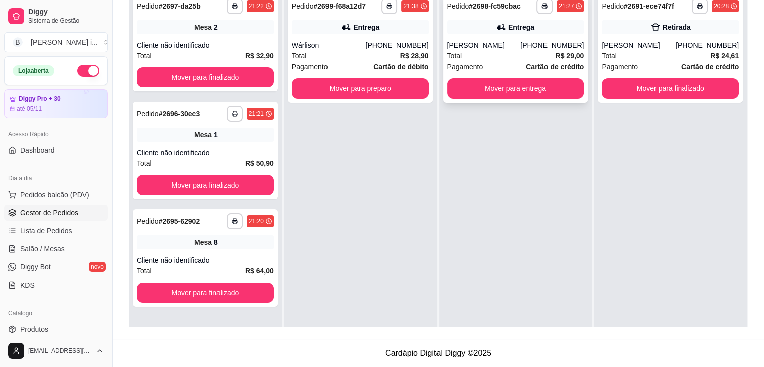
click at [521, 48] on div "[PERSON_NAME]" at bounding box center [484, 45] width 74 height 10
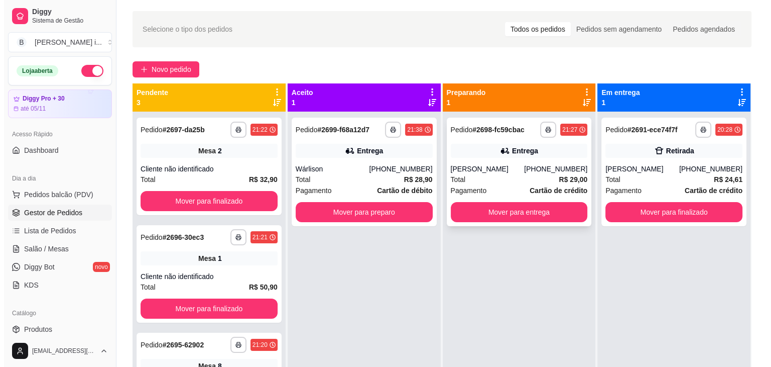
scroll to position [2, 0]
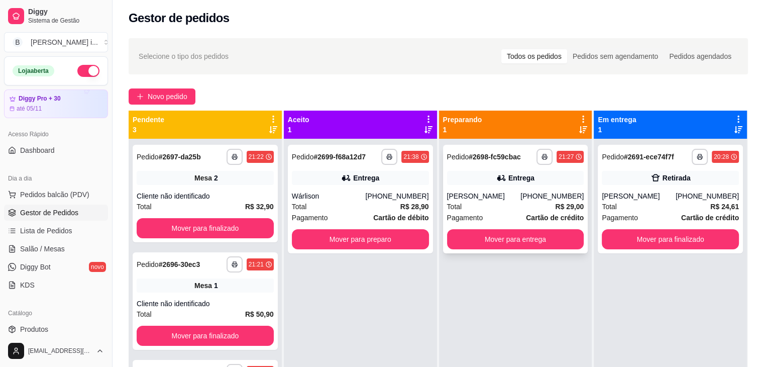
click at [532, 199] on div "[PHONE_NUMBER]" at bounding box center [551, 196] width 63 height 10
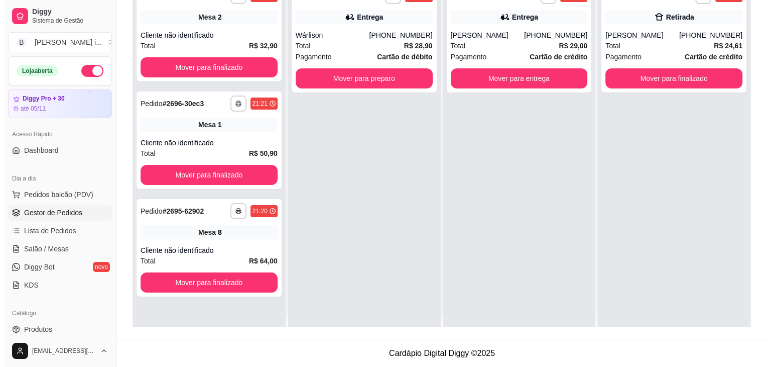
scroll to position [0, 0]
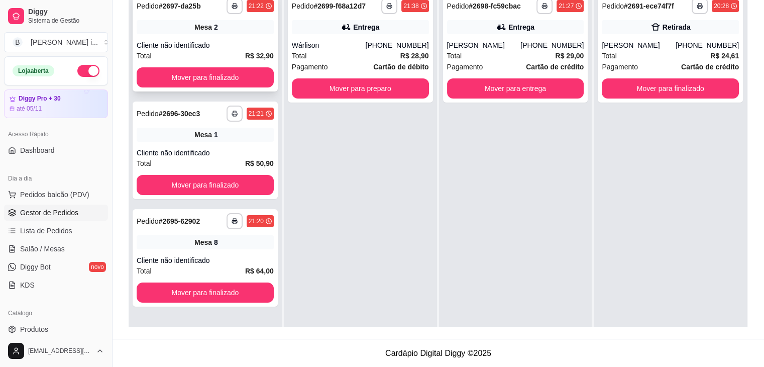
click at [183, 27] on div "Mesa 2" at bounding box center [205, 27] width 137 height 14
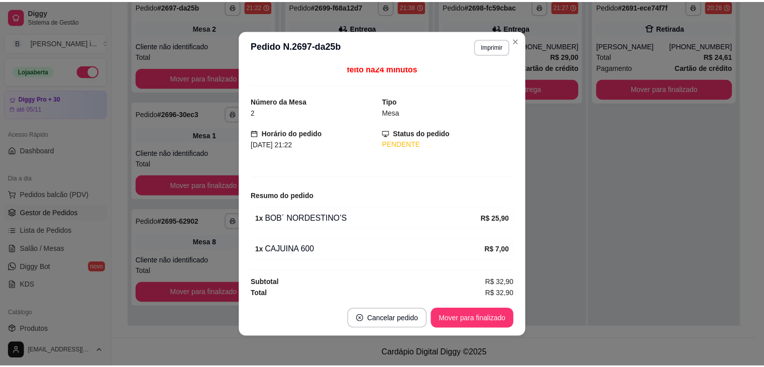
scroll to position [6, 0]
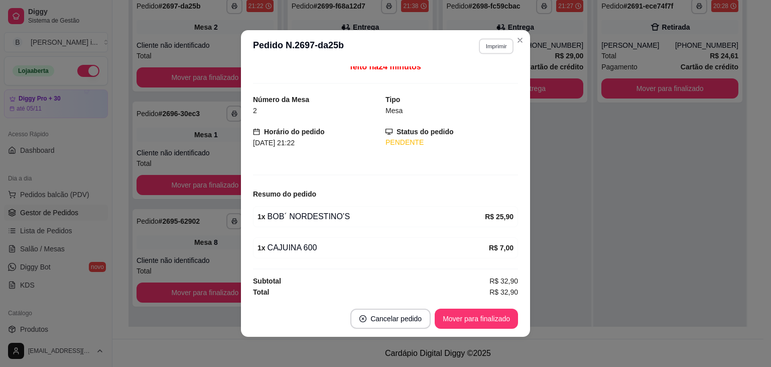
click at [492, 42] on button "Imprimir" at bounding box center [496, 46] width 35 height 16
click at [497, 83] on button "IMPRESSORA ORI" at bounding box center [474, 82] width 73 height 16
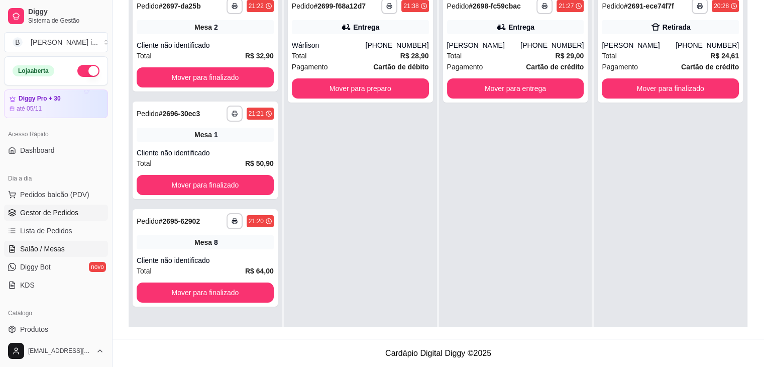
drag, startPoint x: 33, startPoint y: 258, endPoint x: 34, endPoint y: 251, distance: 7.2
click at [33, 258] on ul "Pedidos balcão (PDV) Gestor de Pedidos Lista de Pedidos Salão / Mesas Diggy Bot…" at bounding box center [56, 239] width 104 height 106
click at [34, 250] on span "Salão / Mesas" at bounding box center [42, 249] width 45 height 10
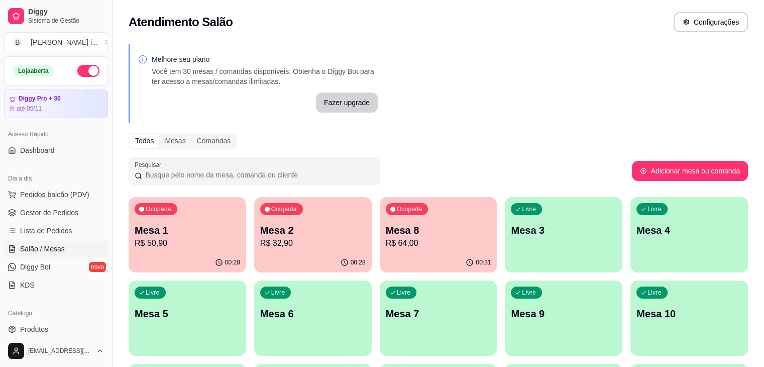
click at [254, 252] on div "Ocupada Mesa 2 R$ 32,90" at bounding box center [313, 225] width 118 height 56
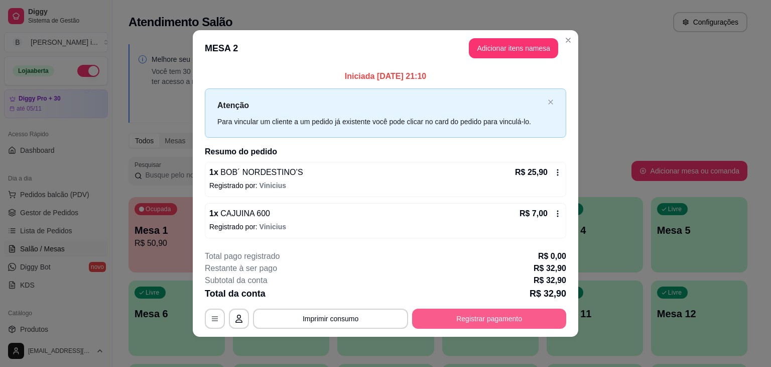
click at [455, 318] on button "Registrar pagamento" at bounding box center [489, 318] width 154 height 20
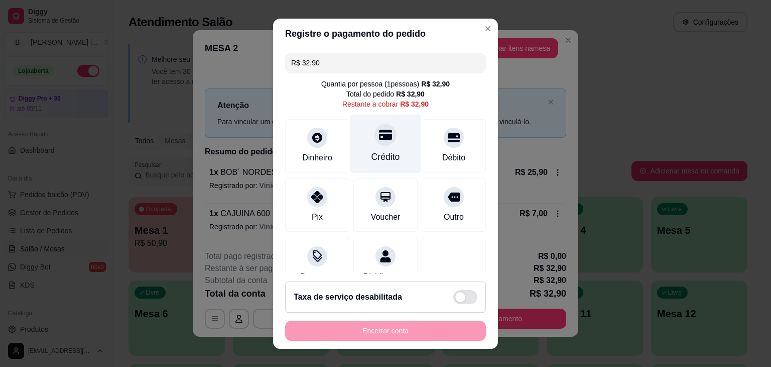
click at [379, 148] on div "Crédito" at bounding box center [386, 143] width 71 height 59
type input "R$ 0,00"
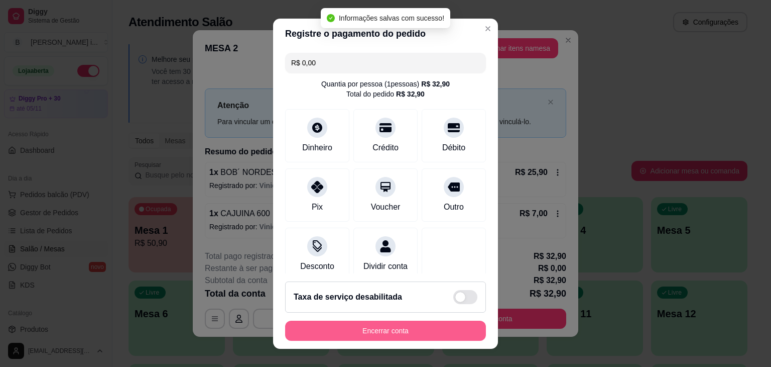
click at [412, 328] on button "Encerrar conta" at bounding box center [385, 330] width 201 height 20
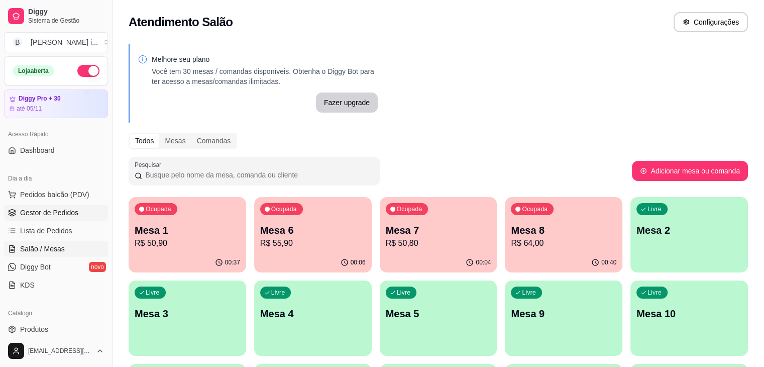
click at [48, 215] on span "Gestor de Pedidos" at bounding box center [49, 212] width 58 height 10
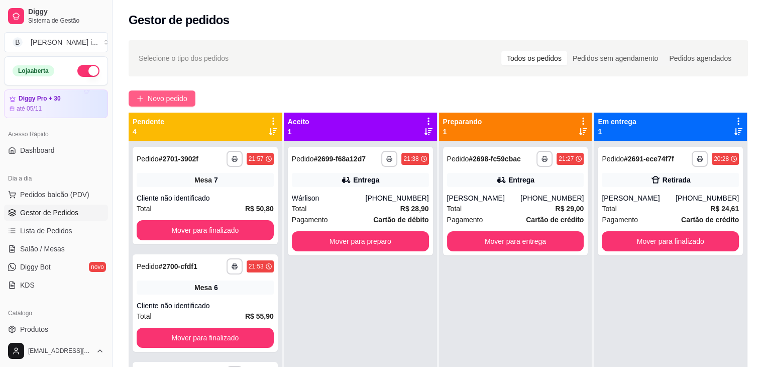
click at [169, 91] on button "Novo pedido" at bounding box center [162, 98] width 67 height 16
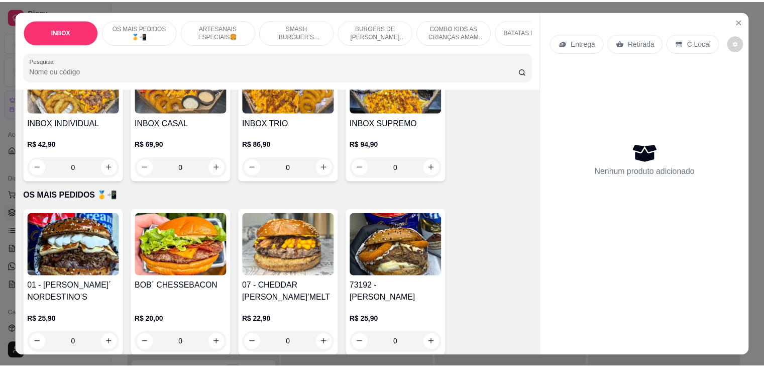
scroll to position [100, 0]
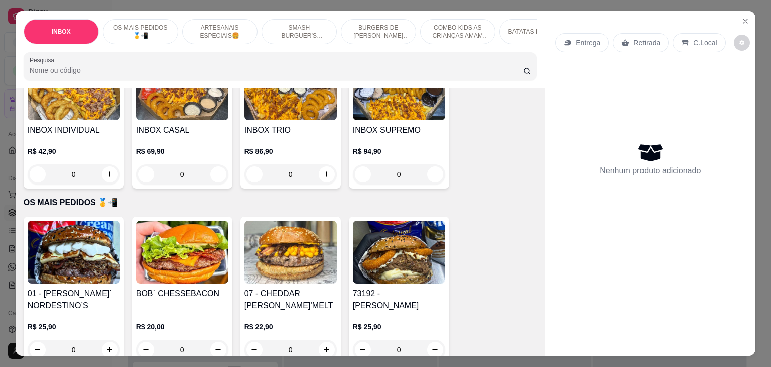
click at [403, 264] on img at bounding box center [399, 251] width 92 height 63
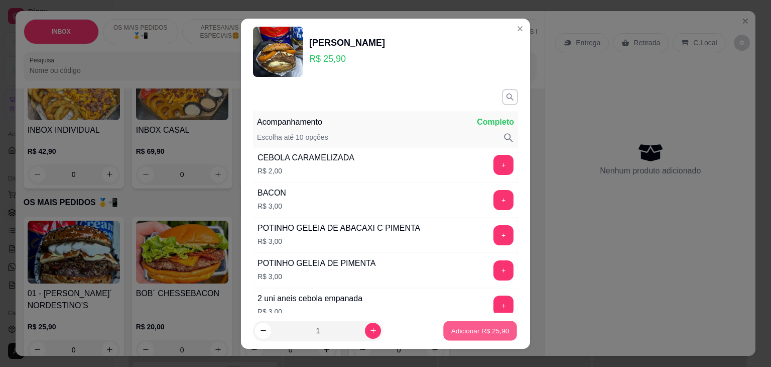
click at [470, 333] on p "Adicionar R$ 25,90" at bounding box center [480, 330] width 58 height 10
type input "1"
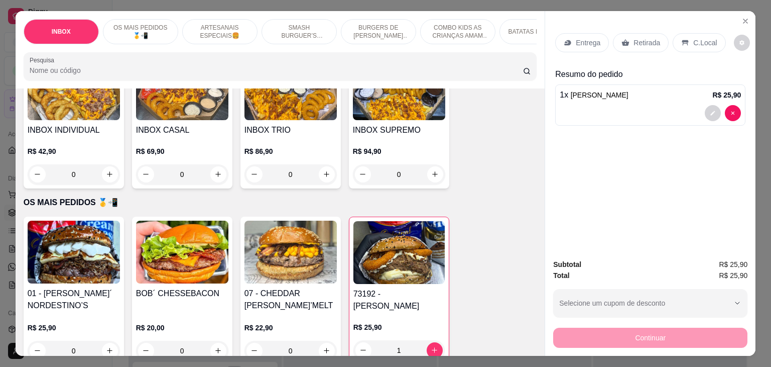
click at [650, 38] on p "Retirada" at bounding box center [647, 43] width 27 height 10
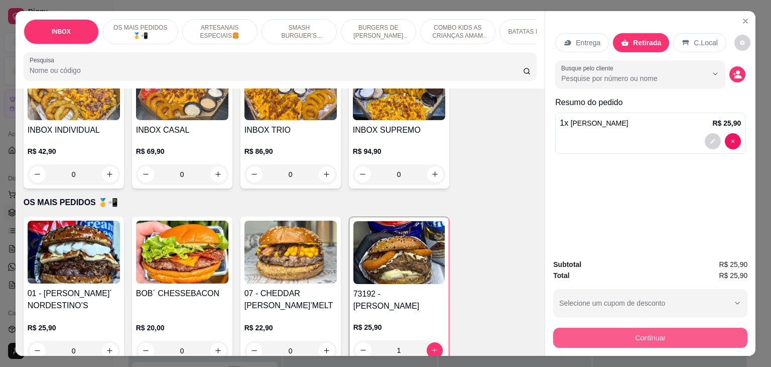
click at [624, 334] on button "Continuar" at bounding box center [650, 337] width 194 height 20
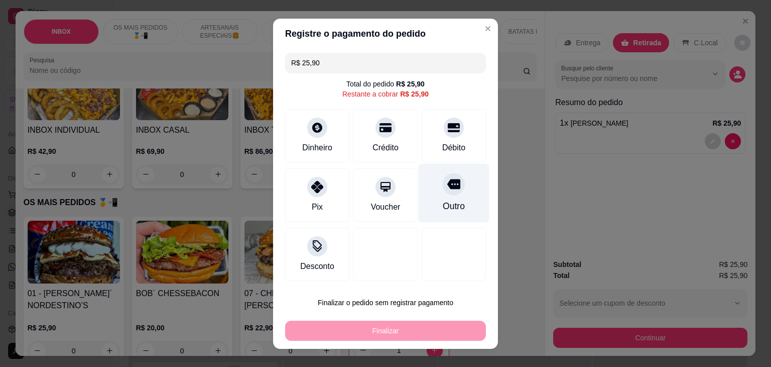
click at [443, 202] on div "Outro" at bounding box center [454, 205] width 22 height 13
type input "R$ 0,00"
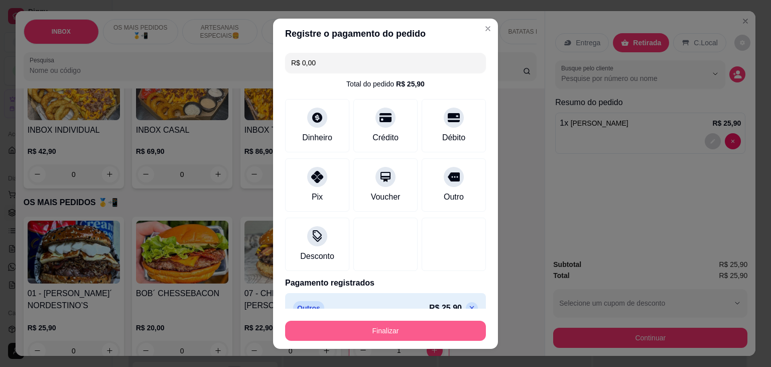
click at [385, 337] on button "Finalizar" at bounding box center [385, 330] width 201 height 20
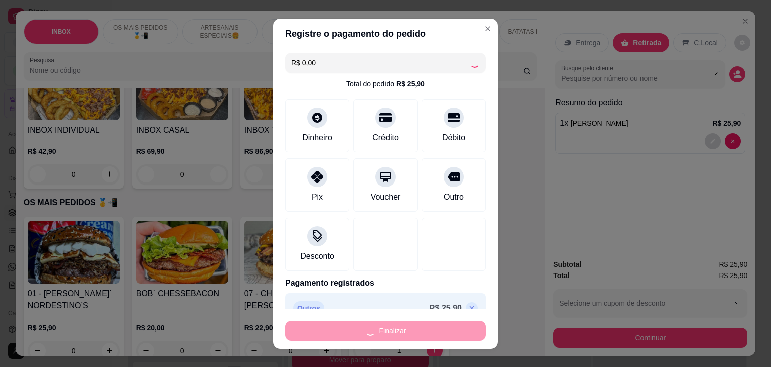
type input "0"
type input "-R$ 25,90"
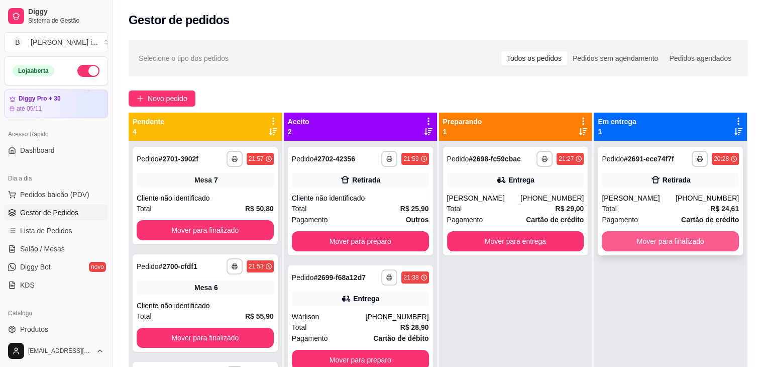
click at [657, 234] on button "Mover para finalizado" at bounding box center [670, 241] width 137 height 20
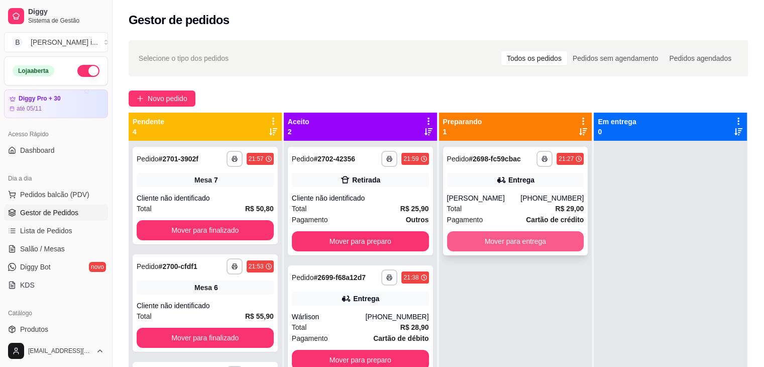
click at [514, 237] on button "Mover para entrega" at bounding box center [515, 241] width 137 height 20
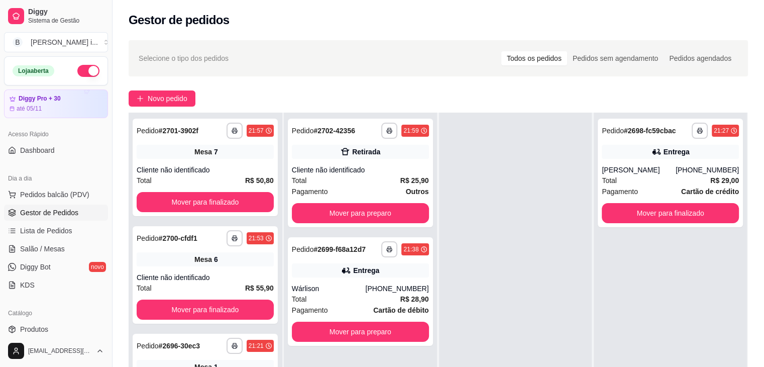
scroll to position [100, 0]
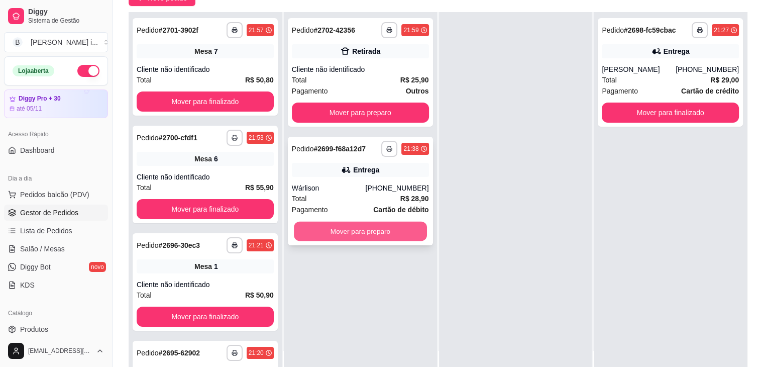
click at [415, 231] on button "Mover para preparo" at bounding box center [360, 231] width 133 height 20
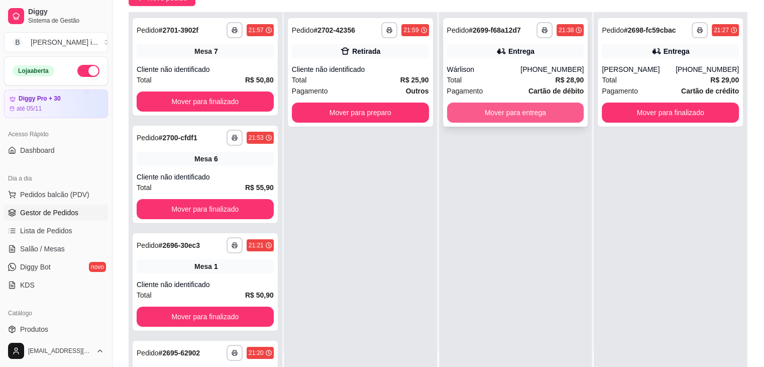
click at [512, 109] on button "Mover para entrega" at bounding box center [515, 112] width 137 height 20
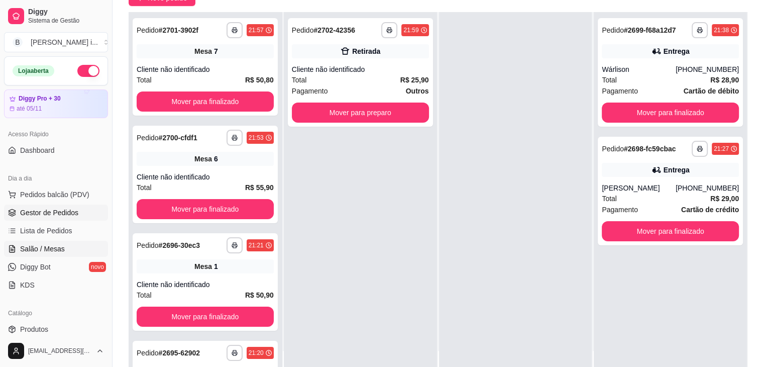
click at [55, 243] on link "Salão / Mesas" at bounding box center [56, 249] width 104 height 16
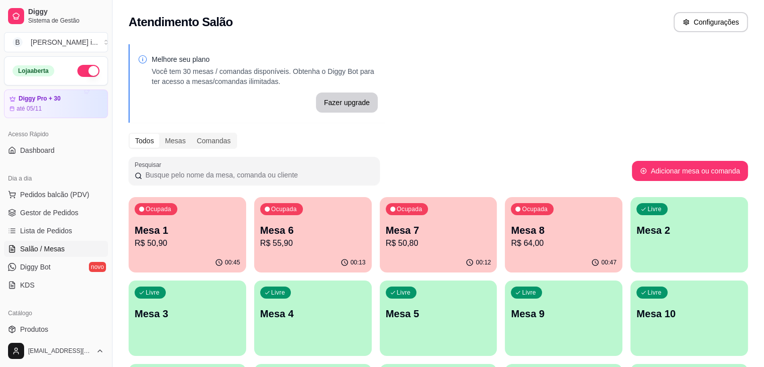
click at [505, 257] on div "00:47" at bounding box center [564, 263] width 118 height 20
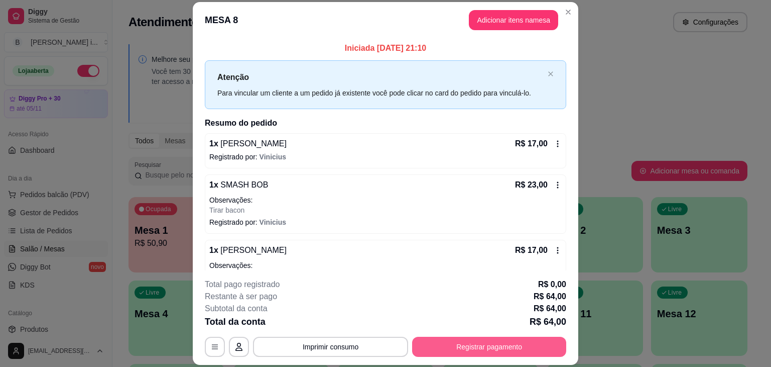
click at [464, 346] on button "Registrar pagamento" at bounding box center [489, 346] width 154 height 20
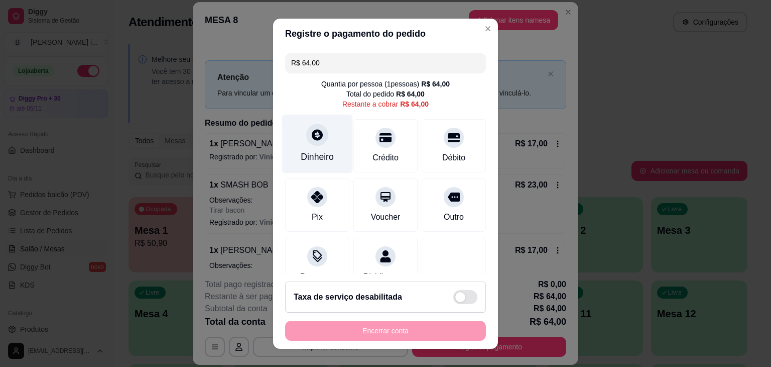
click at [312, 145] on div at bounding box center [317, 135] width 22 height 22
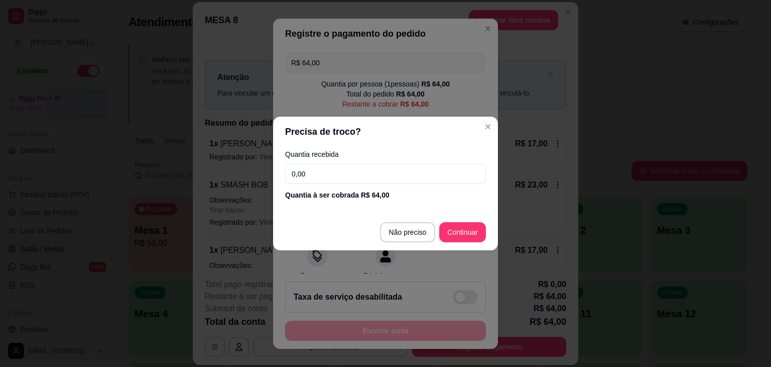
click at [321, 173] on input "0,00" at bounding box center [385, 174] width 201 height 20
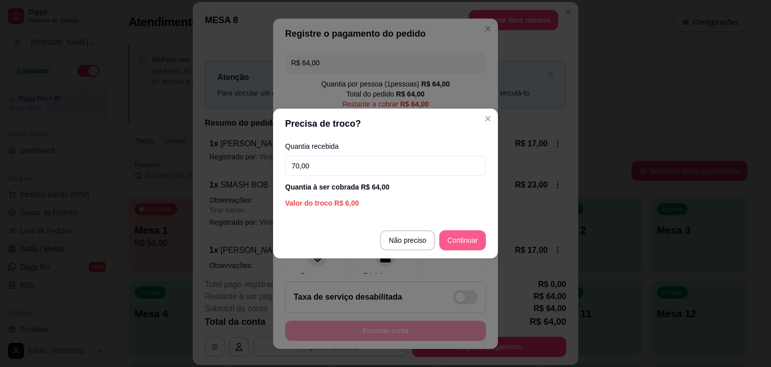
type input "70,00"
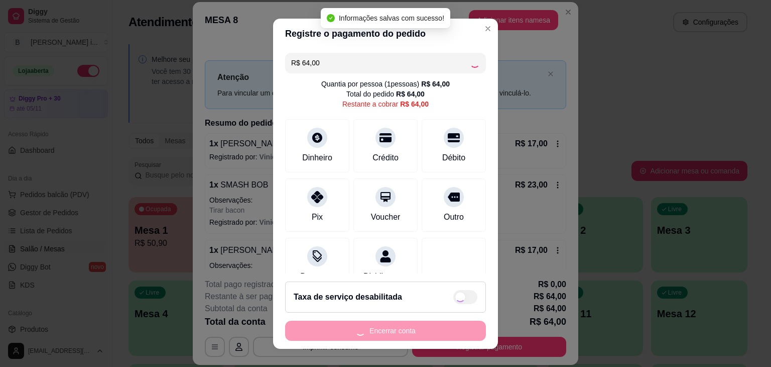
type input "R$ 0,00"
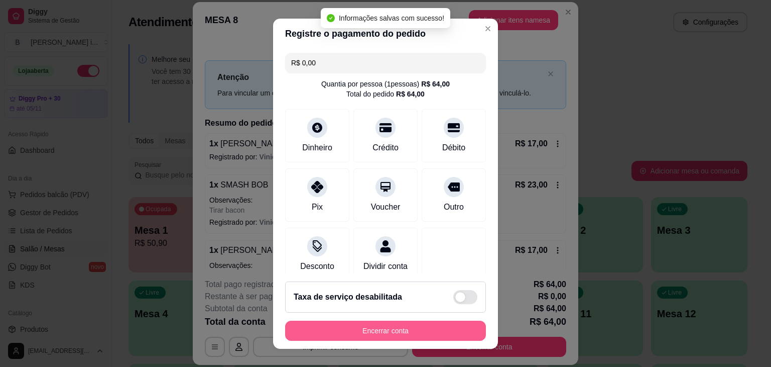
click at [404, 333] on button "Encerrar conta" at bounding box center [385, 330] width 201 height 20
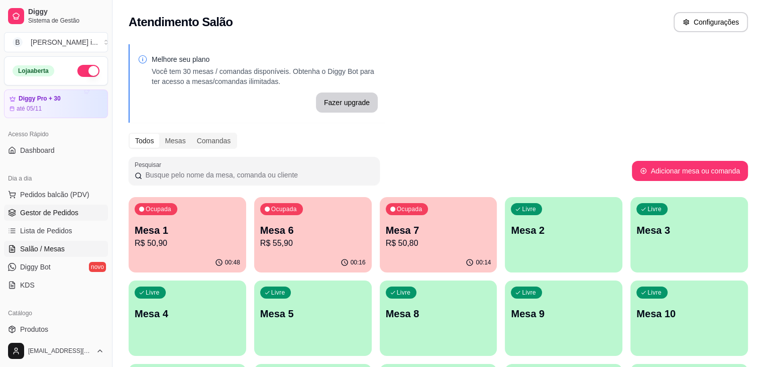
click at [32, 214] on span "Gestor de Pedidos" at bounding box center [49, 212] width 58 height 10
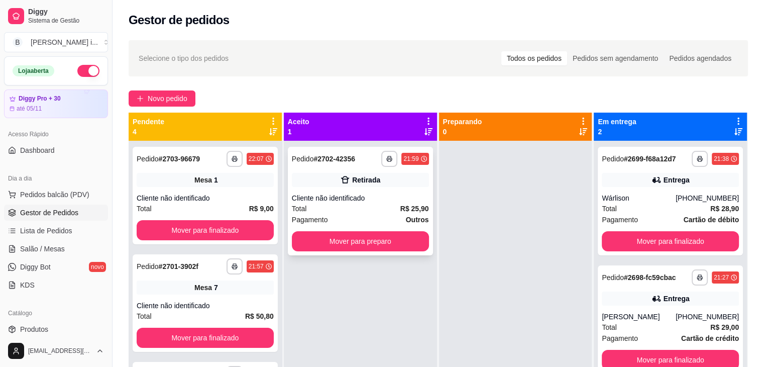
click at [319, 206] on div "Total R$ 25,90" at bounding box center [360, 208] width 137 height 11
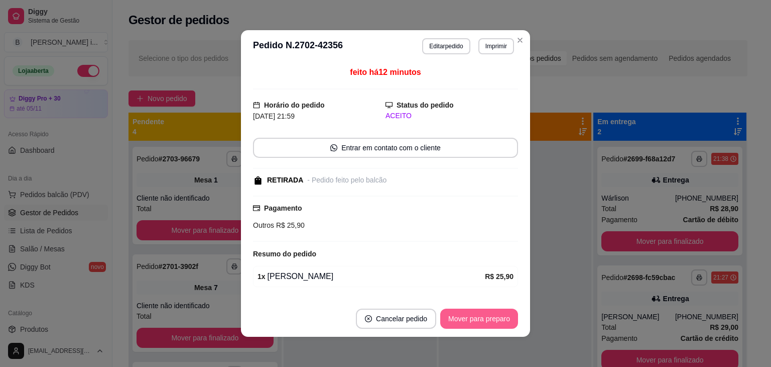
click at [465, 310] on button "Mover para preparo" at bounding box center [479, 318] width 78 height 20
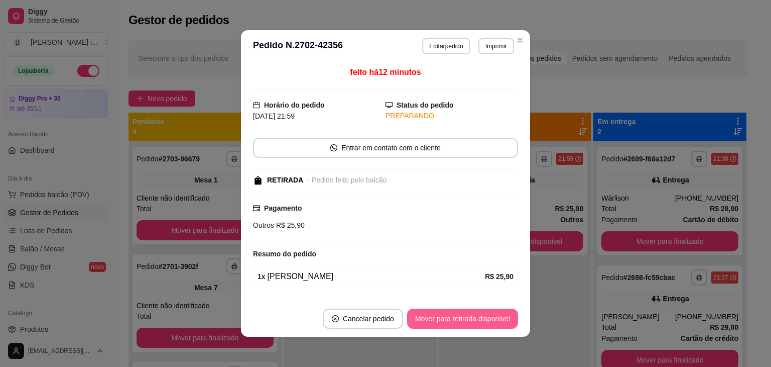
click at [468, 316] on button "Mover para retirada disponível" at bounding box center [462, 318] width 111 height 20
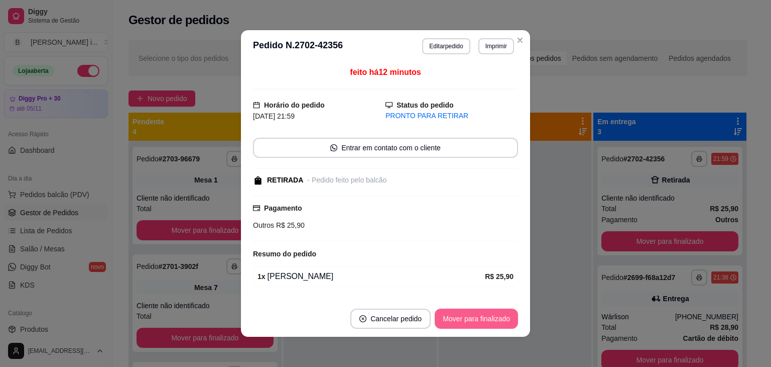
click at [468, 316] on button "Mover para finalizado" at bounding box center [476, 318] width 83 height 20
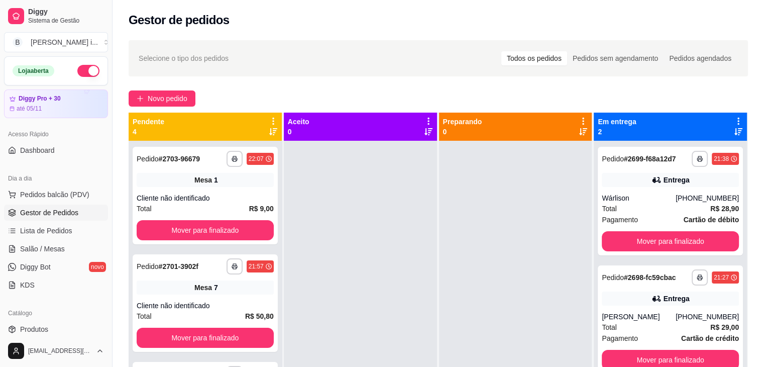
click at [188, 109] on div "**********" at bounding box center [437, 262] width 651 height 457
click at [51, 250] on span "Salão / Mesas" at bounding box center [42, 249] width 45 height 10
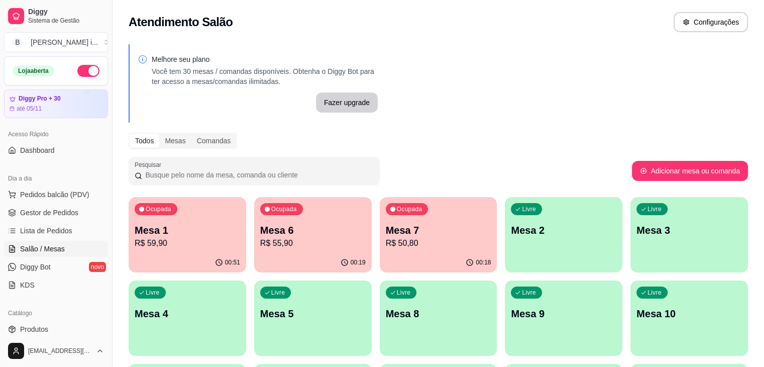
click at [528, 241] on div "Livre Mesa 2" at bounding box center [564, 228] width 118 height 63
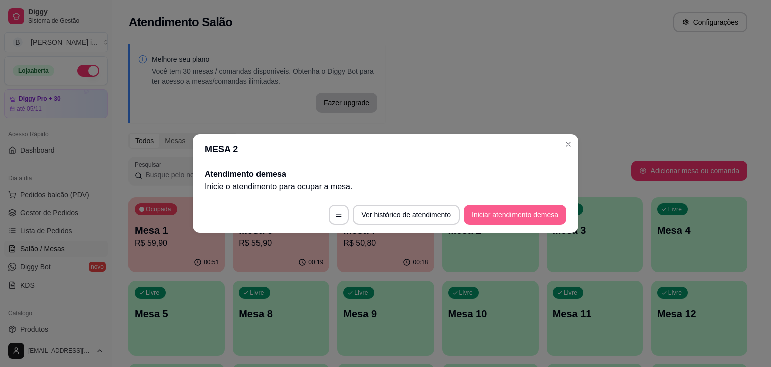
click at [497, 212] on button "Iniciar atendimento de mesa" at bounding box center [515, 214] width 102 height 20
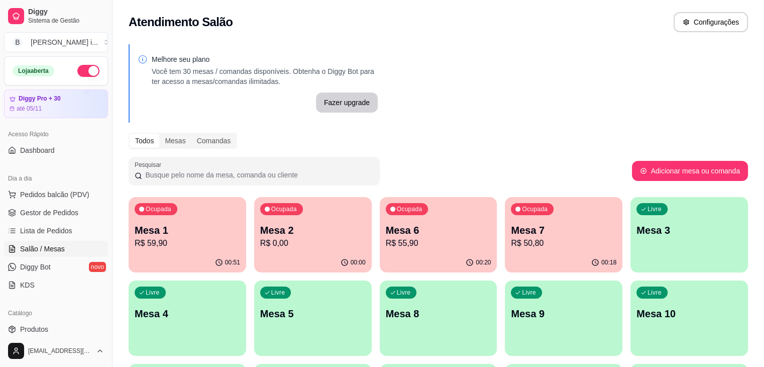
click at [279, 252] on button "Ocupada Mesa 2 R$ 0,00 00:00" at bounding box center [313, 234] width 118 height 75
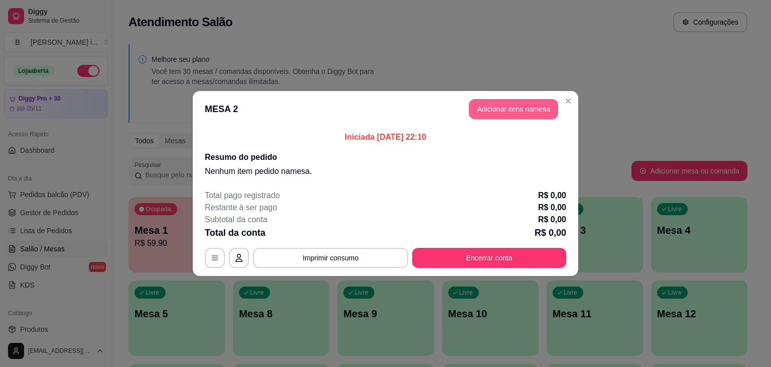
click at [535, 109] on button "Adicionar itens na mesa" at bounding box center [513, 109] width 89 height 20
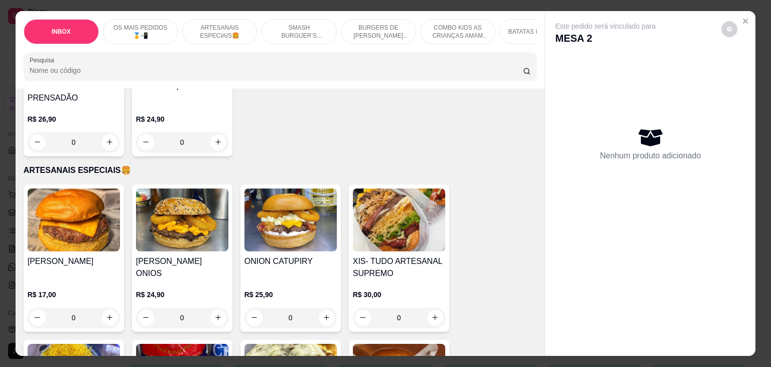
scroll to position [452, 0]
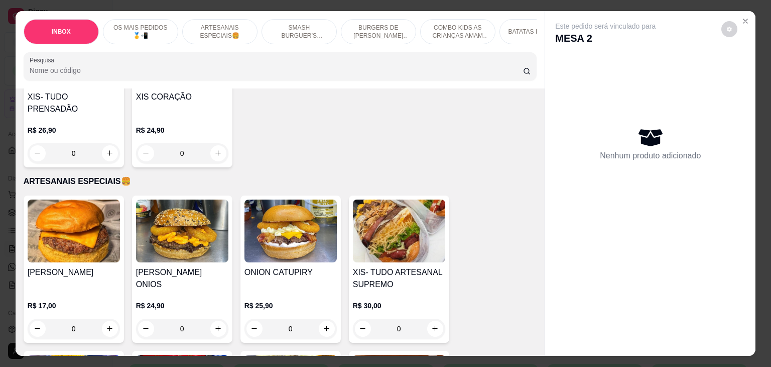
click at [74, 266] on h4 "[PERSON_NAME]" at bounding box center [74, 272] width 92 height 12
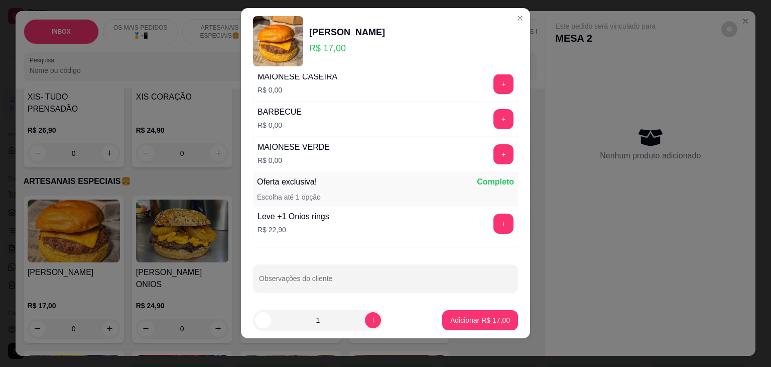
scroll to position [14, 0]
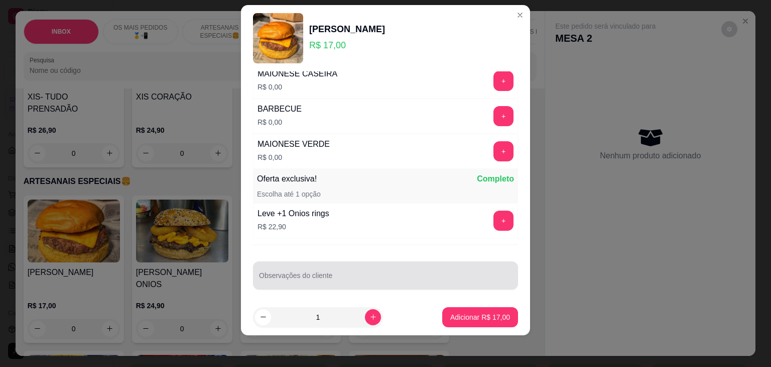
click at [334, 274] on input "Observações do cliente" at bounding box center [385, 279] width 253 height 10
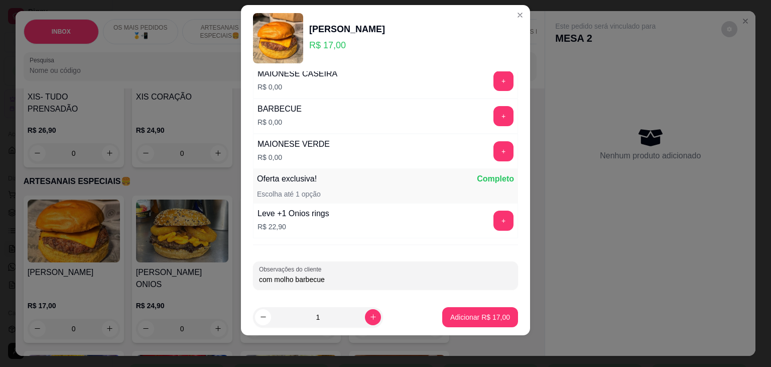
click at [259, 274] on input "com molho barbecue" at bounding box center [385, 279] width 253 height 10
type input "com mussarela com molho barbecue"
click at [451, 322] on button "Adicionar R$ 17,00" at bounding box center [480, 317] width 76 height 20
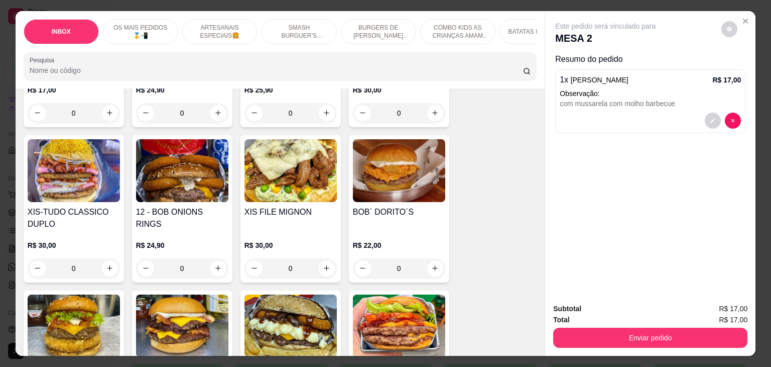
scroll to position [653, 0]
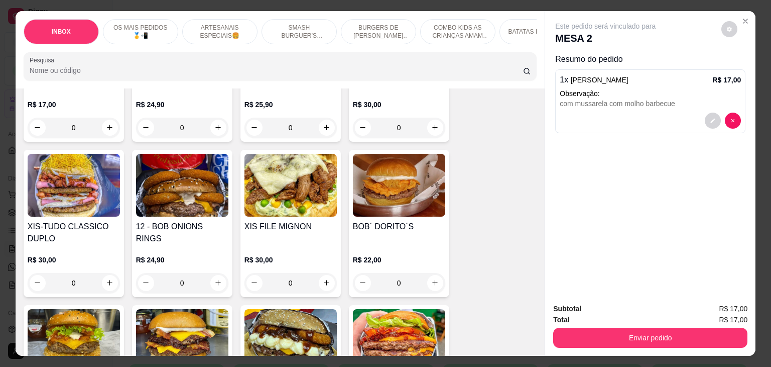
click at [219, 223] on div "12 - BOB ONIONS RINGS" at bounding box center [182, 232] width 92 height 24
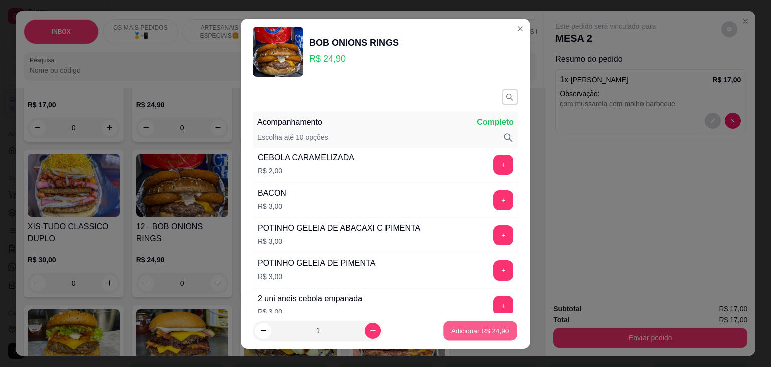
click at [454, 330] on p "Adicionar R$ 24,90" at bounding box center [480, 330] width 58 height 10
type input "1"
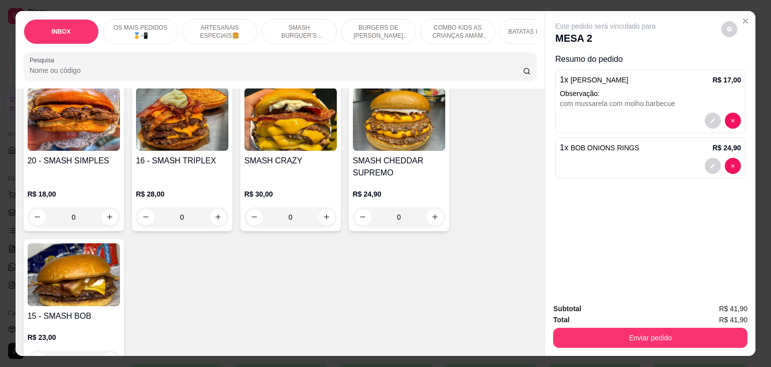
scroll to position [1205, 0]
click at [659, 98] on div "com mussarela com molho barbecue" at bounding box center [650, 103] width 181 height 10
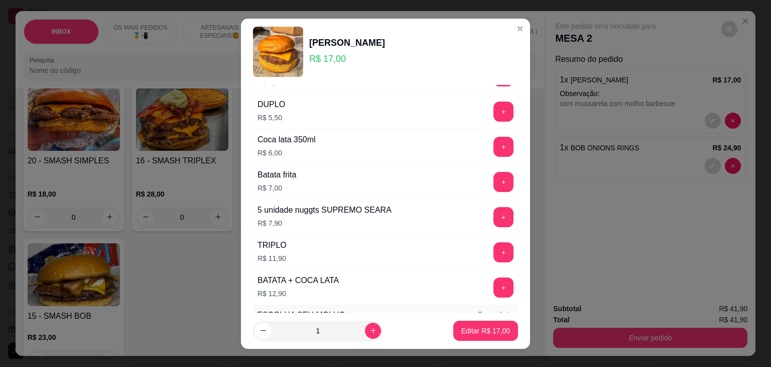
scroll to position [352, 0]
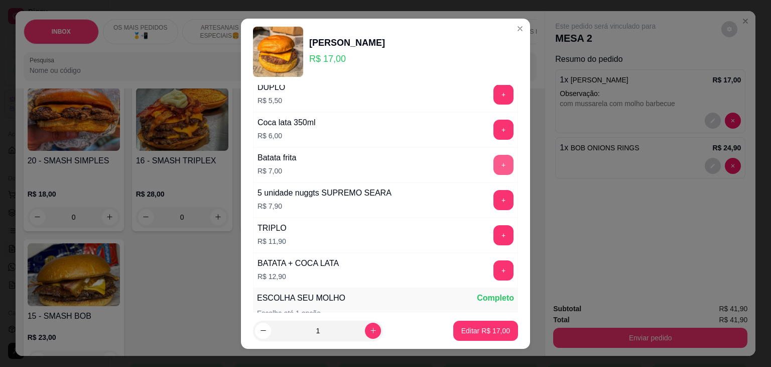
click at [494, 167] on button "+" at bounding box center [504, 165] width 20 height 20
click at [457, 322] on button "Editar R$ 24,00" at bounding box center [485, 330] width 63 height 20
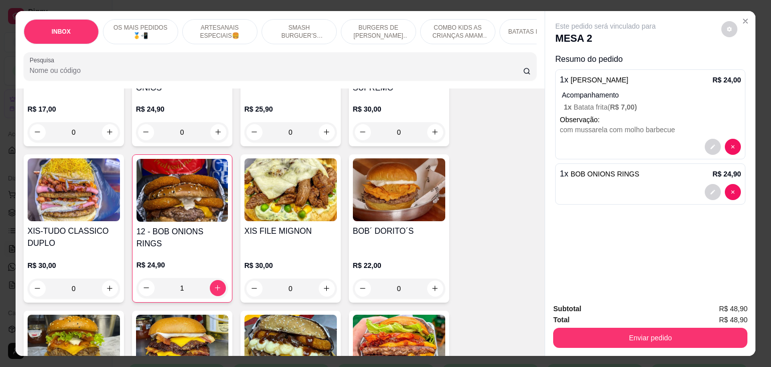
scroll to position [502, 0]
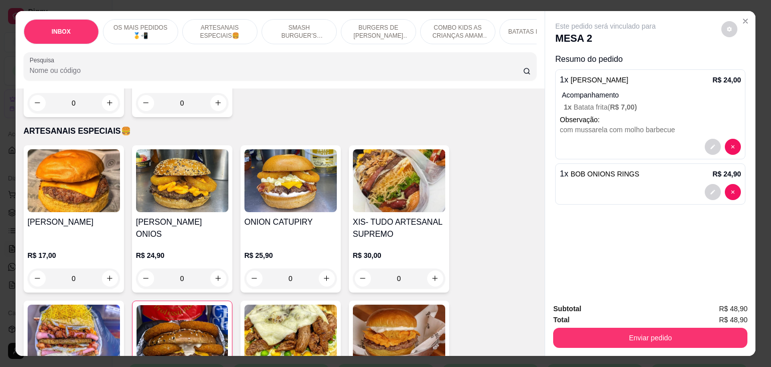
click at [108, 216] on div "[PERSON_NAME]" at bounding box center [74, 228] width 92 height 24
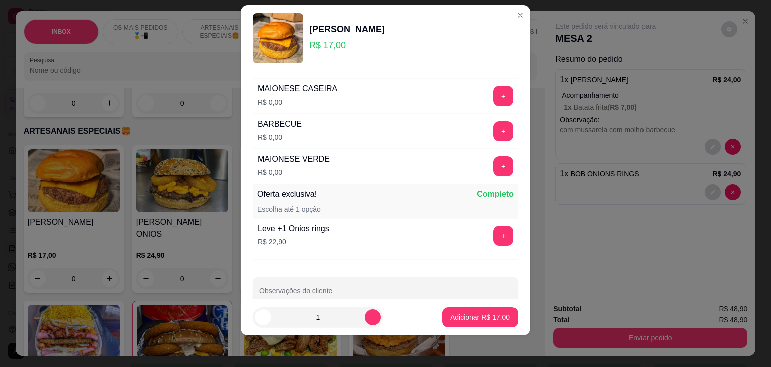
scroll to position [702, 0]
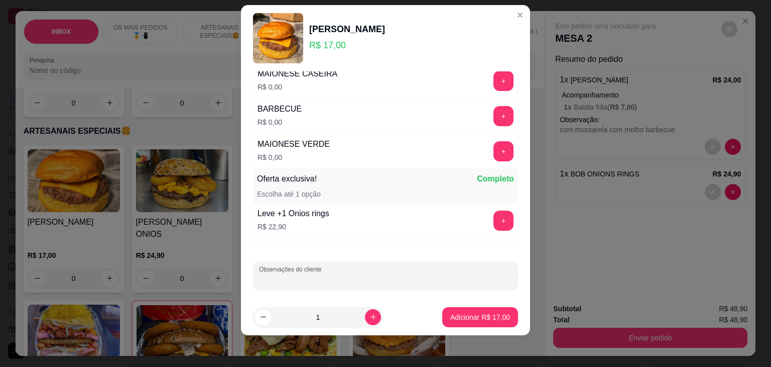
click at [301, 274] on input "Observações do cliente" at bounding box center [385, 279] width 253 height 10
type input "molho barbecue"
click at [460, 319] on p "Adicionar R$ 17,00" at bounding box center [480, 317] width 58 height 10
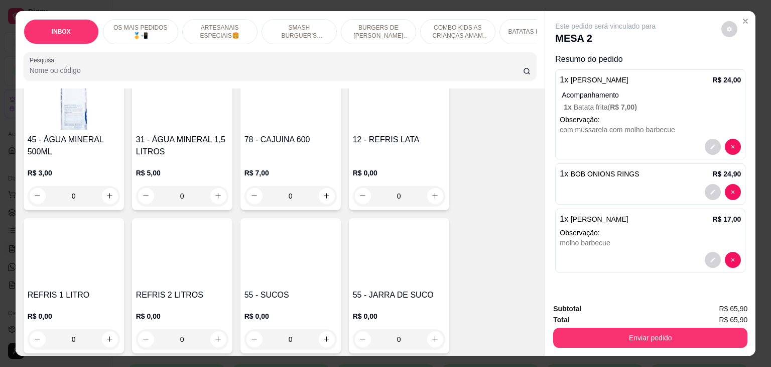
scroll to position [2210, 0]
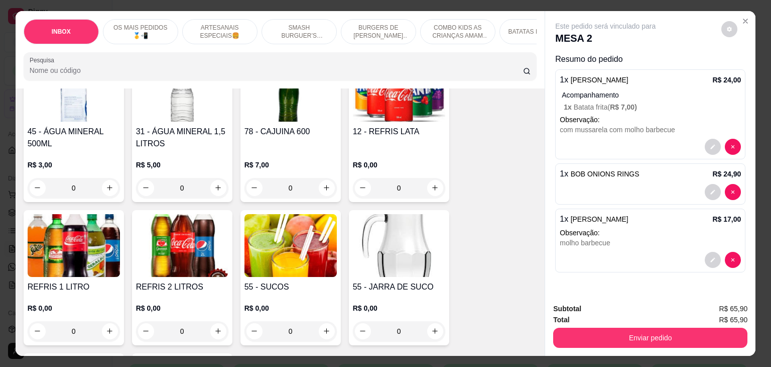
click at [125, 248] on div "45 - ÁGUA MINERAL 500ML R$ 3,00 0 31 - ÁGUA MINERAL 1,5 LITROS R$ 5,00 0 78 - C…" at bounding box center [281, 277] width 514 height 445
click at [103, 258] on div "REFRIS 1 LITRO R$ 0,00 0" at bounding box center [74, 277] width 100 height 135
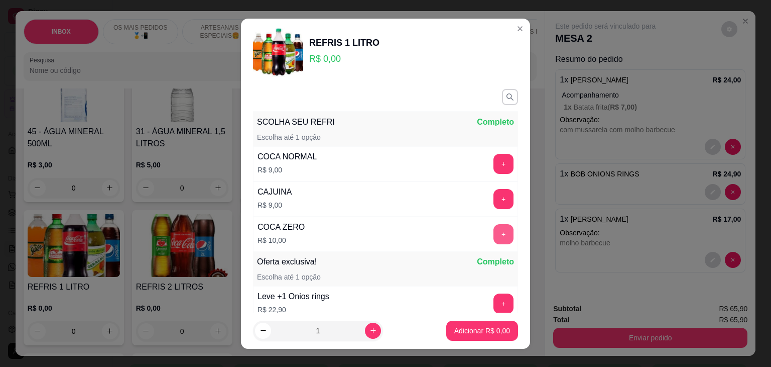
click at [494, 235] on button "+" at bounding box center [504, 234] width 20 height 20
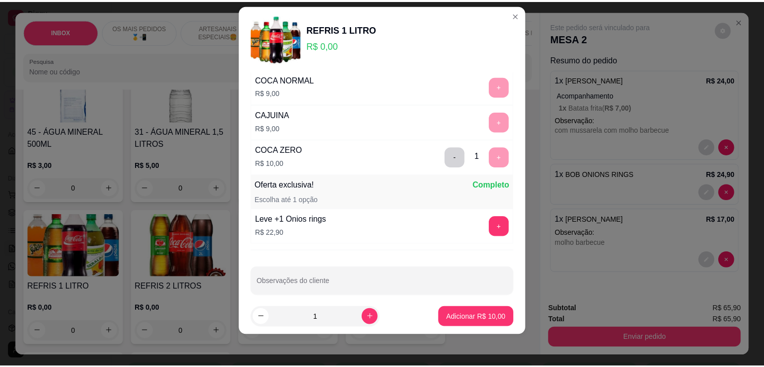
scroll to position [72, 0]
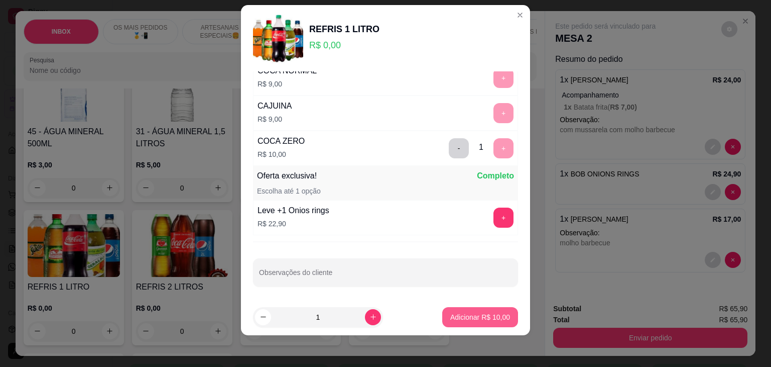
click at [478, 312] on p "Adicionar R$ 10,00" at bounding box center [480, 317] width 60 height 10
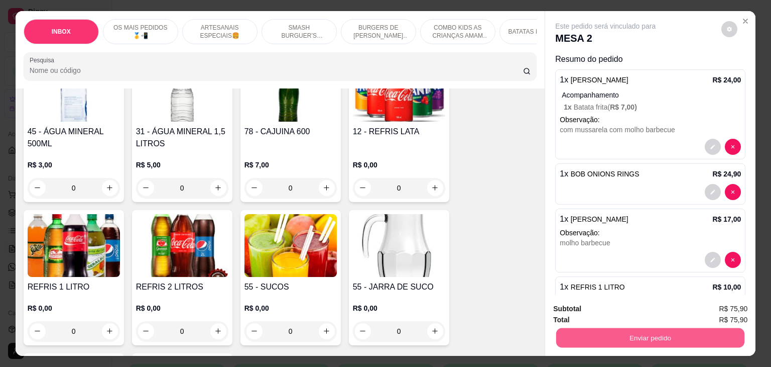
click at [573, 329] on button "Enviar pedido" at bounding box center [650, 338] width 188 height 20
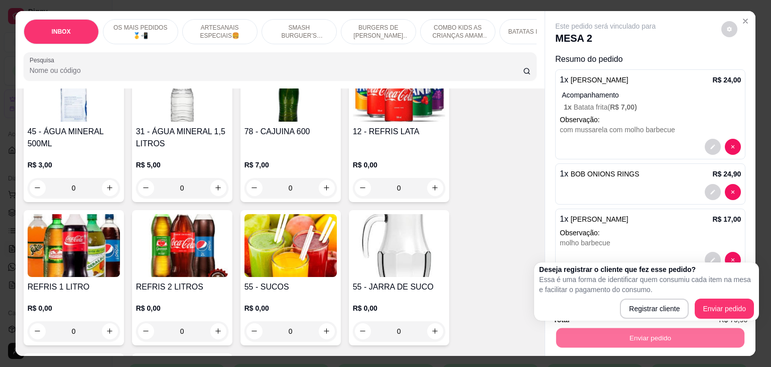
click at [719, 297] on div "Deseja registrar o cliente que fez esse pedido? Essa é uma forma de identificar…" at bounding box center [646, 291] width 215 height 54
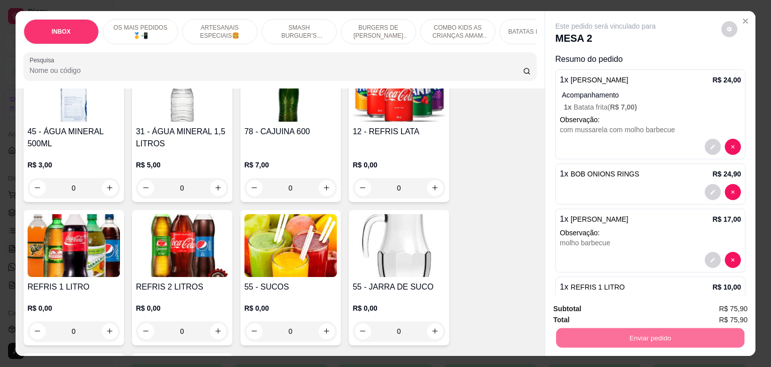
click at [718, 310] on button "Enviar pedido" at bounding box center [721, 308] width 55 height 19
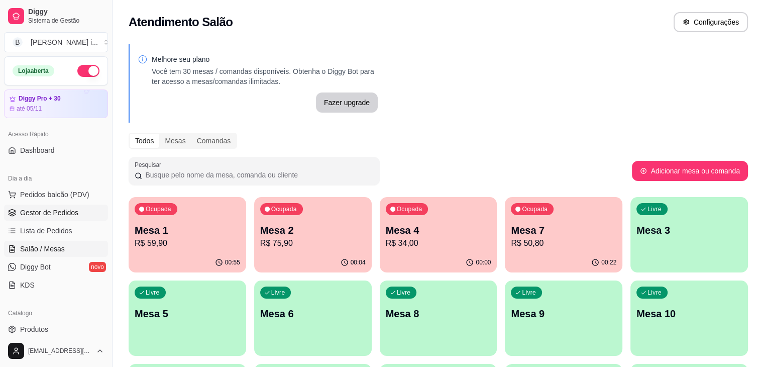
click at [47, 215] on span "Gestor de Pedidos" at bounding box center [49, 212] width 58 height 10
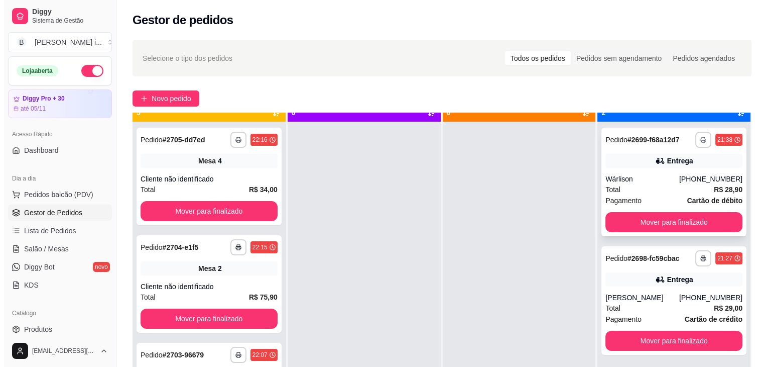
scroll to position [28, 0]
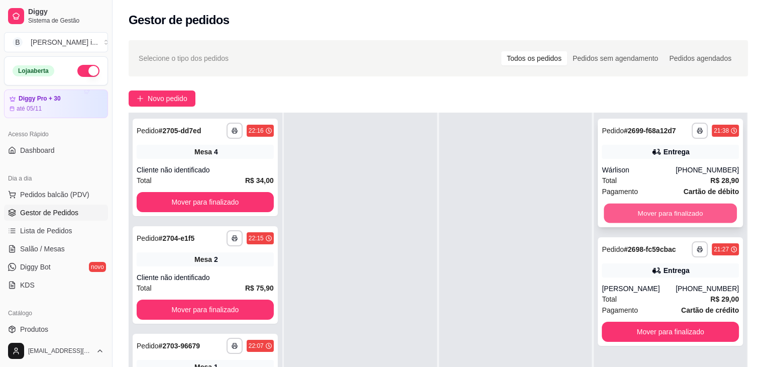
click at [709, 214] on button "Mover para finalizado" at bounding box center [670, 213] width 133 height 20
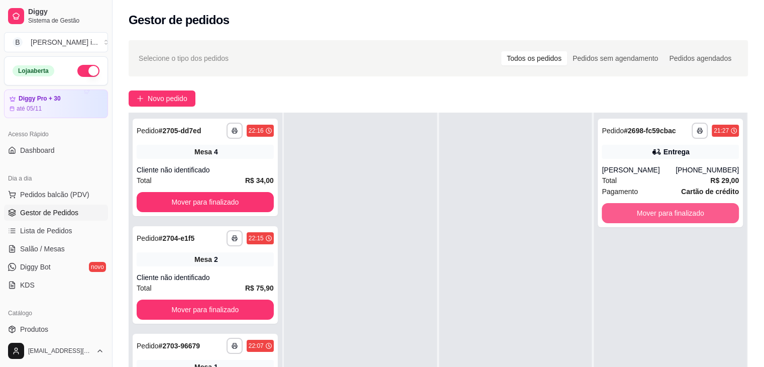
click at [709, 214] on button "Mover para finalizado" at bounding box center [670, 213] width 137 height 20
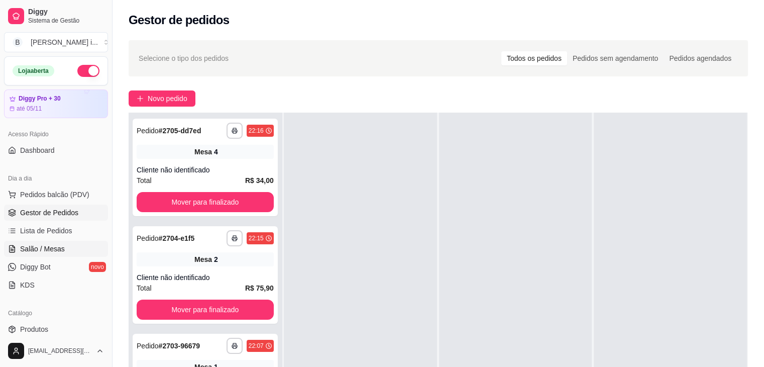
click at [38, 249] on span "Salão / Mesas" at bounding box center [42, 249] width 45 height 10
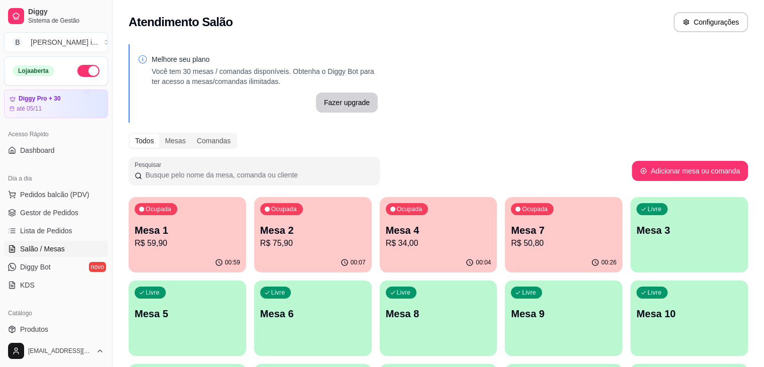
click at [505, 252] on div "Ocupada Mesa 7 R$ 50,80" at bounding box center [564, 225] width 118 height 56
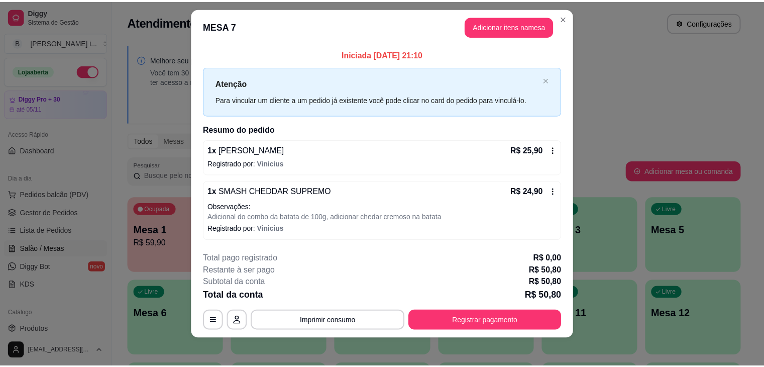
scroll to position [14, 0]
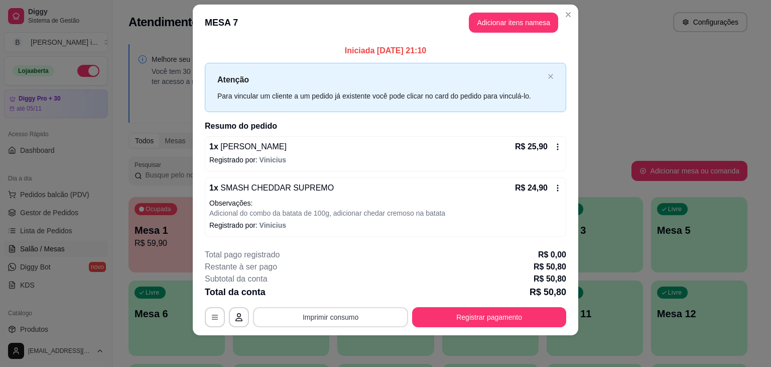
click at [363, 316] on button "Imprimir consumo" at bounding box center [330, 317] width 155 height 20
click at [330, 286] on button "IMPRESSORA ORI" at bounding box center [330, 293] width 70 height 16
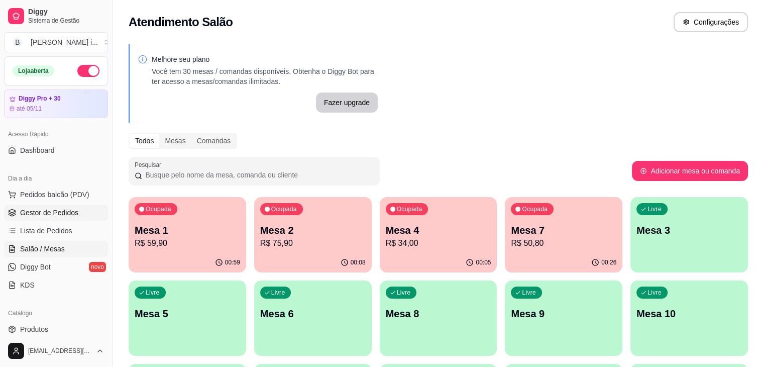
click at [45, 212] on span "Gestor de Pedidos" at bounding box center [49, 212] width 58 height 10
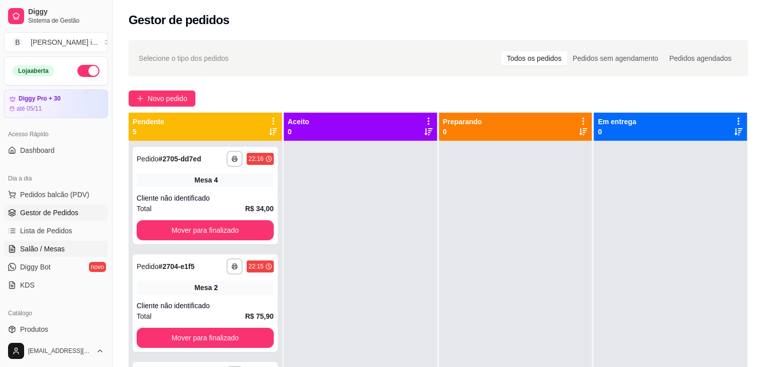
click at [41, 250] on span "Salão / Mesas" at bounding box center [42, 249] width 45 height 10
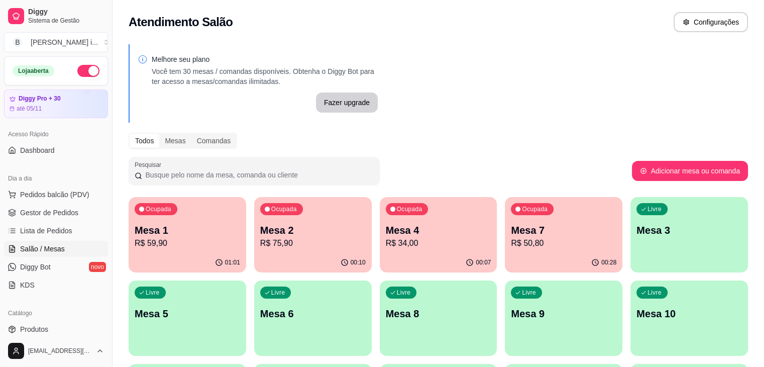
click at [511, 248] on p "R$ 50,80" at bounding box center [563, 243] width 105 height 12
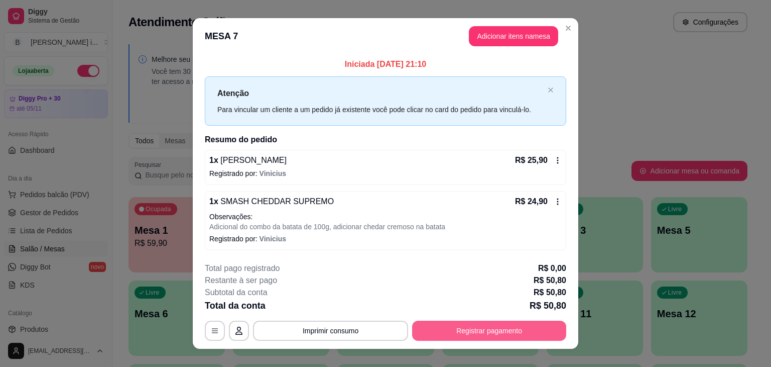
click at [482, 326] on button "Registrar pagamento" at bounding box center [489, 330] width 154 height 20
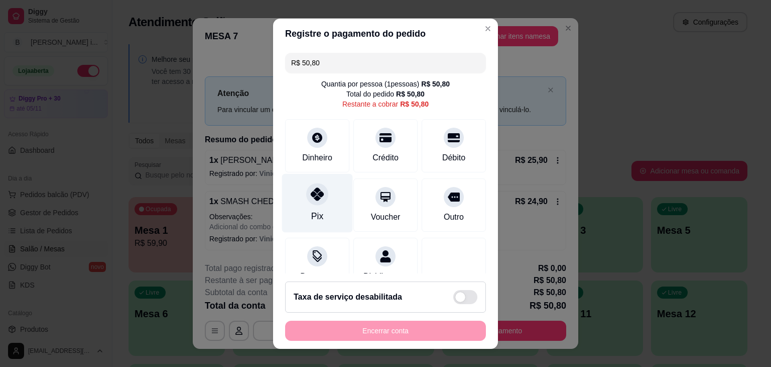
click at [307, 208] on div "Pix" at bounding box center [317, 202] width 71 height 59
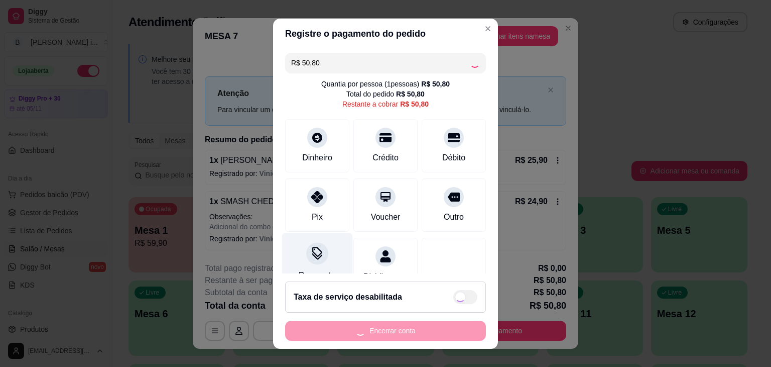
type input "R$ 0,00"
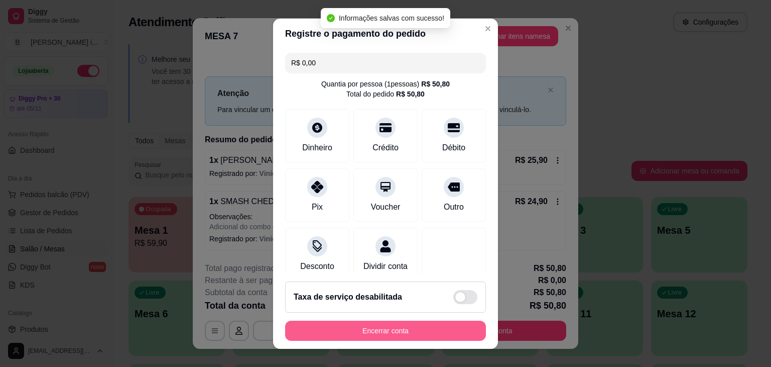
click at [352, 335] on button "Encerrar conta" at bounding box center [385, 330] width 201 height 20
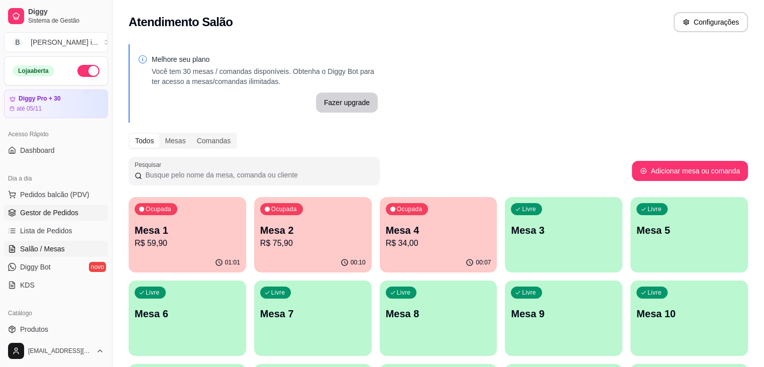
click at [30, 215] on span "Gestor de Pedidos" at bounding box center [49, 212] width 58 height 10
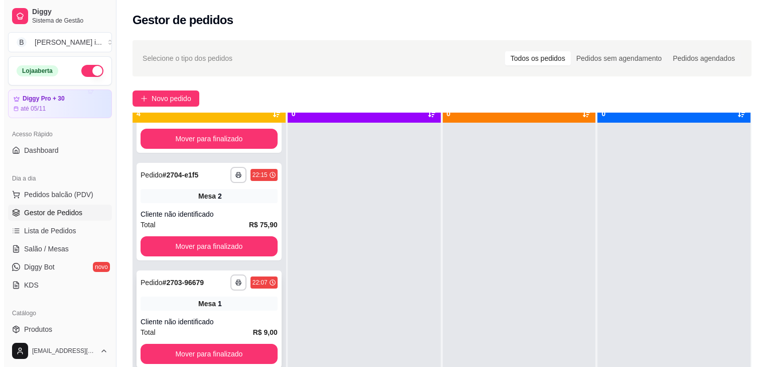
scroll to position [28, 0]
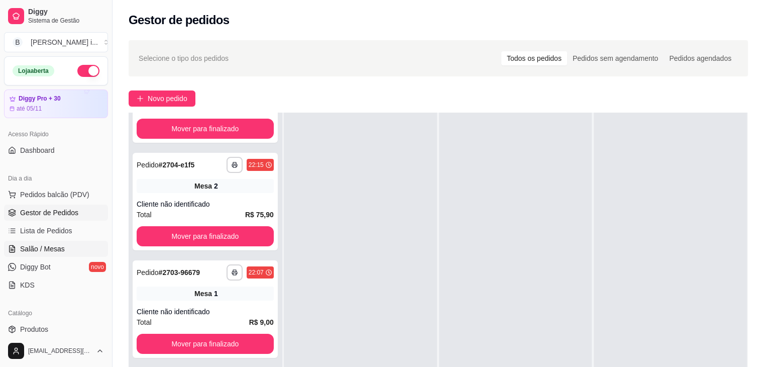
click at [42, 248] on span "Salão / Mesas" at bounding box center [42, 249] width 45 height 10
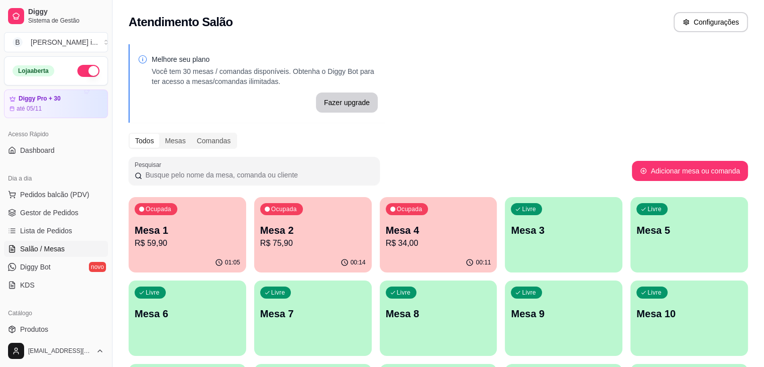
click at [184, 264] on div "01:05" at bounding box center [188, 263] width 118 height 20
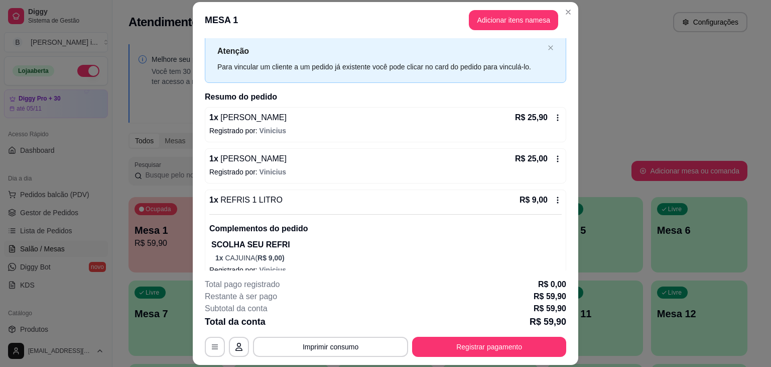
scroll to position [40, 0]
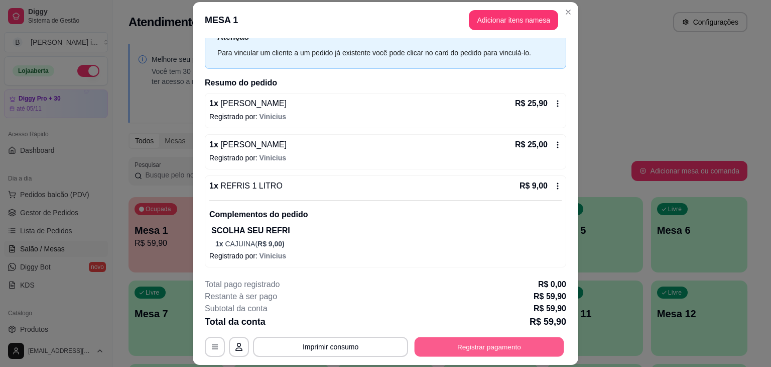
click at [462, 346] on button "Registrar pagamento" at bounding box center [490, 347] width 150 height 20
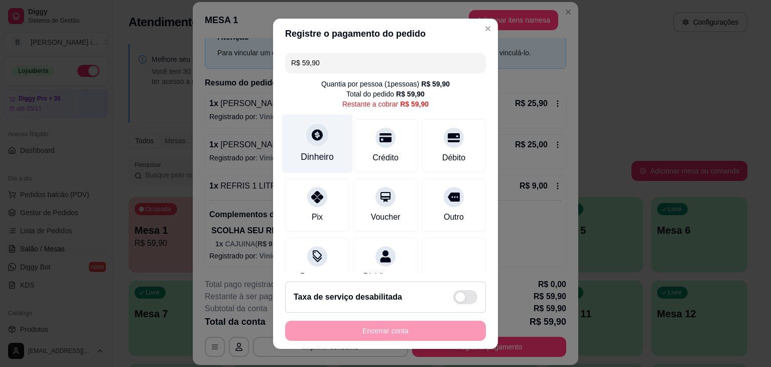
click at [304, 155] on div "Dinheiro" at bounding box center [317, 156] width 33 height 13
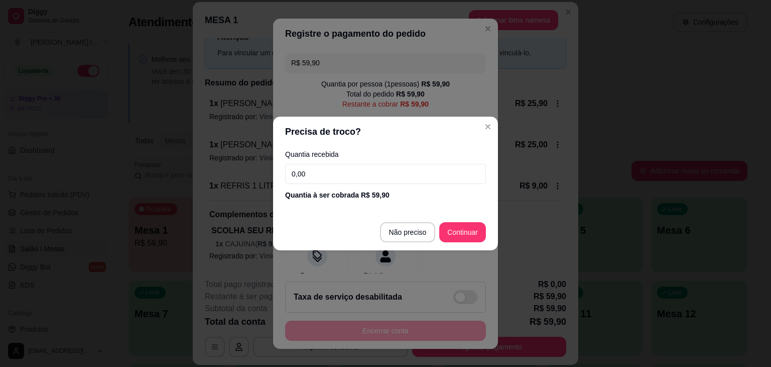
click at [331, 169] on input "0,00" at bounding box center [385, 174] width 201 height 20
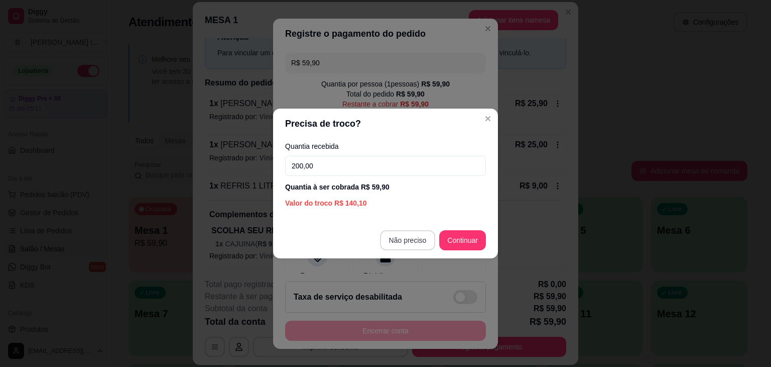
type input "200,00"
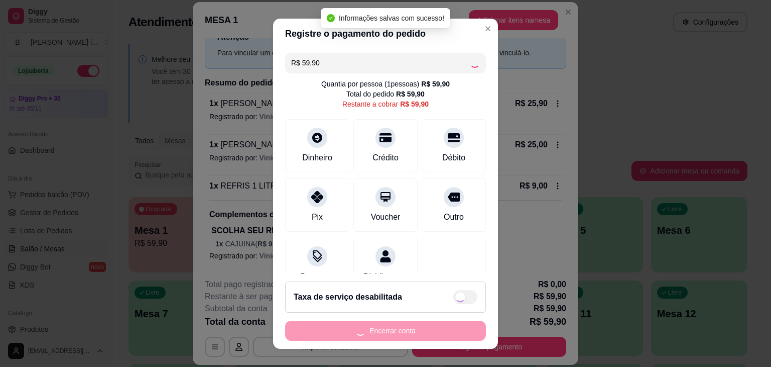
type input "R$ 0,00"
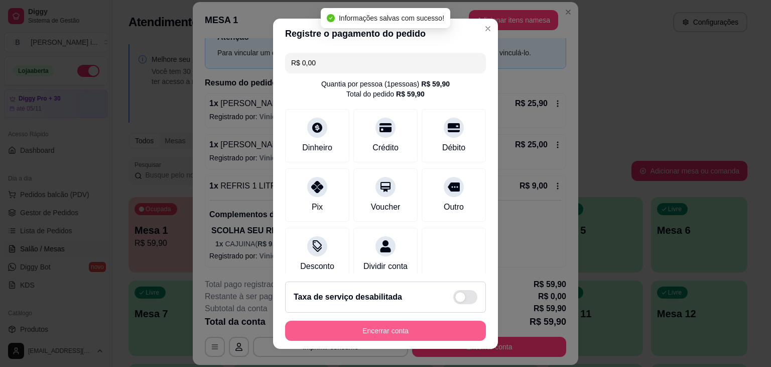
click at [389, 329] on button "Encerrar conta" at bounding box center [385, 330] width 201 height 20
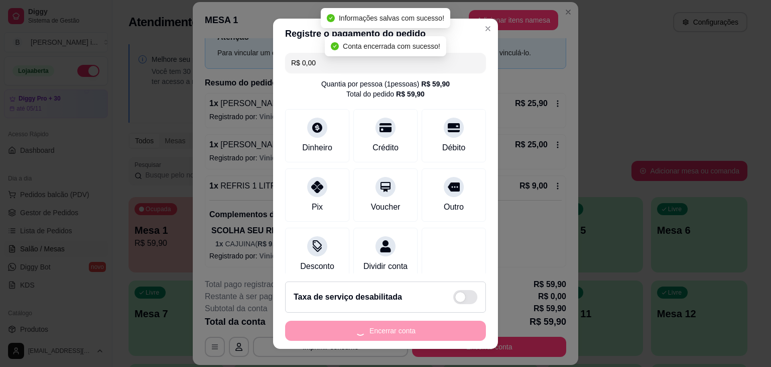
scroll to position [0, 0]
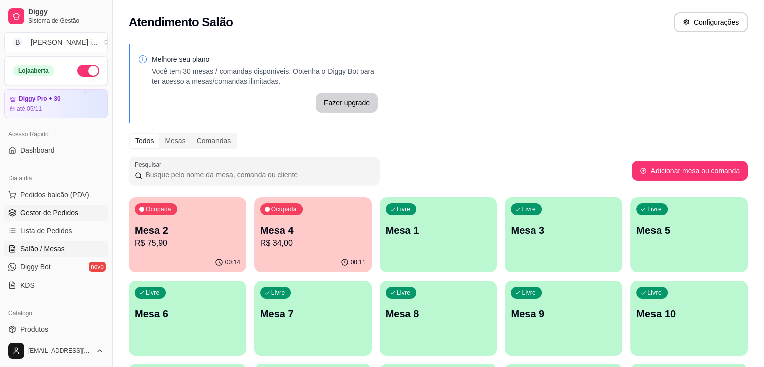
click at [50, 213] on span "Gestor de Pedidos" at bounding box center [49, 212] width 58 height 10
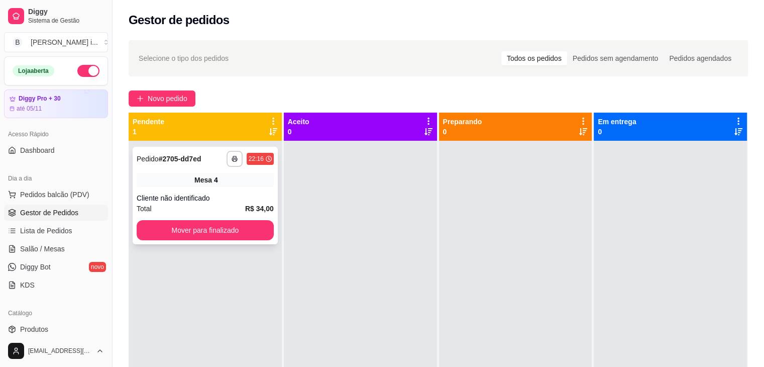
click at [187, 178] on div "Mesa 4" at bounding box center [205, 180] width 137 height 14
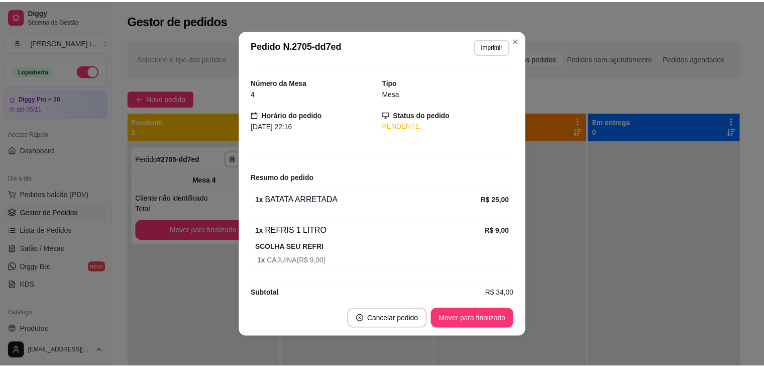
scroll to position [35, 0]
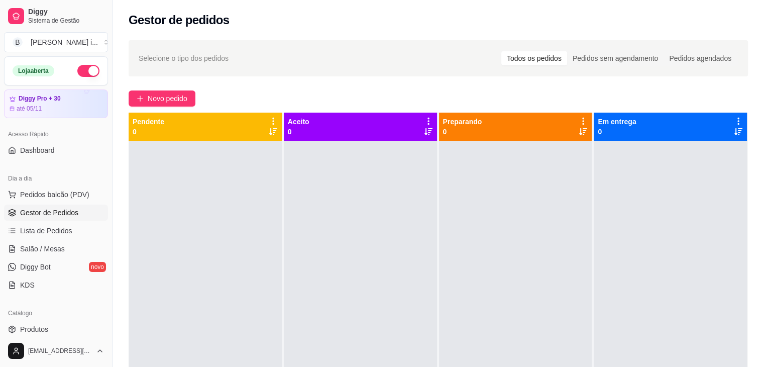
click at [82, 73] on button "button" at bounding box center [88, 71] width 22 height 12
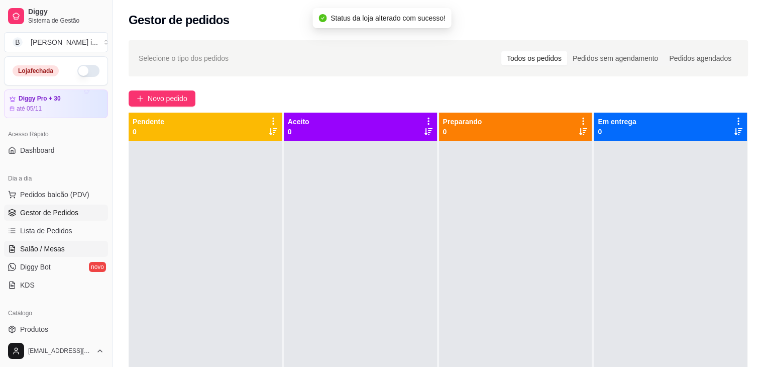
click at [55, 246] on span "Salão / Mesas" at bounding box center [42, 249] width 45 height 10
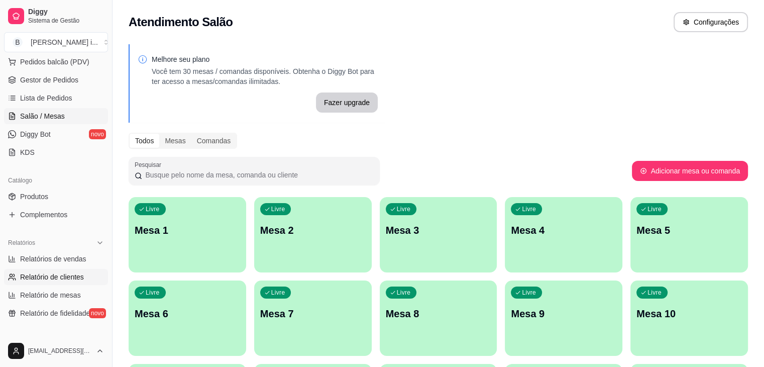
scroll to position [151, 0]
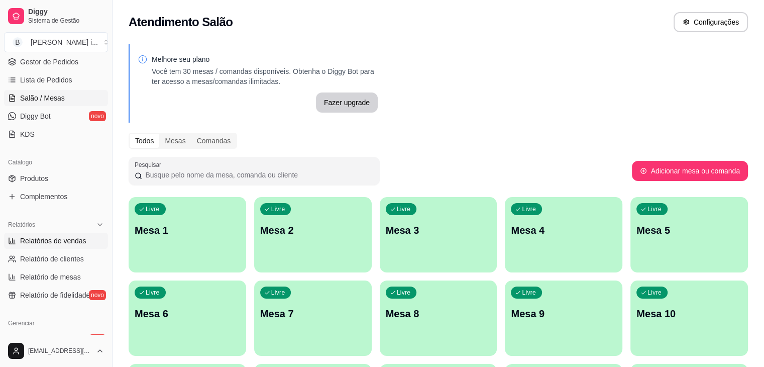
click at [58, 242] on span "Relatórios de vendas" at bounding box center [53, 241] width 66 height 10
select select "ALL"
select select "0"
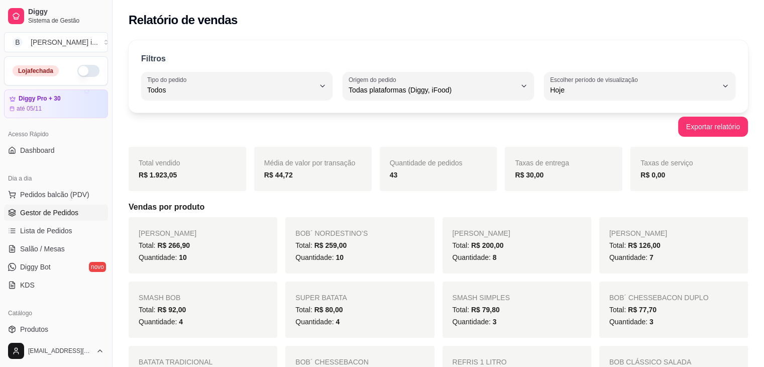
click at [44, 213] on span "Gestor de Pedidos" at bounding box center [49, 212] width 58 height 10
